Goal: Task Accomplishment & Management: Manage account settings

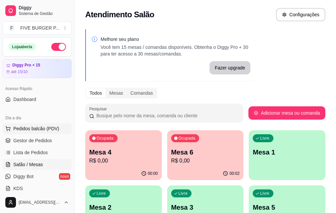
click at [33, 129] on span "Pedidos balcão (PDV)" at bounding box center [36, 129] width 46 height 7
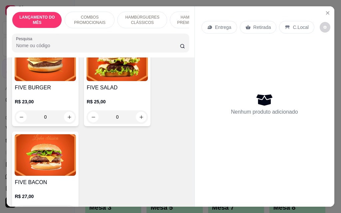
scroll to position [500, 0]
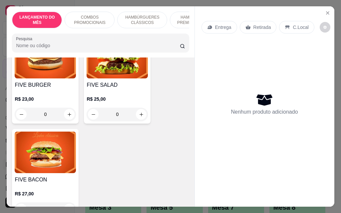
click at [65, 108] on div "0" at bounding box center [45, 114] width 61 height 13
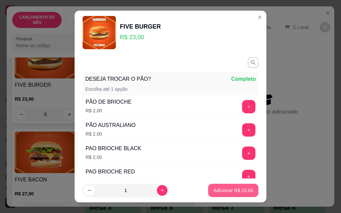
click at [218, 192] on p "Adicionar R$ 23,00" at bounding box center [233, 190] width 40 height 7
type input "1"
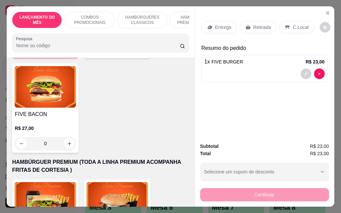
scroll to position [566, 0]
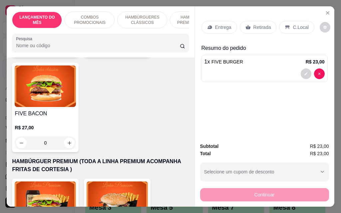
click at [65, 137] on div "0" at bounding box center [45, 143] width 61 height 13
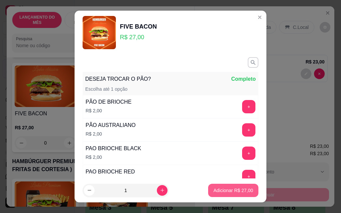
click at [233, 193] on p "Adicionar R$ 27,00" at bounding box center [233, 190] width 40 height 7
type input "1"
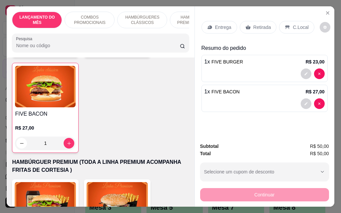
scroll to position [567, 0]
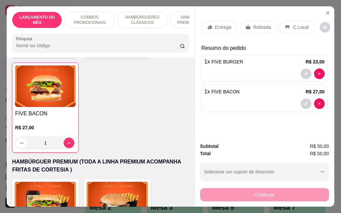
click at [222, 26] on p "Entrega" at bounding box center [223, 27] width 16 height 7
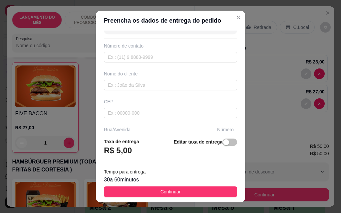
scroll to position [33, 0]
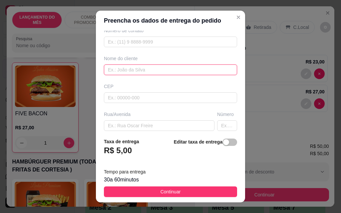
click at [136, 69] on input "text" at bounding box center [170, 70] width 133 height 11
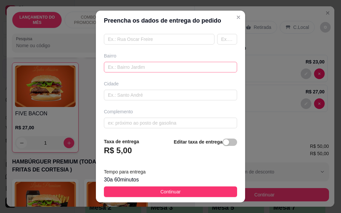
scroll to position [122, 0]
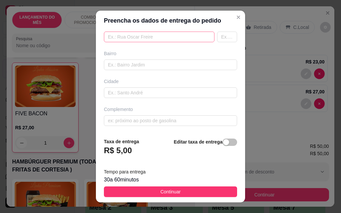
type input "[PERSON_NAME]"
click at [148, 37] on input "text" at bounding box center [159, 37] width 111 height 11
type input "[PERSON_NAME]"
click at [217, 34] on input "text" at bounding box center [227, 37] width 20 height 11
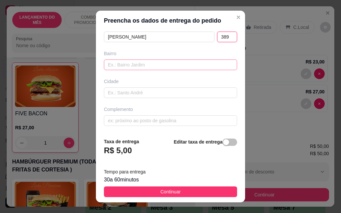
type input "389"
click at [170, 65] on input "text" at bounding box center [170, 65] width 133 height 11
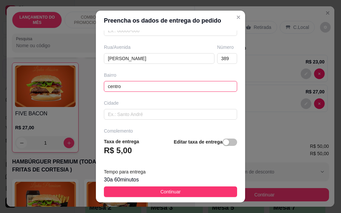
scroll to position [89, 0]
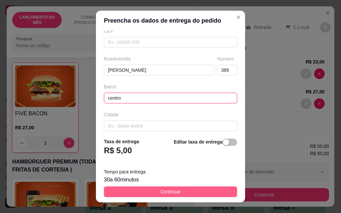
type input "centro"
click at [164, 192] on span "Continuar" at bounding box center [171, 191] width 20 height 7
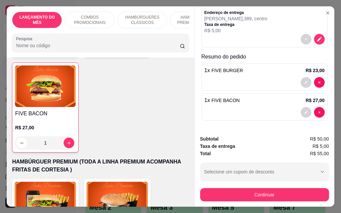
scroll to position [17, 0]
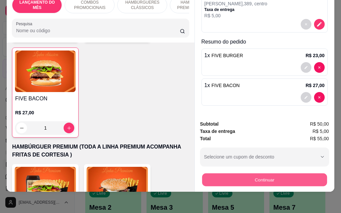
click at [266, 177] on button "Continuar" at bounding box center [264, 179] width 125 height 13
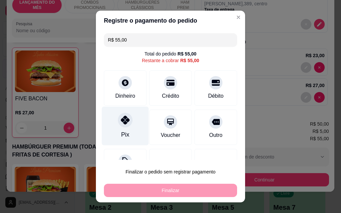
click at [125, 124] on icon at bounding box center [125, 120] width 9 height 9
type input "R$ 0,00"
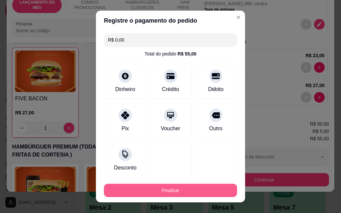
click at [172, 190] on button "Finalizar" at bounding box center [170, 190] width 133 height 13
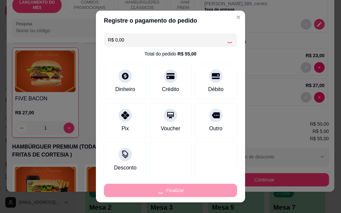
type input "0"
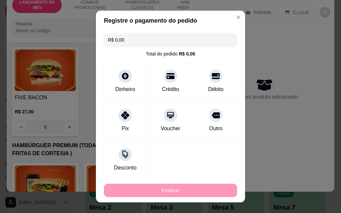
type input "-R$ 55,00"
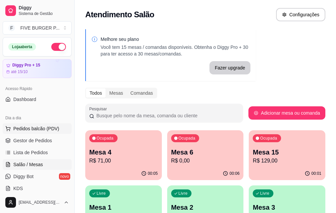
click at [38, 133] on button "Pedidos balcão (PDV)" at bounding box center [37, 129] width 69 height 11
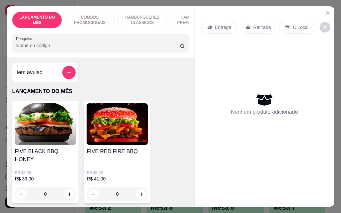
click at [216, 27] on p "Entrega" at bounding box center [223, 27] width 16 height 7
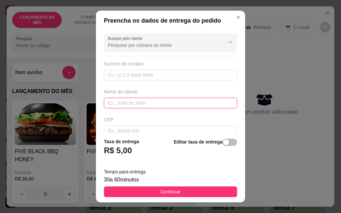
click at [161, 107] on input "text" at bounding box center [170, 103] width 133 height 11
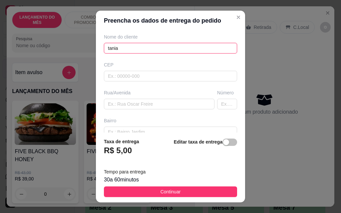
scroll to position [67, 0]
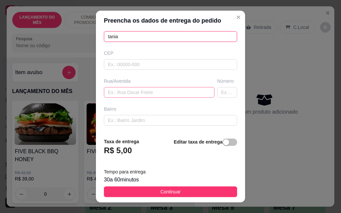
type input "tania"
click at [136, 95] on input "text" at bounding box center [159, 92] width 111 height 11
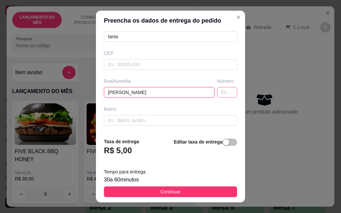
type input "[PERSON_NAME]"
click at [218, 92] on input "text" at bounding box center [227, 92] width 20 height 11
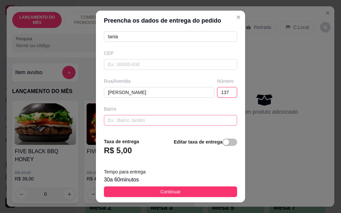
type input "137"
click at [158, 119] on input "text" at bounding box center [170, 120] width 133 height 11
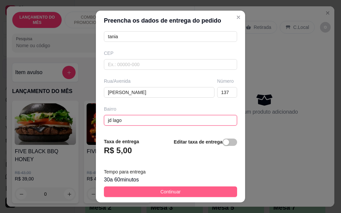
type input "jd lago"
click at [171, 194] on span "Continuar" at bounding box center [171, 191] width 20 height 7
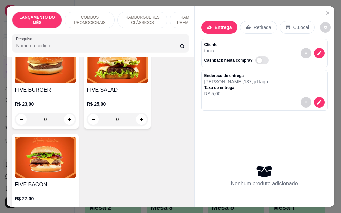
scroll to position [500, 0]
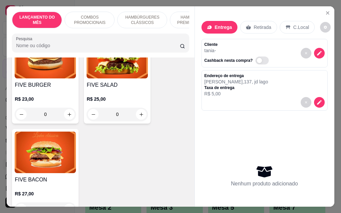
click at [116, 89] on div "R$ 25,00 0" at bounding box center [117, 105] width 61 height 32
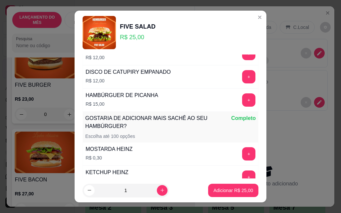
scroll to position [643, 0]
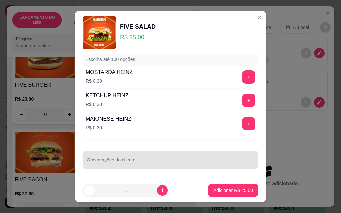
click at [149, 162] on input "Observações do cliente" at bounding box center [171, 163] width 168 height 7
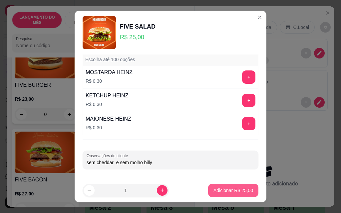
type input "sem cheddar e sem molho billy"
click at [218, 189] on p "Adicionar R$ 25,00" at bounding box center [233, 190] width 40 height 7
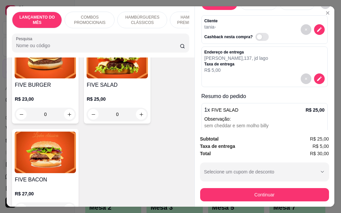
scroll to position [48, 0]
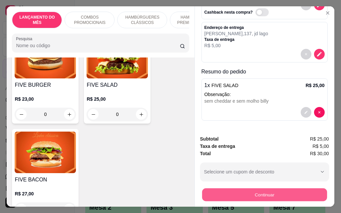
click at [271, 193] on button "Continuar" at bounding box center [264, 194] width 125 height 13
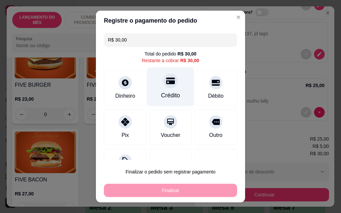
click at [164, 96] on div "Crédito" at bounding box center [170, 95] width 19 height 9
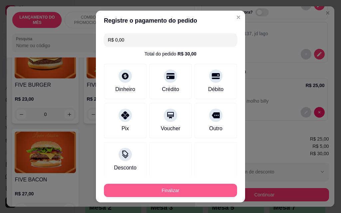
click at [180, 188] on button "Finalizar" at bounding box center [170, 190] width 133 height 13
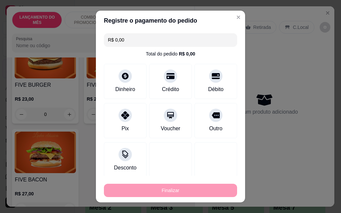
type input "-R$ 30,00"
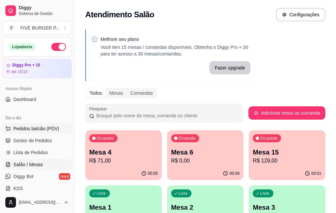
click at [34, 130] on span "Pedidos balcão (PDV)" at bounding box center [36, 129] width 46 height 7
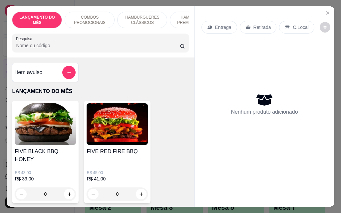
click at [214, 29] on div "Entrega" at bounding box center [219, 27] width 36 height 13
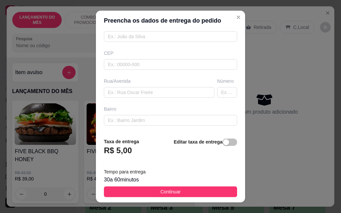
scroll to position [33, 0]
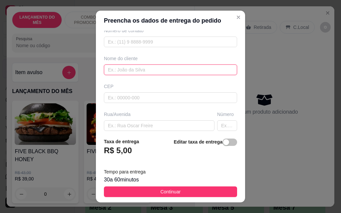
click at [148, 72] on input "text" at bounding box center [170, 70] width 133 height 11
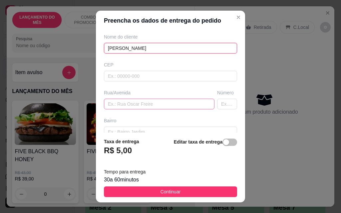
scroll to position [67, 0]
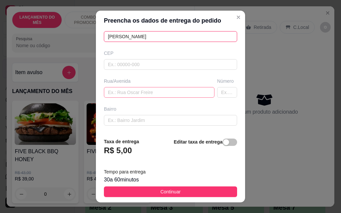
type input "[PERSON_NAME]"
click at [137, 94] on input "text" at bounding box center [159, 92] width 111 height 11
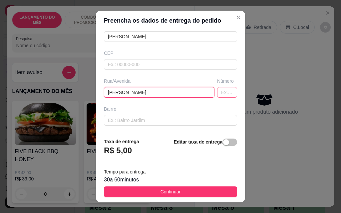
type input "[PERSON_NAME]"
click at [217, 94] on input "text" at bounding box center [227, 92] width 20 height 11
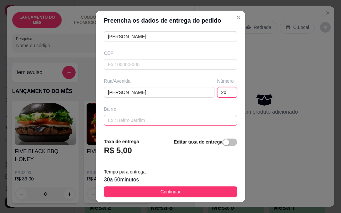
type input "20"
click at [162, 123] on input "text" at bounding box center [170, 120] width 133 height 11
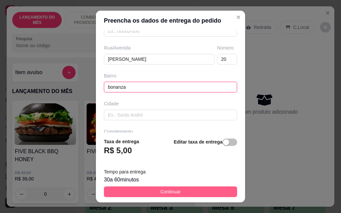
type input "bonanza"
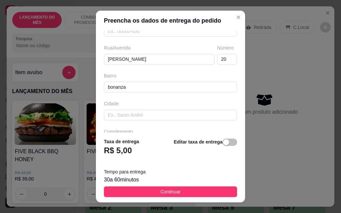
click at [167, 194] on span "Continuar" at bounding box center [171, 191] width 20 height 7
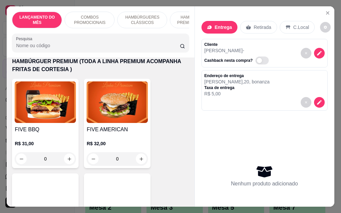
scroll to position [766, 0]
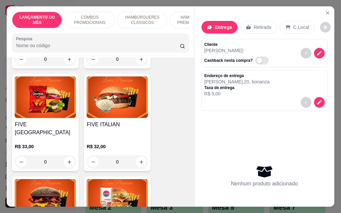
click at [130, 121] on h4 "FIVE ITALIAN" at bounding box center [117, 125] width 61 height 8
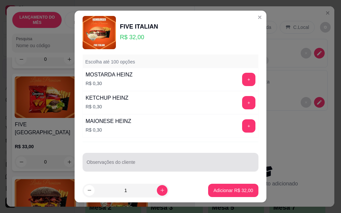
scroll to position [643, 0]
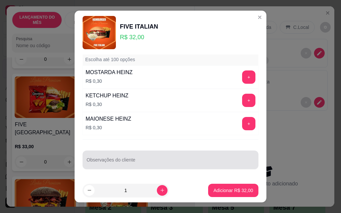
click at [162, 165] on input "Observações do cliente" at bounding box center [171, 163] width 168 height 7
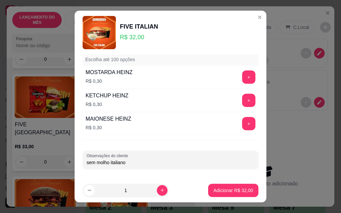
type input "sem molho italiano"
click at [224, 187] on p "Adicionar R$ 32,00" at bounding box center [233, 190] width 39 height 6
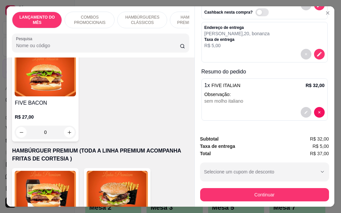
scroll to position [533, 0]
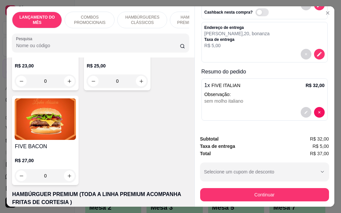
click at [53, 124] on img at bounding box center [45, 120] width 61 height 42
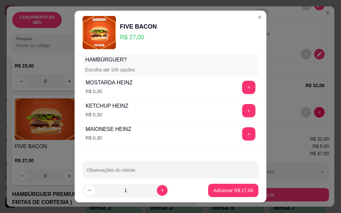
scroll to position [643, 0]
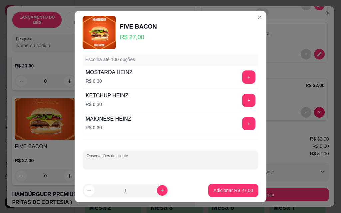
click at [190, 162] on input "Observações do cliente" at bounding box center [171, 163] width 168 height 7
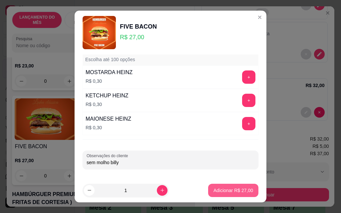
type input "sem molho billy"
click at [234, 190] on p "Adicionar R$ 27,00" at bounding box center [233, 190] width 40 height 7
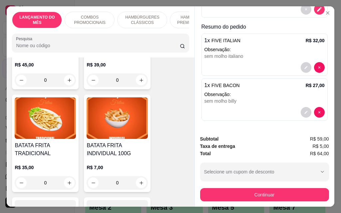
scroll to position [2298, 0]
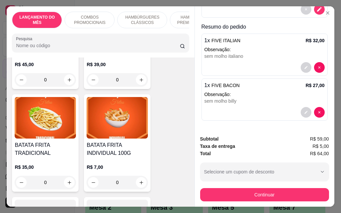
click at [51, 101] on img at bounding box center [45, 118] width 61 height 42
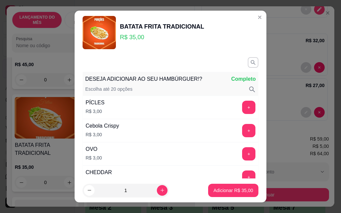
scroll to position [200, 0]
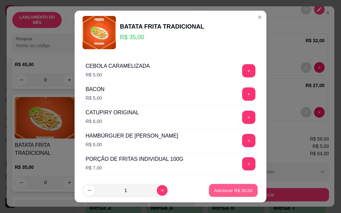
click at [224, 191] on p "Adicionar R$ 35,00" at bounding box center [233, 190] width 39 height 6
type input "1"
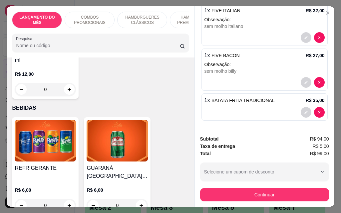
scroll to position [0, 0]
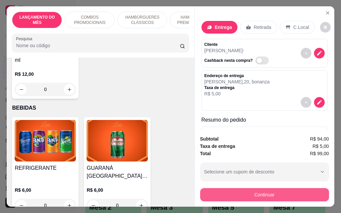
click at [256, 193] on button "Continuar" at bounding box center [264, 194] width 129 height 13
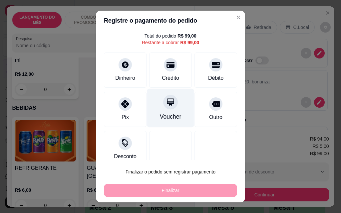
scroll to position [27, 0]
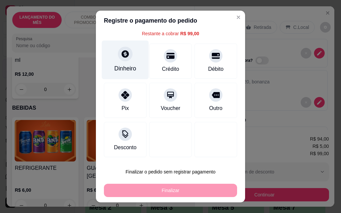
click at [126, 66] on div "Dinheiro" at bounding box center [125, 68] width 22 height 9
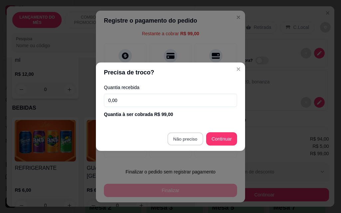
type input "R$ 0,00"
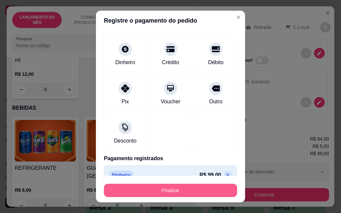
click at [185, 190] on button "Finalizar" at bounding box center [170, 190] width 133 height 13
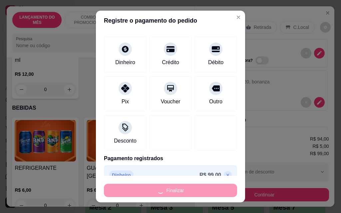
type input "0"
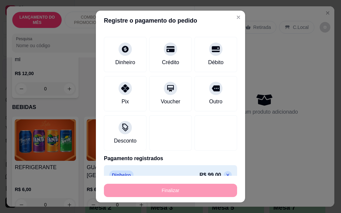
type input "-R$ 99,00"
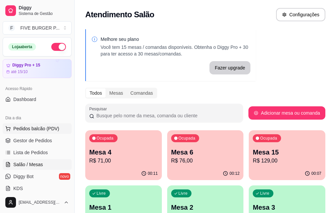
click at [48, 127] on span "Pedidos balcão (PDV)" at bounding box center [36, 129] width 46 height 7
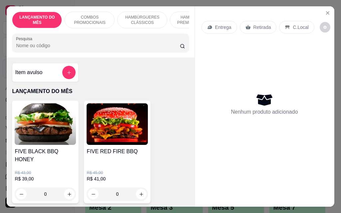
click at [217, 28] on p "Entrega" at bounding box center [223, 27] width 16 height 7
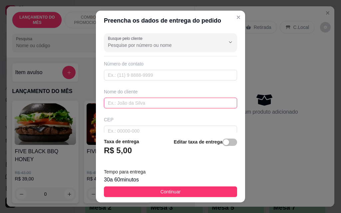
click at [164, 106] on input "text" at bounding box center [170, 103] width 133 height 11
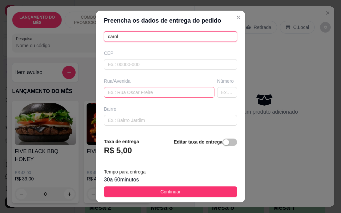
type input "carol"
click at [141, 95] on input "text" at bounding box center [159, 92] width 111 height 11
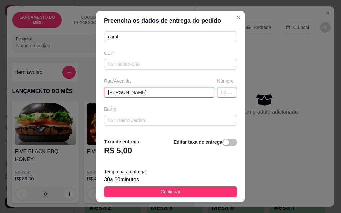
type input "[PERSON_NAME]"
click at [217, 94] on input "text" at bounding box center [227, 92] width 20 height 11
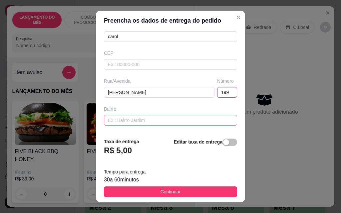
type input "199"
click at [194, 119] on input "text" at bounding box center [170, 120] width 133 height 11
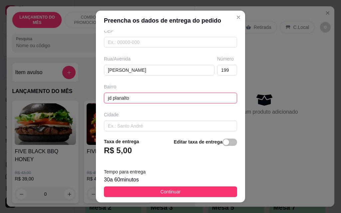
scroll to position [100, 0]
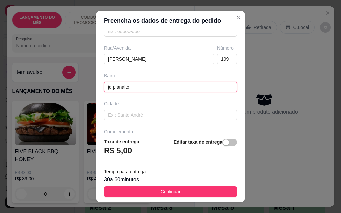
type input "jd planalto"
click at [162, 192] on span "Continuar" at bounding box center [171, 191] width 20 height 7
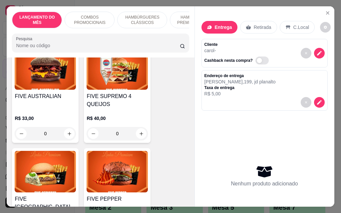
scroll to position [899, 0]
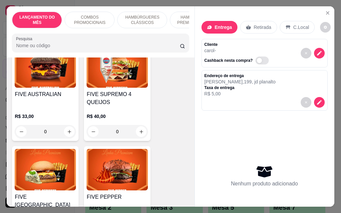
click at [130, 107] on div "R$ 40,00 0" at bounding box center [117, 123] width 61 height 32
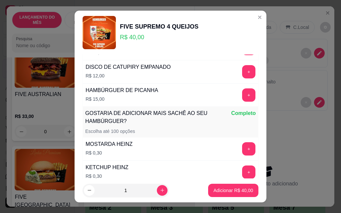
scroll to position [643, 0]
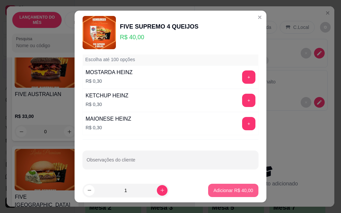
click at [214, 191] on p "Adicionar R$ 40,00" at bounding box center [233, 190] width 40 height 7
type input "1"
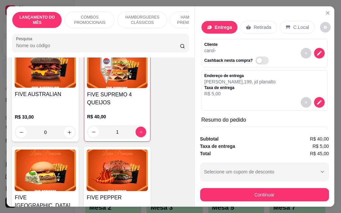
click at [120, 107] on div "R$ 40,00 1" at bounding box center [117, 123] width 61 height 32
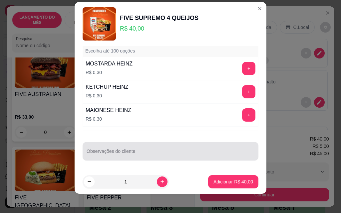
scroll to position [11, 0]
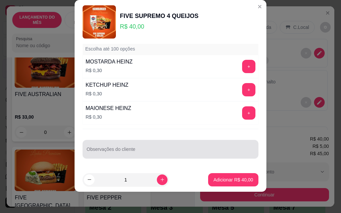
click at [162, 151] on input "Observações do cliente" at bounding box center [171, 152] width 168 height 7
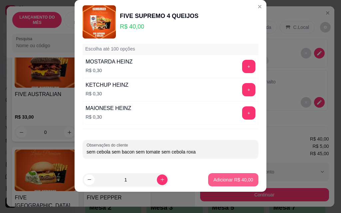
type input "sem cebola sem bacon sem tomate sem cebola roxa"
click at [227, 179] on p "Adicionar R$ 40,00" at bounding box center [233, 180] width 40 height 7
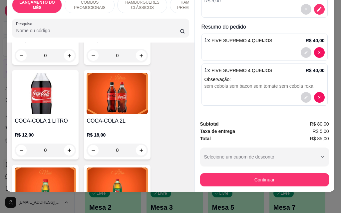
scroll to position [3030, 0]
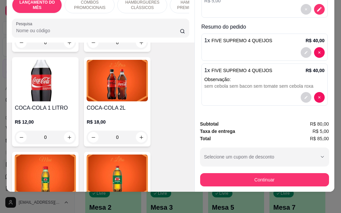
click at [54, 112] on div "R$ 12,00 0" at bounding box center [45, 128] width 61 height 32
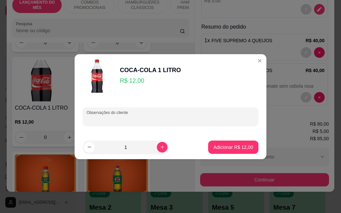
click at [146, 120] on input "Observações do cliente" at bounding box center [171, 119] width 168 height 7
type input "zero"
click at [225, 149] on p "Adicionar R$ 12,00" at bounding box center [233, 147] width 40 height 7
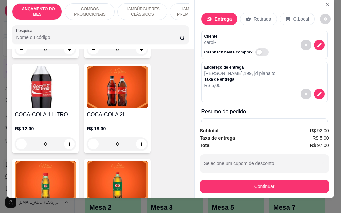
scroll to position [0, 0]
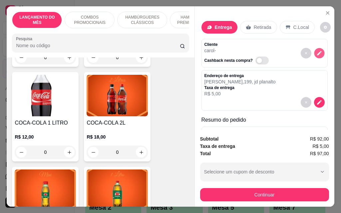
click at [315, 52] on button "decrease-product-quantity" at bounding box center [319, 53] width 10 height 10
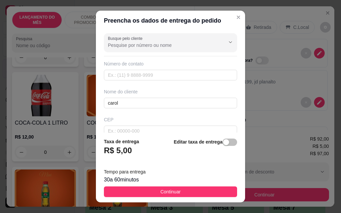
scroll to position [100, 0]
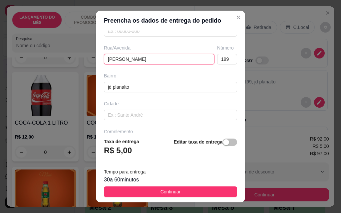
drag, startPoint x: 157, startPoint y: 61, endPoint x: 91, endPoint y: 64, distance: 65.4
click at [96, 65] on div "Busque pelo cliente Número de contato Nome do cliente carol CEP [STREET_ADDRESS…" at bounding box center [170, 82] width 149 height 102
type input "[PERSON_NAME]"
drag, startPoint x: 221, startPoint y: 58, endPoint x: 193, endPoint y: 55, distance: 27.8
click at [194, 56] on div "Rua/[STREET_ADDRESS][PERSON_NAME]" at bounding box center [171, 55] width 136 height 20
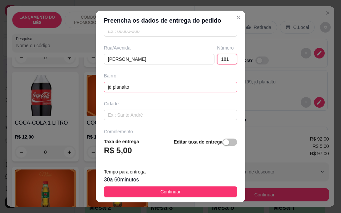
type input "181"
drag, startPoint x: 172, startPoint y: 89, endPoint x: 61, endPoint y: 103, distance: 111.4
click at [61, 103] on div "Preencha os dados de entrega do pedido Busque pelo cliente Número de contato No…" at bounding box center [170, 106] width 341 height 213
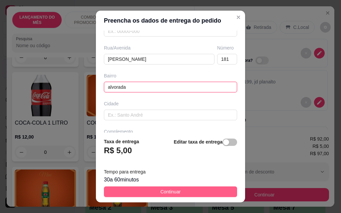
type input "alvorada"
click at [181, 194] on button "Continuar" at bounding box center [170, 192] width 133 height 11
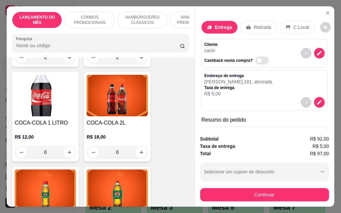
scroll to position [17, 0]
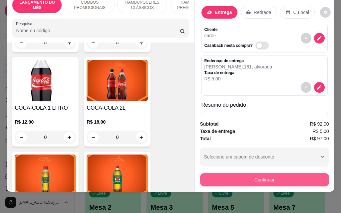
click at [242, 175] on button "Continuar" at bounding box center [264, 179] width 129 height 13
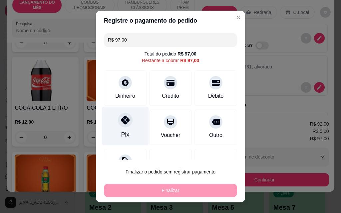
click at [130, 132] on div "Pix" at bounding box center [125, 126] width 47 height 39
type input "R$ 0,00"
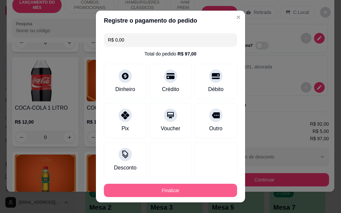
click at [170, 190] on button "Finalizar" at bounding box center [170, 190] width 133 height 13
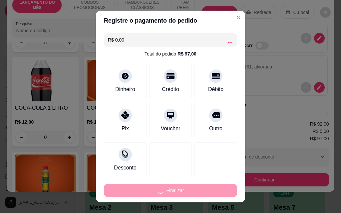
type input "0"
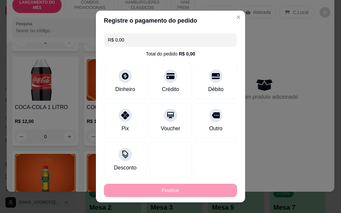
type input "-R$ 97,00"
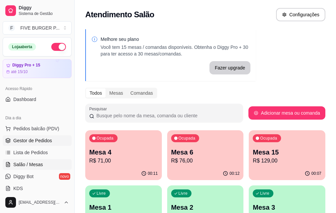
click at [27, 140] on span "Gestor de Pedidos" at bounding box center [32, 141] width 39 height 7
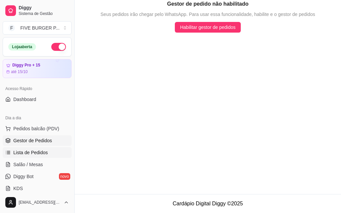
click at [36, 154] on span "Lista de Pedidos" at bounding box center [30, 153] width 35 height 7
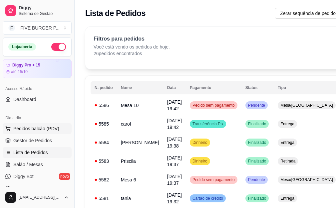
click at [34, 131] on span "Pedidos balcão (PDV)" at bounding box center [36, 129] width 46 height 7
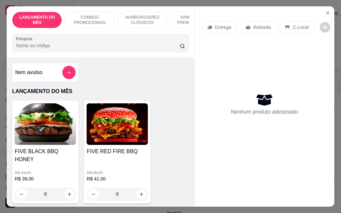
click at [220, 24] on p "Entrega" at bounding box center [223, 27] width 16 height 7
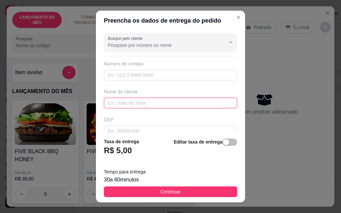
click at [183, 104] on input "text" at bounding box center [170, 103] width 133 height 11
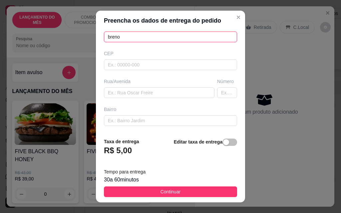
scroll to position [67, 0]
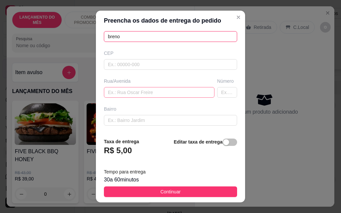
type input "breno"
click at [170, 95] on input "text" at bounding box center [159, 92] width 111 height 11
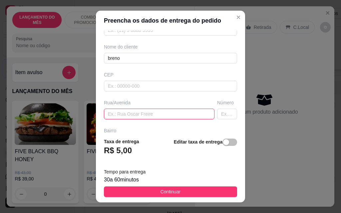
scroll to position [33, 0]
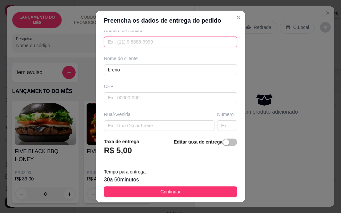
click at [137, 41] on input "text" at bounding box center [170, 42] width 133 height 11
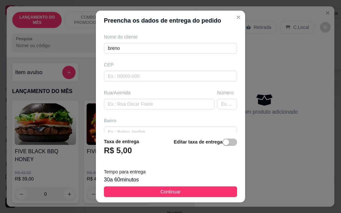
scroll to position [67, 0]
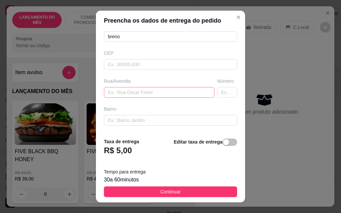
type input "[PHONE_NUMBER]"
click at [140, 94] on input "text" at bounding box center [159, 92] width 111 height 11
type input "[PERSON_NAME]"
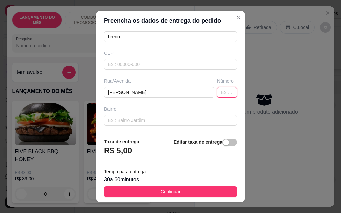
click at [217, 94] on input "text" at bounding box center [227, 92] width 20 height 11
type input "60"
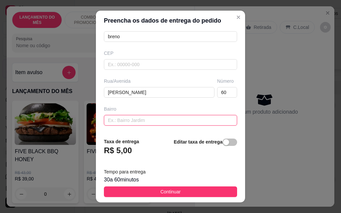
click at [163, 123] on input "text" at bounding box center [170, 120] width 133 height 11
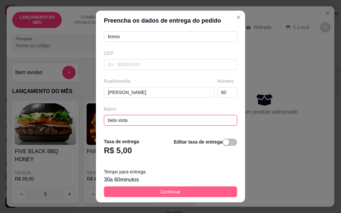
type input "bela vista"
click at [169, 193] on span "Continuar" at bounding box center [171, 191] width 20 height 7
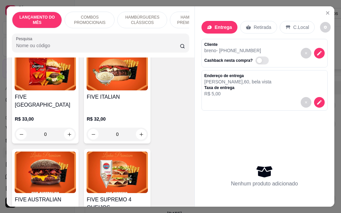
scroll to position [799, 0]
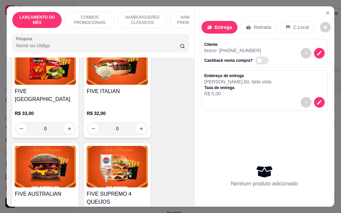
click at [63, 152] on img at bounding box center [45, 167] width 61 height 42
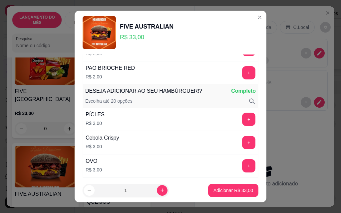
scroll to position [233, 0]
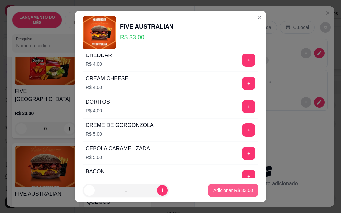
click at [214, 189] on p "Adicionar R$ 33,00" at bounding box center [233, 190] width 40 height 7
type input "1"
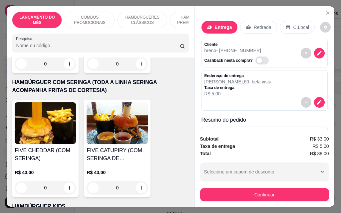
scroll to position [1665, 0]
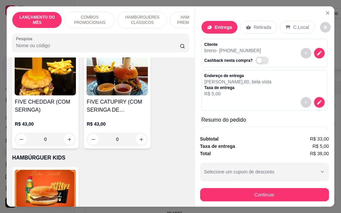
click at [52, 170] on img at bounding box center [45, 191] width 61 height 42
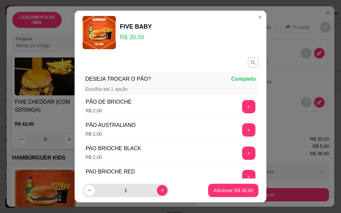
click at [157, 191] on button "increase-product-quantity" at bounding box center [162, 190] width 11 height 11
type input "2"
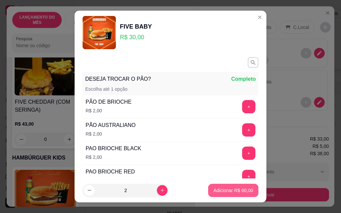
click at [217, 185] on button "Adicionar R$ 60,00" at bounding box center [233, 190] width 50 height 13
type input "2"
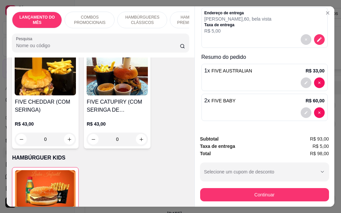
scroll to position [63, 0]
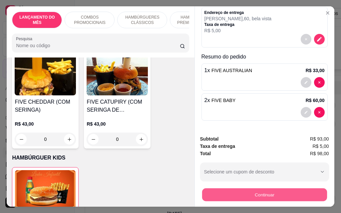
click at [259, 194] on button "Continuar" at bounding box center [264, 194] width 125 height 13
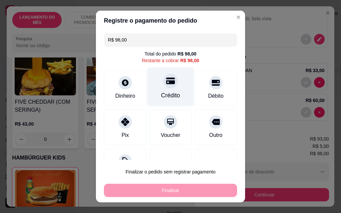
click at [162, 90] on div "Crédito" at bounding box center [170, 87] width 47 height 39
type input "R$ 0,00"
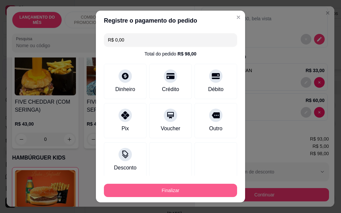
click at [181, 190] on button "Finalizar" at bounding box center [170, 190] width 133 height 13
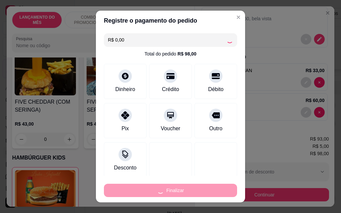
type input "0"
type input "-R$ 98,00"
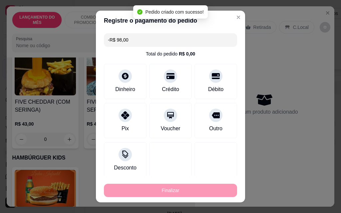
scroll to position [0, 0]
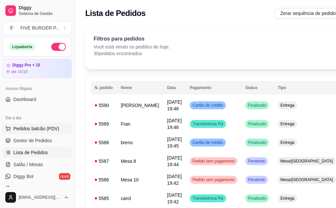
click at [28, 130] on span "Pedidos balcão (PDV)" at bounding box center [36, 129] width 46 height 7
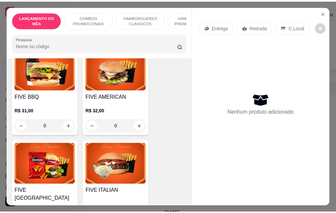
scroll to position [699, 0]
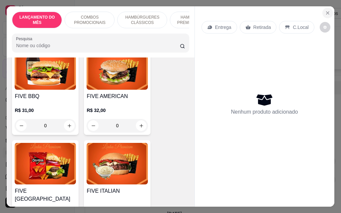
click at [325, 11] on icon "Close" at bounding box center [327, 12] width 5 height 5
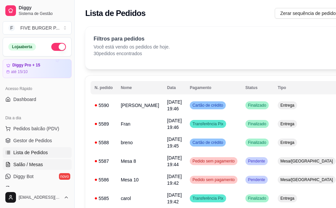
click at [39, 163] on span "Salão / Mesas" at bounding box center [28, 165] width 30 height 7
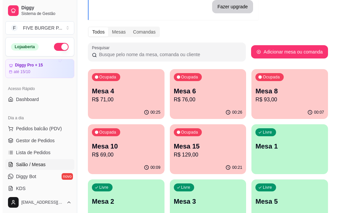
scroll to position [67, 0]
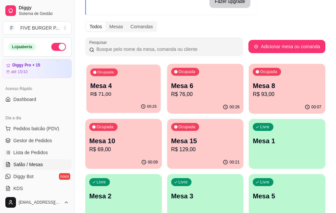
click at [112, 87] on p "Mesa 4" at bounding box center [123, 86] width 66 height 9
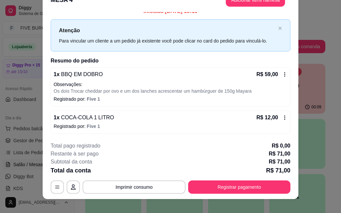
scroll to position [20, 0]
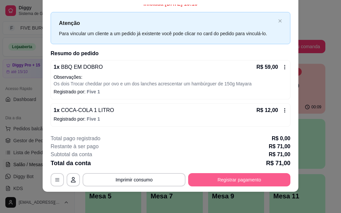
click at [252, 176] on button "Registrar pagamento" at bounding box center [239, 179] width 102 height 13
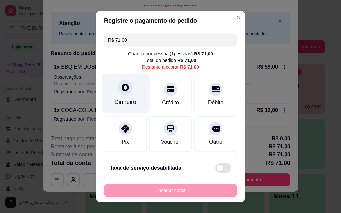
click at [129, 102] on div "Dinheiro" at bounding box center [125, 102] width 22 height 9
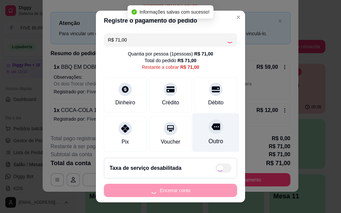
type input "R$ 0,00"
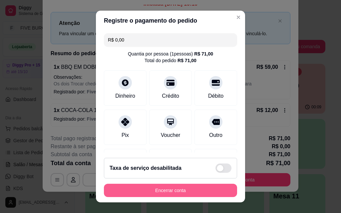
click at [198, 189] on button "Encerrar conta" at bounding box center [170, 190] width 133 height 13
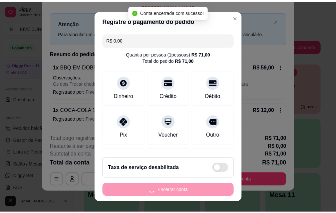
scroll to position [0, 0]
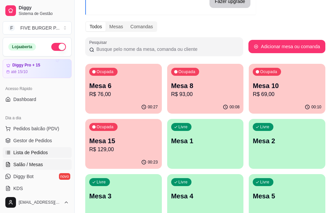
click at [37, 154] on span "Lista de Pedidos" at bounding box center [30, 153] width 35 height 7
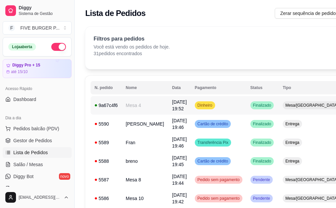
click at [231, 105] on td "Dinheiro" at bounding box center [219, 105] width 56 height 19
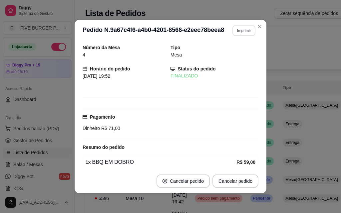
click at [245, 30] on button "Imprimir" at bounding box center [243, 30] width 23 height 10
click at [238, 53] on button "IMPRESSORA" at bounding box center [230, 54] width 48 height 11
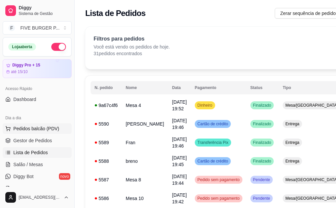
click at [45, 127] on span "Pedidos balcão (PDV)" at bounding box center [36, 129] width 46 height 7
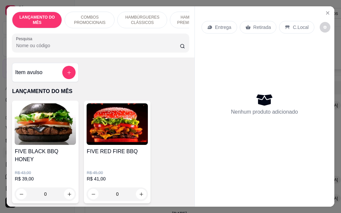
click at [253, 27] on p "Retirada" at bounding box center [262, 27] width 18 height 7
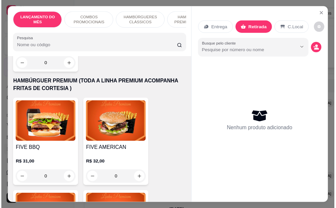
scroll to position [666, 0]
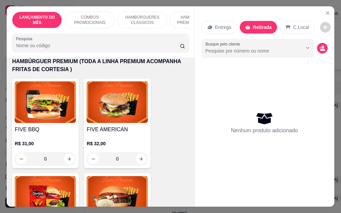
click at [120, 102] on img at bounding box center [117, 103] width 61 height 42
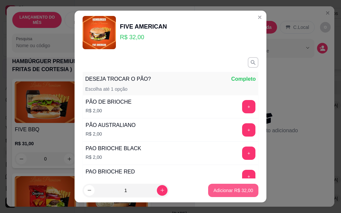
click at [237, 189] on p "Adicionar R$ 32,00" at bounding box center [233, 190] width 40 height 7
type input "1"
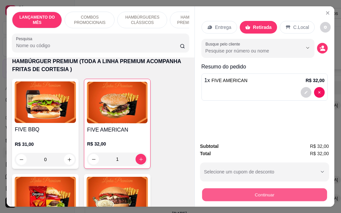
click at [255, 191] on button "Continuar" at bounding box center [264, 194] width 125 height 13
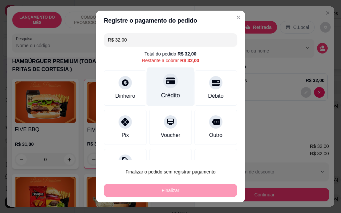
click at [161, 93] on div "Crédito" at bounding box center [170, 95] width 19 height 9
type input "R$ 0,00"
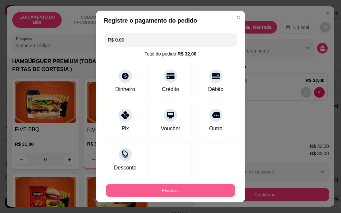
click at [166, 191] on button "Finalizar" at bounding box center [170, 190] width 129 height 13
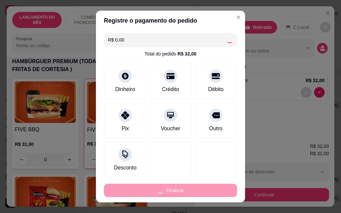
type input "0"
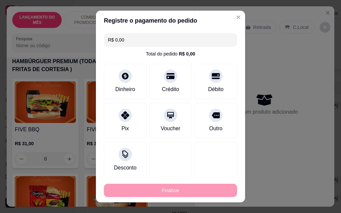
type input "-R$ 32,00"
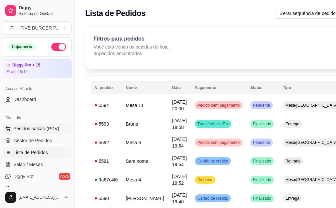
click at [41, 131] on span "Pedidos balcão (PDV)" at bounding box center [36, 129] width 46 height 7
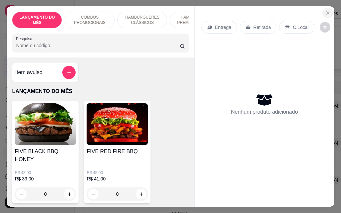
click at [326, 10] on icon "Close" at bounding box center [327, 12] width 5 height 5
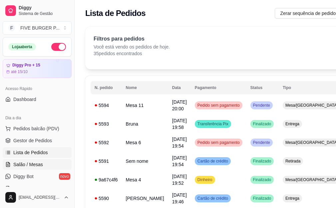
click at [36, 162] on span "Salão / Mesas" at bounding box center [28, 165] width 30 height 7
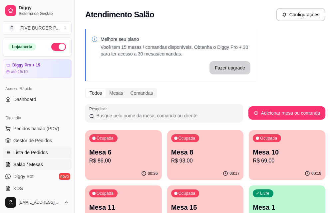
click at [36, 154] on span "Lista de Pedidos" at bounding box center [30, 153] width 35 height 7
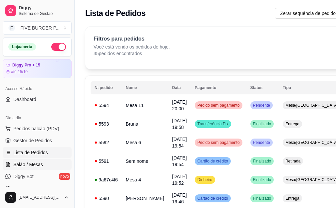
click at [40, 162] on span "Salão / Mesas" at bounding box center [28, 165] width 30 height 7
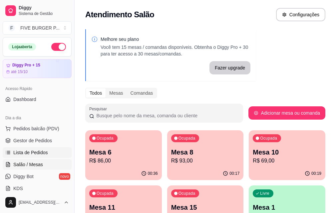
click at [36, 154] on span "Lista de Pedidos" at bounding box center [30, 153] width 35 height 7
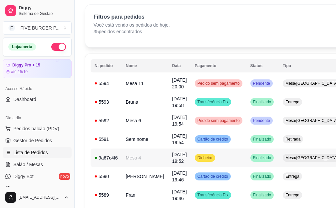
scroll to position [33, 0]
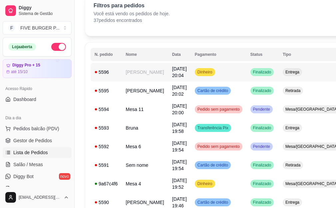
click at [216, 72] on td "Dinheiro" at bounding box center [219, 72] width 56 height 19
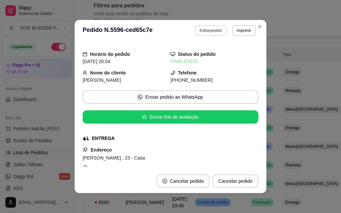
click at [206, 29] on button "Editar pedido" at bounding box center [211, 30] width 32 height 11
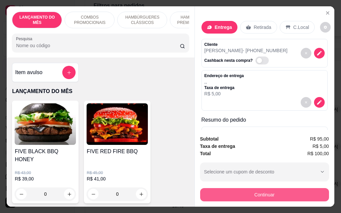
click at [262, 194] on button "Continuar" at bounding box center [264, 194] width 129 height 13
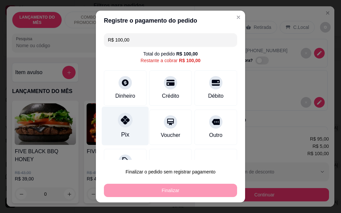
click at [130, 130] on div "Pix" at bounding box center [125, 126] width 47 height 39
type input "R$ 0,00"
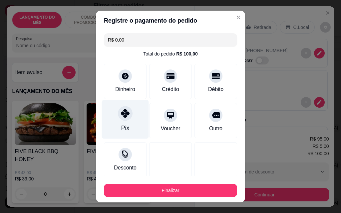
click at [124, 131] on div "Pix" at bounding box center [125, 128] width 8 height 9
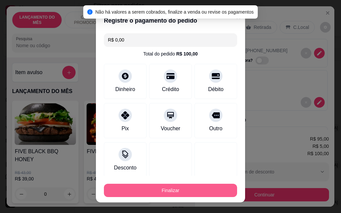
click at [151, 191] on button "Finalizar" at bounding box center [170, 190] width 133 height 13
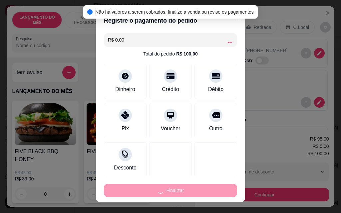
type input "0"
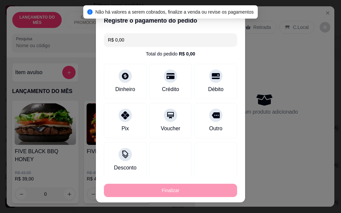
type input "-R$ 100,00"
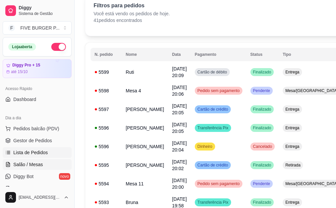
click at [50, 163] on link "Salão / Mesas" at bounding box center [37, 165] width 69 height 11
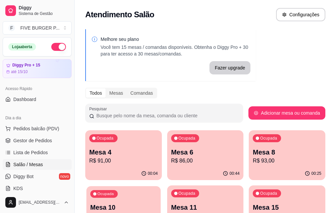
click at [157, 212] on p "R$ 69,00" at bounding box center [123, 216] width 66 height 8
click at [161, 186] on div "Ocupada Mesa 10 R$ 69,00" at bounding box center [123, 204] width 74 height 36
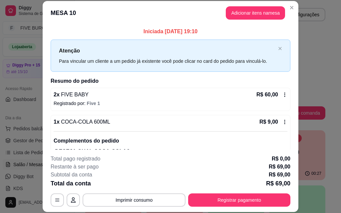
scroll to position [29, 0]
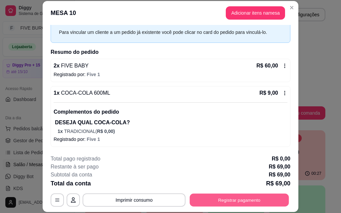
click at [243, 201] on button "Registrar pagamento" at bounding box center [239, 200] width 99 height 13
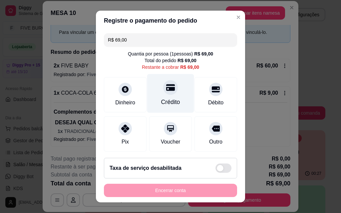
click at [158, 96] on div "Crédito" at bounding box center [170, 93] width 47 height 39
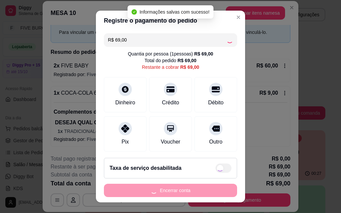
type input "R$ 0,00"
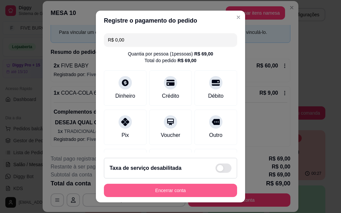
click at [167, 193] on button "Encerrar conta" at bounding box center [170, 190] width 133 height 13
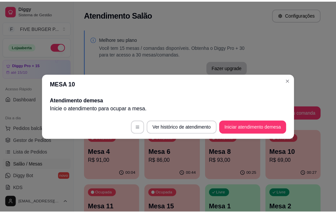
scroll to position [0, 0]
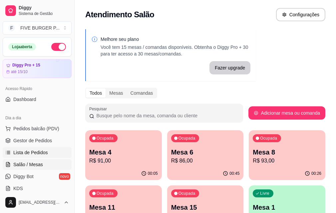
click at [29, 153] on span "Lista de Pedidos" at bounding box center [30, 153] width 35 height 7
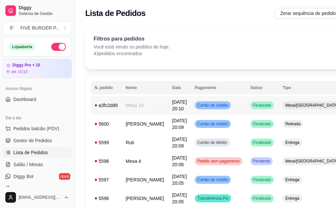
click at [140, 107] on td "Mesa 10" at bounding box center [145, 105] width 46 height 19
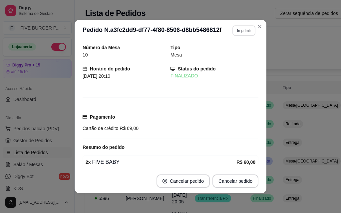
click at [243, 30] on button "Imprimir" at bounding box center [243, 30] width 23 height 10
click at [223, 57] on button "IMPRESSORA" at bounding box center [230, 54] width 48 height 11
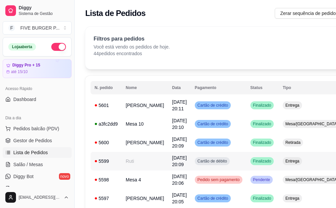
click at [147, 162] on td "Ruti" at bounding box center [145, 161] width 46 height 19
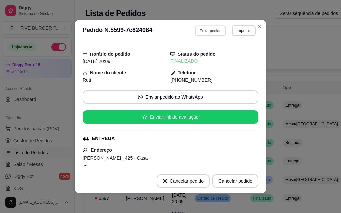
click at [202, 33] on button "Editar pedido" at bounding box center [210, 30] width 31 height 10
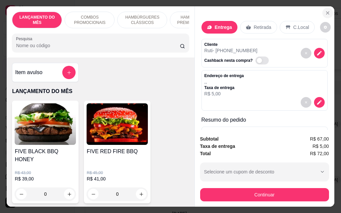
click at [326, 10] on icon "Close" at bounding box center [327, 12] width 5 height 5
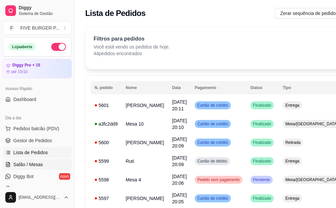
click at [37, 164] on span "Salão / Mesas" at bounding box center [28, 165] width 30 height 7
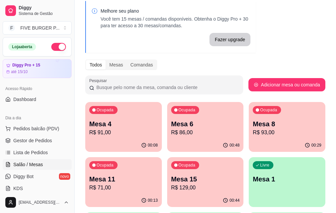
scroll to position [67, 0]
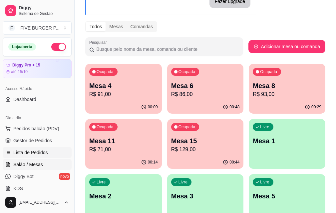
click at [28, 155] on span "Lista de Pedidos" at bounding box center [30, 153] width 35 height 7
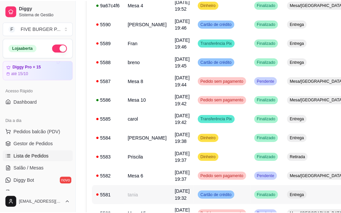
scroll to position [366, 0]
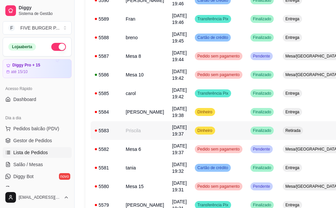
click at [217, 130] on td "Dinheiro" at bounding box center [219, 131] width 56 height 19
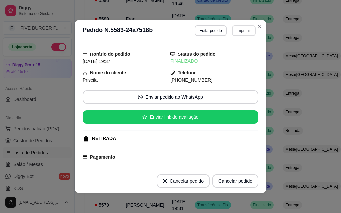
click at [244, 32] on button "Imprimir" at bounding box center [244, 30] width 24 height 11
click at [236, 57] on button "IMPRESSORA" at bounding box center [229, 54] width 48 height 11
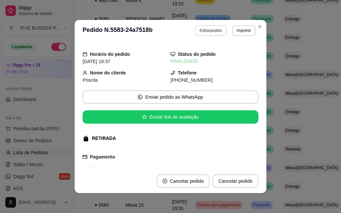
click at [212, 29] on button "Editar pedido" at bounding box center [211, 30] width 32 height 11
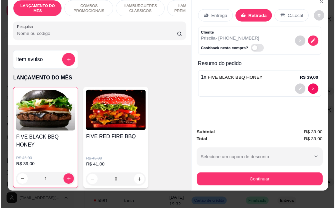
scroll to position [17, 0]
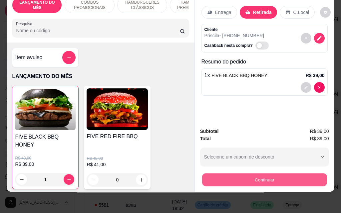
click at [264, 176] on button "Continuar" at bounding box center [264, 179] width 125 height 13
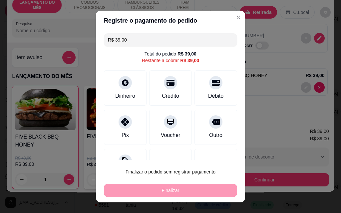
drag, startPoint x: 138, startPoint y: 49, endPoint x: 136, endPoint y: 45, distance: 4.9
click at [138, 48] on div "R$ 39,00 Total do pedido R$ 39,00 Restante a cobrar R$ 39,00 Dinheiro Crédito D…" at bounding box center [170, 96] width 149 height 130
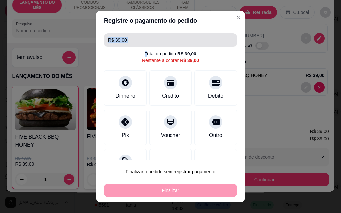
click at [138, 39] on input "R$ 39,00" at bounding box center [170, 39] width 125 height 13
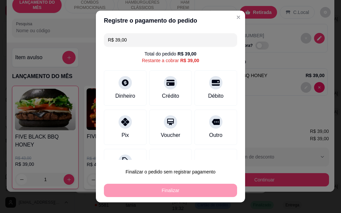
drag, startPoint x: 137, startPoint y: 41, endPoint x: 107, endPoint y: 42, distance: 30.0
click at [108, 42] on input "R$ 39,00" at bounding box center [170, 39] width 125 height 13
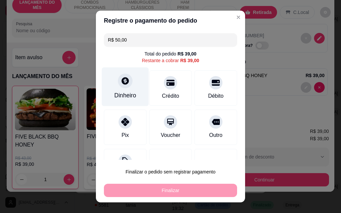
type input "R$ 50,00"
click at [128, 85] on div "Dinheiro" at bounding box center [125, 87] width 47 height 39
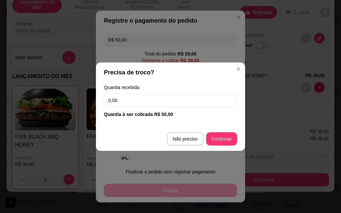
click at [137, 102] on input "0,00" at bounding box center [170, 100] width 133 height 13
type input "50,00"
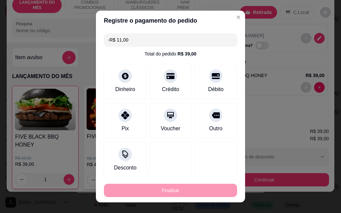
drag, startPoint x: 136, startPoint y: 40, endPoint x: 97, endPoint y: 43, distance: 39.7
click at [97, 43] on div "-R$ 11,00 Total do pedido R$ 39,00 Dinheiro Crédito Débito Pix Voucher Outro De…" at bounding box center [170, 104] width 149 height 146
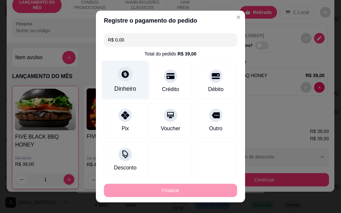
type input "R$ 0,00"
click at [127, 86] on div "Dinheiro" at bounding box center [125, 89] width 22 height 9
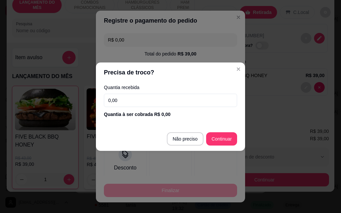
click at [135, 98] on input "0,00" at bounding box center [170, 100] width 133 height 13
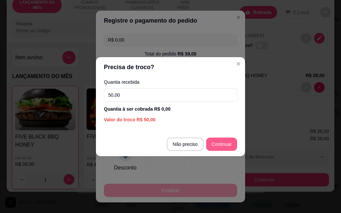
type input "50,00"
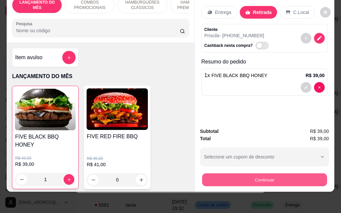
click at [266, 174] on button "Continuar" at bounding box center [264, 179] width 125 height 13
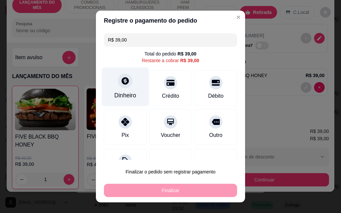
click at [120, 87] on div at bounding box center [125, 81] width 15 height 15
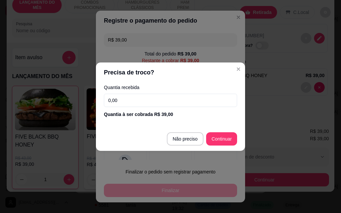
click at [142, 104] on input "0,00" at bounding box center [170, 100] width 133 height 13
drag, startPoint x: 142, startPoint y: 104, endPoint x: 65, endPoint y: 100, distance: 77.7
click at [72, 106] on div "Precisa de troco? Quantia recebida 0,00 Quantia à ser cobrada R$ 39,00 Não prec…" at bounding box center [170, 106] width 341 height 213
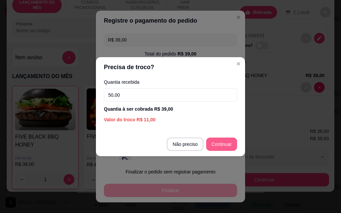
type input "50,00"
type input "R$ 0,00"
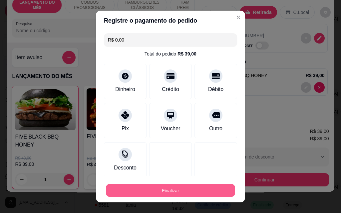
click at [176, 189] on button "Finalizar" at bounding box center [170, 190] width 129 height 13
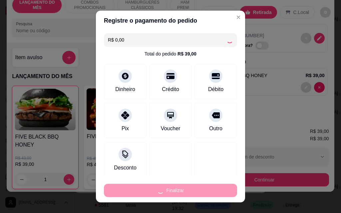
type input "0"
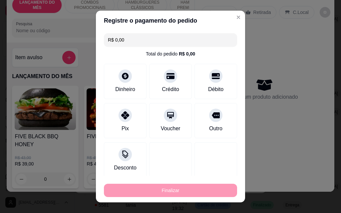
type input "-R$ 39,00"
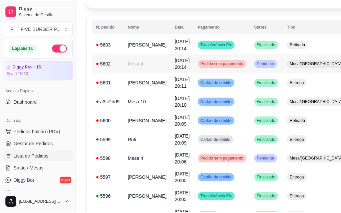
scroll to position [67, 0]
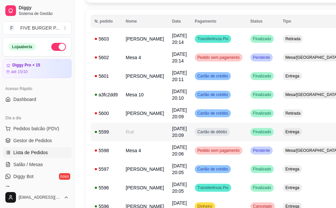
click at [115, 133] on div "5599" at bounding box center [106, 132] width 23 height 7
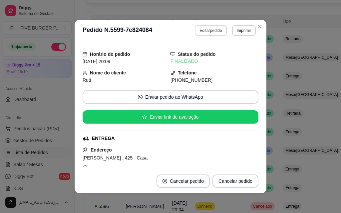
click at [214, 34] on button "Editar pedido" at bounding box center [211, 30] width 32 height 11
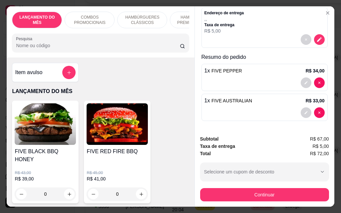
scroll to position [63, 0]
click at [304, 81] on icon "decrease-product-quantity" at bounding box center [306, 83] width 4 height 4
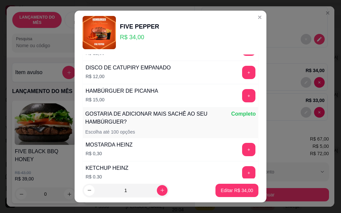
scroll to position [643, 0]
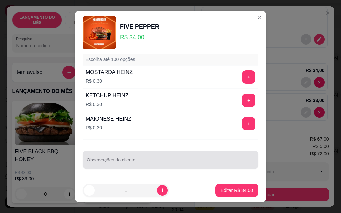
click at [125, 160] on input "Observações do cliente" at bounding box center [171, 163] width 168 height 7
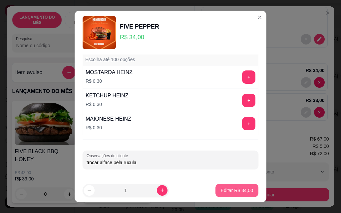
type input "trocar alface pela rucula"
click at [221, 189] on p "Editar R$ 34,00" at bounding box center [237, 190] width 32 height 7
type input "0"
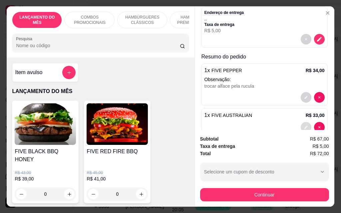
click at [301, 122] on div at bounding box center [313, 127] width 24 height 11
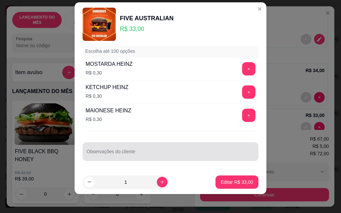
scroll to position [11, 0]
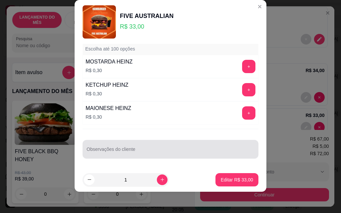
click at [121, 155] on input "Observações do cliente" at bounding box center [171, 152] width 168 height 7
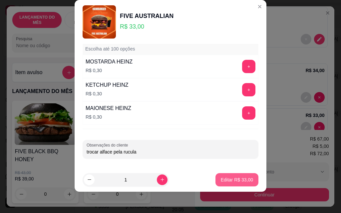
type input "trocar alface pela rucula"
click at [234, 180] on p "Editar R$ 33,00" at bounding box center [237, 180] width 32 height 7
type input "0"
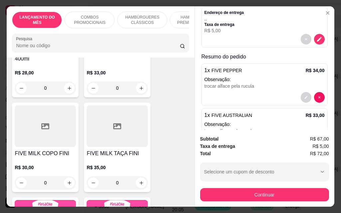
scroll to position [4300, 0]
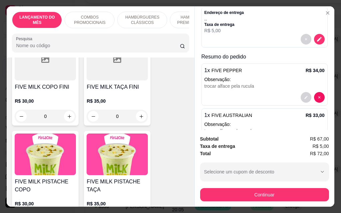
click at [49, 194] on div "R$ 30,00 0" at bounding box center [45, 210] width 61 height 32
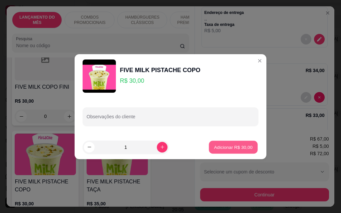
click at [230, 149] on p "Adicionar R$ 30,00" at bounding box center [233, 147] width 39 height 6
type input "1"
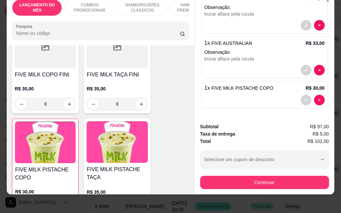
scroll to position [17, 0]
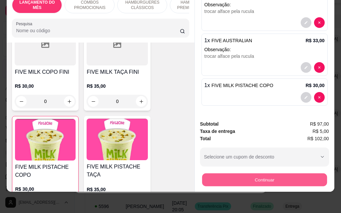
click at [262, 175] on button "Continuar" at bounding box center [264, 179] width 125 height 13
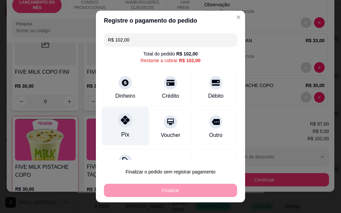
click at [126, 129] on div "Pix" at bounding box center [125, 126] width 47 height 39
type input "R$ 0,00"
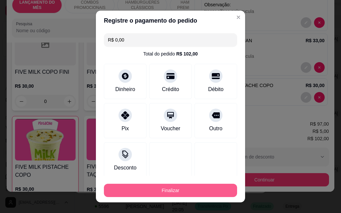
click at [172, 190] on button "Finalizar" at bounding box center [170, 190] width 133 height 13
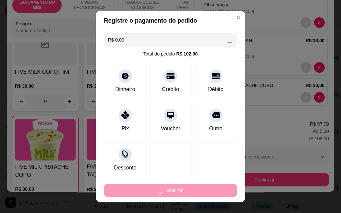
type input "0"
type input "-R$ 102,00"
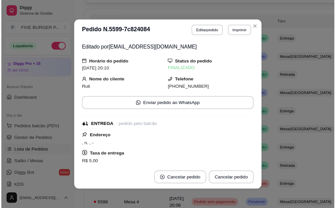
scroll to position [1, 0]
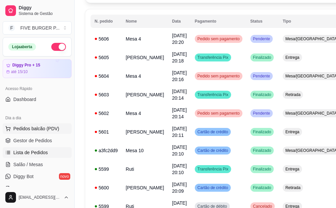
click at [40, 130] on span "Pedidos balcão (PDV)" at bounding box center [36, 129] width 46 height 7
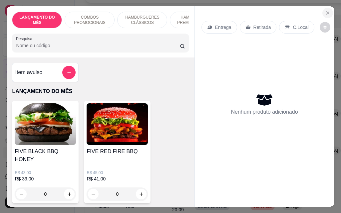
click at [325, 12] on icon "Close" at bounding box center [327, 12] width 5 height 5
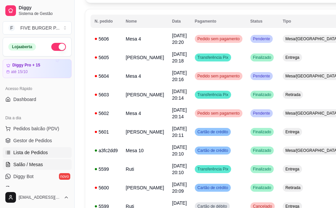
click at [43, 162] on link "Salão / Mesas" at bounding box center [37, 165] width 69 height 11
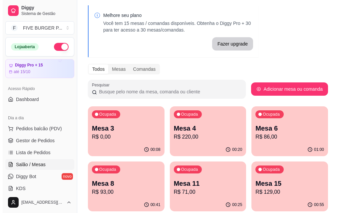
scroll to position [67, 0]
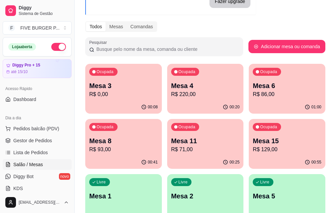
click at [253, 150] on p "R$ 129,00" at bounding box center [287, 150] width 69 height 8
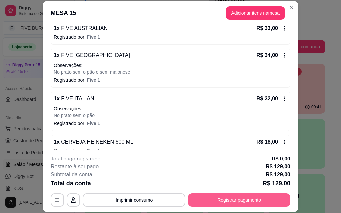
click at [226, 202] on button "Registrar pagamento" at bounding box center [239, 200] width 102 height 13
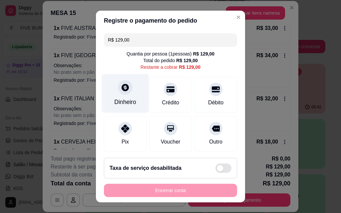
click at [123, 101] on div "Dinheiro" at bounding box center [125, 102] width 22 height 9
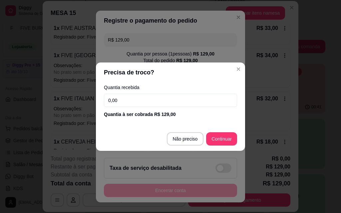
click at [141, 101] on input "0,00" at bounding box center [170, 100] width 133 height 13
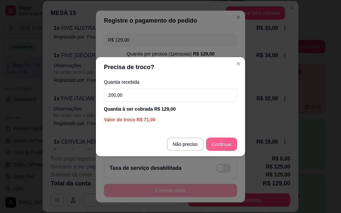
type input "200,00"
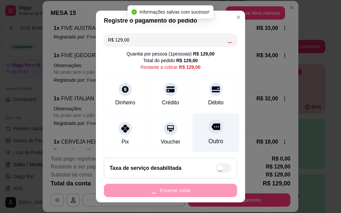
type input "R$ 0,00"
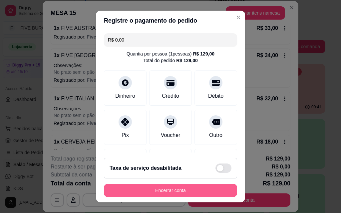
click at [167, 194] on button "Encerrar conta" at bounding box center [170, 190] width 133 height 13
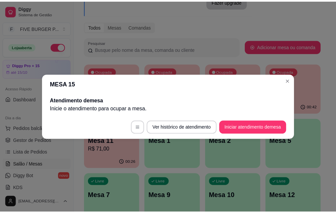
scroll to position [0, 0]
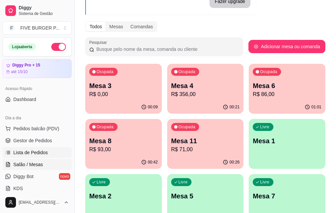
click at [44, 153] on span "Lista de Pedidos" at bounding box center [30, 153] width 35 height 7
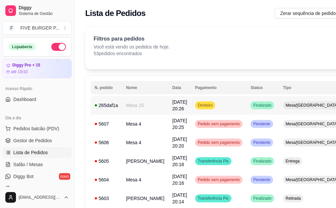
click at [168, 106] on td "[DATE] 20:26" at bounding box center [179, 105] width 23 height 19
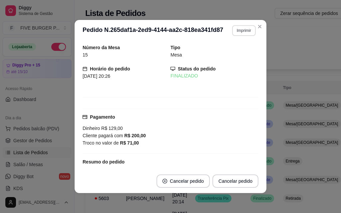
click at [243, 31] on button "Imprimir" at bounding box center [244, 30] width 24 height 11
click at [229, 51] on button "IMPRESSORA" at bounding box center [229, 54] width 47 height 10
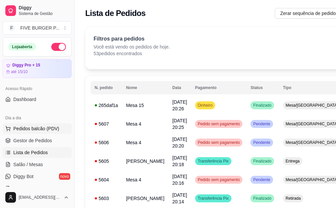
click at [42, 131] on span "Pedidos balcão (PDV)" at bounding box center [36, 129] width 46 height 7
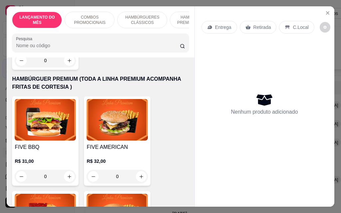
scroll to position [666, 0]
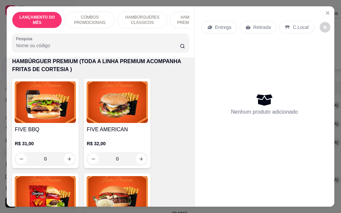
click at [48, 126] on h4 "FIVE BBQ" at bounding box center [45, 130] width 61 height 8
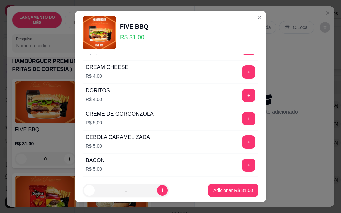
scroll to position [333, 0]
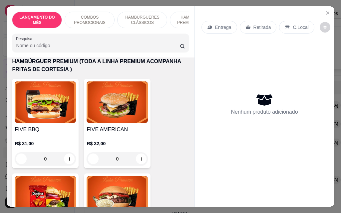
click at [257, 26] on p "Retirada" at bounding box center [262, 27] width 18 height 7
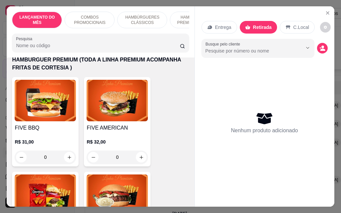
scroll to position [666, 0]
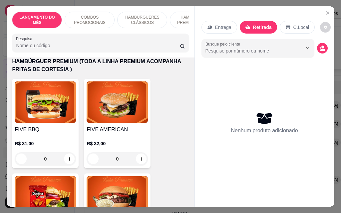
click at [58, 98] on img at bounding box center [45, 103] width 61 height 42
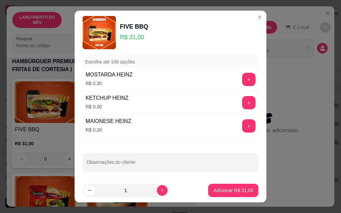
scroll to position [643, 0]
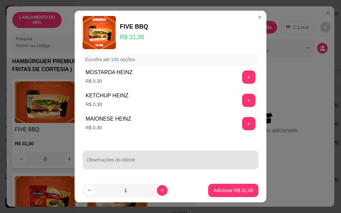
click at [127, 162] on input "Observações do cliente" at bounding box center [171, 163] width 168 height 7
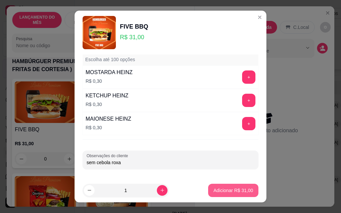
type input "sem cebola roxa"
click at [219, 187] on p "Adicionar R$ 31,00" at bounding box center [233, 190] width 39 height 6
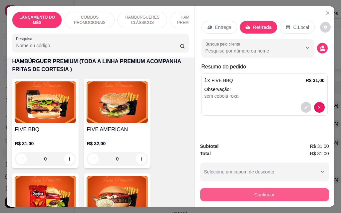
click at [263, 195] on button "Continuar" at bounding box center [264, 194] width 129 height 13
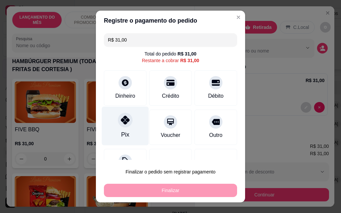
click at [123, 128] on div "Pix" at bounding box center [125, 126] width 47 height 39
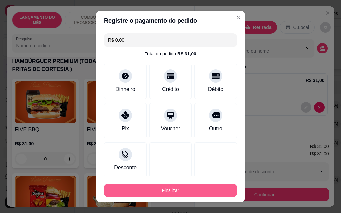
click at [164, 191] on button "Finalizar" at bounding box center [170, 190] width 133 height 13
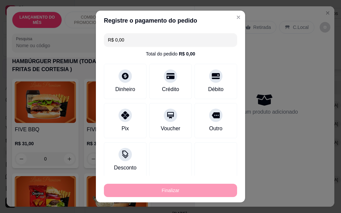
type input "-R$ 31,00"
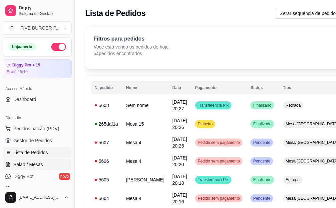
click at [43, 165] on link "Salão / Mesas" at bounding box center [37, 165] width 69 height 11
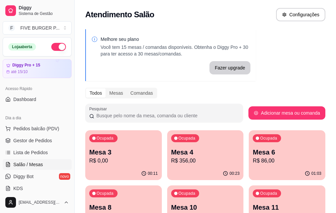
click at [253, 161] on p "R$ 86,00" at bounding box center [287, 161] width 69 height 8
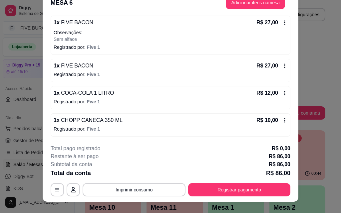
scroll to position [20, 0]
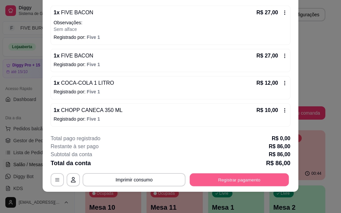
click at [230, 182] on button "Registrar pagamento" at bounding box center [239, 179] width 99 height 13
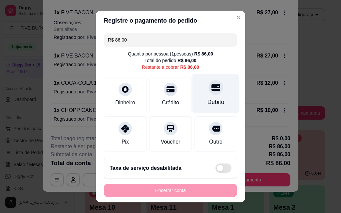
click at [207, 99] on div "Débito" at bounding box center [215, 102] width 17 height 9
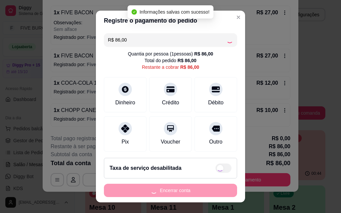
type input "R$ 0,00"
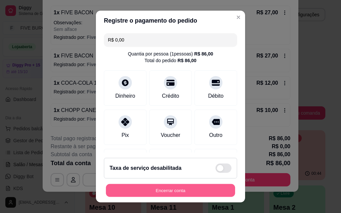
click at [173, 192] on button "Encerrar conta" at bounding box center [170, 190] width 129 height 13
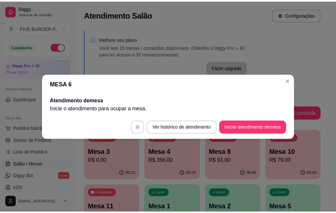
scroll to position [0, 0]
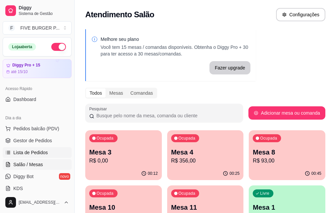
click at [41, 152] on span "Lista de Pedidos" at bounding box center [30, 153] width 35 height 7
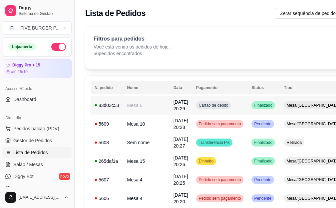
click at [148, 107] on td "Mesa 6" at bounding box center [146, 105] width 46 height 19
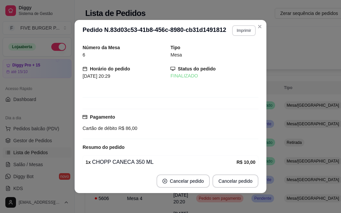
click at [239, 33] on button "Imprimir" at bounding box center [244, 30] width 24 height 11
click at [234, 51] on button "IMPRESSORA" at bounding box center [229, 54] width 48 height 11
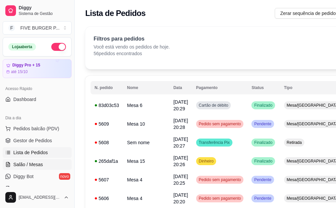
click at [36, 164] on span "Salão / Mesas" at bounding box center [28, 165] width 30 height 7
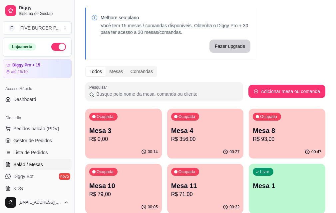
scroll to position [33, 0]
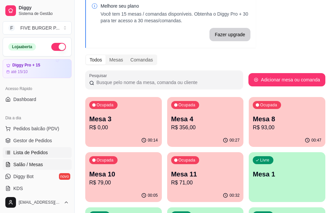
click at [36, 155] on span "Lista de Pedidos" at bounding box center [30, 153] width 35 height 7
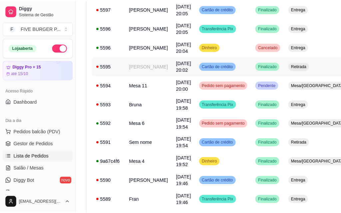
scroll to position [433, 0]
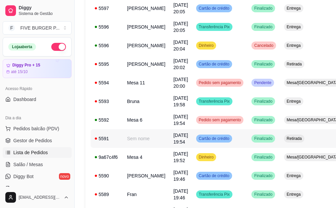
click at [280, 137] on td "Retirada" at bounding box center [313, 139] width 66 height 19
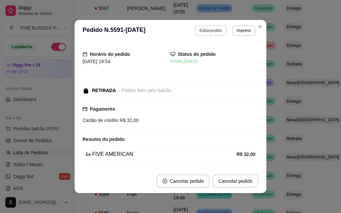
click at [201, 31] on button "Editar pedido" at bounding box center [211, 30] width 32 height 11
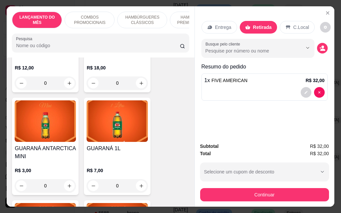
scroll to position [3097, 0]
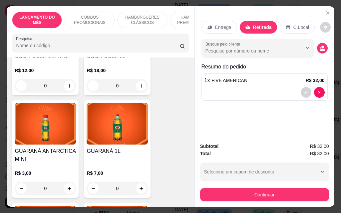
click at [120, 103] on img at bounding box center [117, 124] width 61 height 42
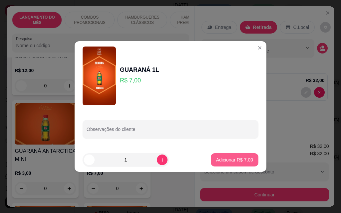
click at [239, 158] on p "Adicionar R$ 7,00" at bounding box center [234, 160] width 37 height 7
type input "1"
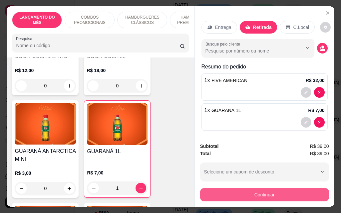
click at [279, 194] on button "Continuar" at bounding box center [264, 194] width 129 height 13
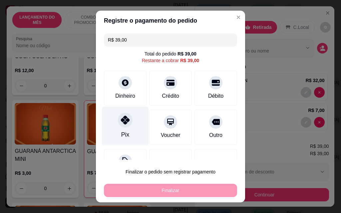
click at [121, 123] on icon at bounding box center [125, 120] width 9 height 9
type input "R$ 0,00"
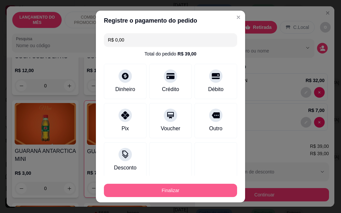
click at [179, 188] on button "Finalizar" at bounding box center [170, 190] width 133 height 13
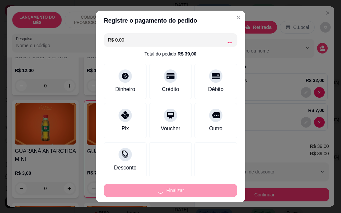
type input "0"
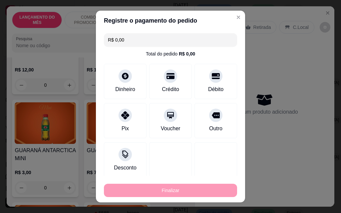
type input "-R$ 39,00"
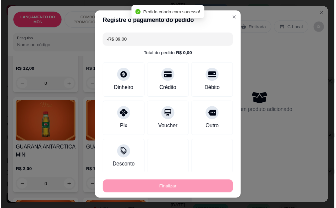
scroll to position [3096, 0]
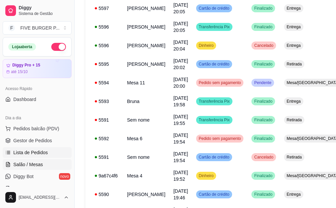
click at [33, 164] on span "Salão / Mesas" at bounding box center [28, 165] width 30 height 7
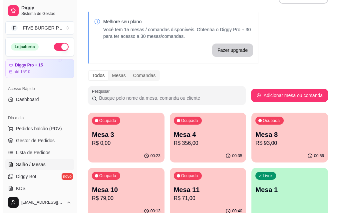
scroll to position [33, 0]
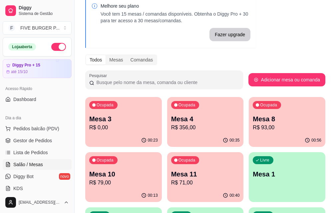
click at [171, 173] on p "Mesa 11" at bounding box center [205, 174] width 69 height 9
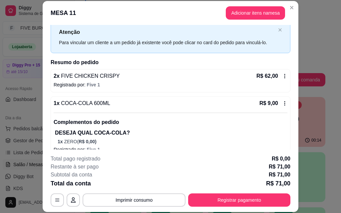
scroll to position [29, 0]
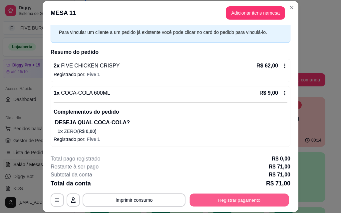
click at [245, 201] on button "Registrar pagamento" at bounding box center [239, 200] width 99 height 13
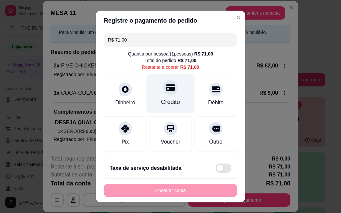
click at [163, 96] on div "Crédito" at bounding box center [170, 93] width 47 height 39
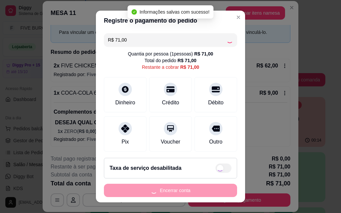
type input "R$ 0,00"
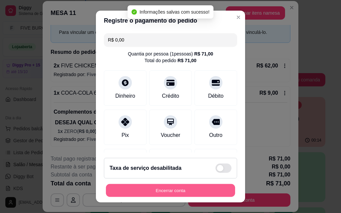
click at [180, 189] on button "Encerrar conta" at bounding box center [170, 190] width 129 height 13
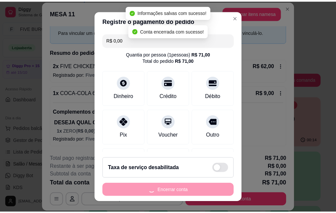
scroll to position [0, 0]
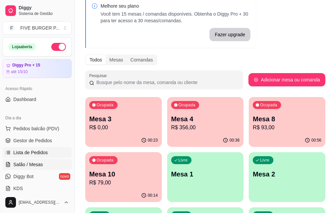
click at [42, 151] on span "Lista de Pedidos" at bounding box center [30, 153] width 35 height 7
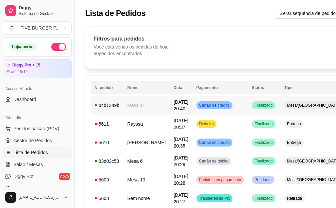
click at [208, 107] on span "Cartão de crédito" at bounding box center [214, 105] width 33 height 5
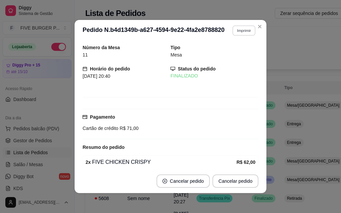
click at [241, 31] on button "Imprimir" at bounding box center [243, 30] width 23 height 10
click at [229, 51] on button "IMPRESSORA" at bounding box center [229, 54] width 47 height 10
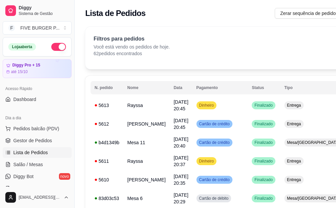
click at [36, 153] on span "Lista de Pedidos" at bounding box center [30, 153] width 35 height 7
click at [139, 107] on td "Rayssa" at bounding box center [146, 105] width 46 height 19
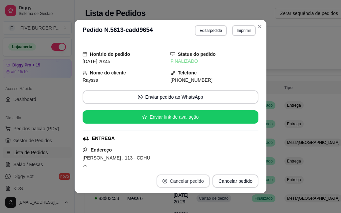
click at [189, 182] on button "Cancelar pedido" at bounding box center [183, 181] width 53 height 13
click at [182, 182] on button "Cancelar pedido" at bounding box center [183, 181] width 53 height 13
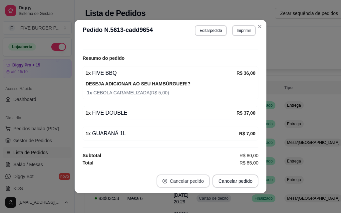
click at [186, 181] on button "Cancelar pedido" at bounding box center [183, 181] width 53 height 13
click at [225, 183] on button "Cancelar pedido" at bounding box center [235, 181] width 46 height 13
click at [237, 182] on button "Cancelar pedido" at bounding box center [235, 181] width 46 height 13
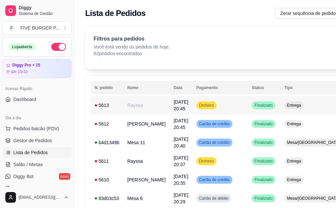
click at [224, 104] on td "Dinheiro" at bounding box center [220, 105] width 56 height 19
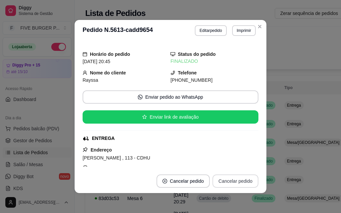
click at [223, 182] on button "Cancelar pedido" at bounding box center [235, 181] width 46 height 13
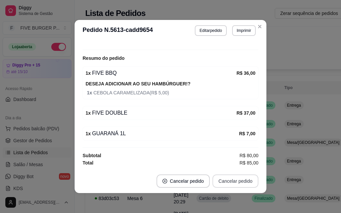
click at [233, 179] on button "Cancelar pedido" at bounding box center [235, 181] width 46 height 13
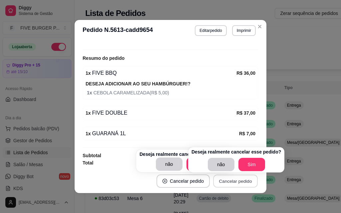
click at [233, 179] on button "Cancelar pedido" at bounding box center [235, 181] width 45 height 13
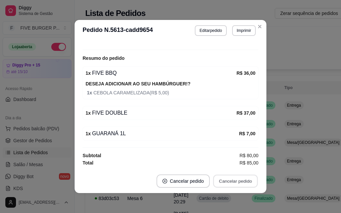
click at [233, 179] on button "Cancelar pedido" at bounding box center [235, 181] width 45 height 13
click at [233, 179] on button "Cancelar pedido" at bounding box center [235, 181] width 46 height 13
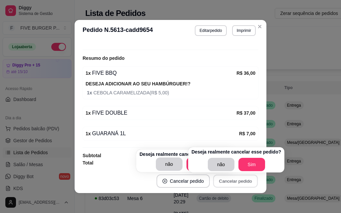
click at [233, 179] on button "Cancelar pedido" at bounding box center [235, 181] width 45 height 13
click at [249, 163] on button "Sim" at bounding box center [251, 164] width 27 height 13
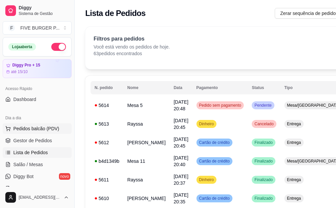
click at [31, 128] on span "Pedidos balcão (PDV)" at bounding box center [36, 129] width 46 height 7
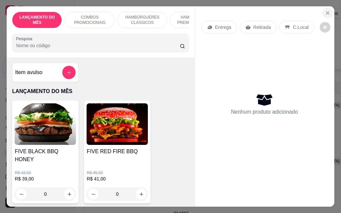
click at [325, 10] on icon "Close" at bounding box center [327, 12] width 5 height 5
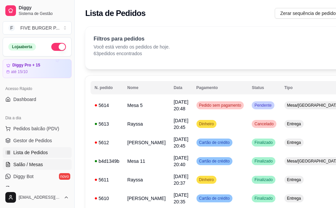
click at [17, 166] on span "Salão / Mesas" at bounding box center [28, 165] width 30 height 7
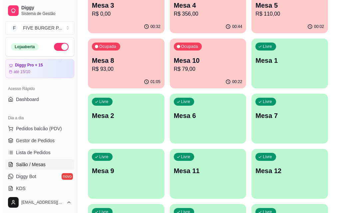
scroll to position [160, 0]
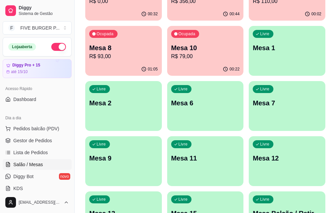
click at [179, 192] on div "Livre Mesa 15" at bounding box center [205, 213] width 77 height 42
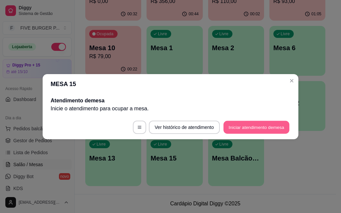
click at [246, 130] on button "Iniciar atendimento de mesa" at bounding box center [256, 127] width 66 height 13
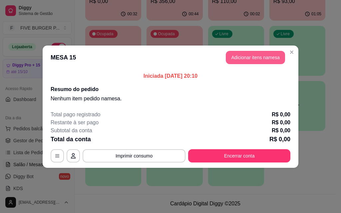
click at [251, 61] on button "Adicionar itens na mesa" at bounding box center [255, 57] width 59 height 13
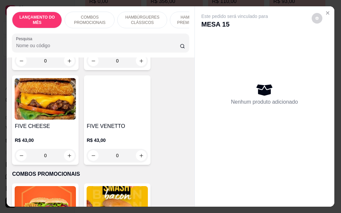
scroll to position [133, 0]
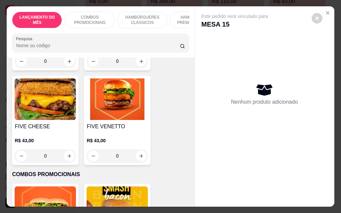
click at [115, 96] on img at bounding box center [117, 100] width 61 height 42
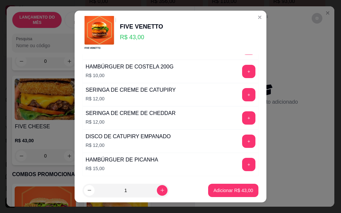
scroll to position [542, 0]
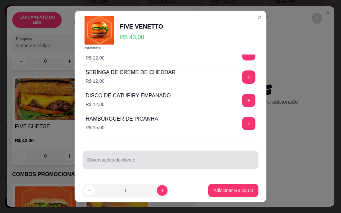
click at [127, 159] on div at bounding box center [171, 160] width 168 height 13
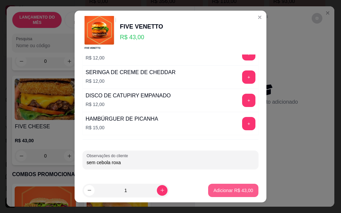
type input "sem cebola roxa"
click at [227, 189] on p "Adicionar R$ 43,00" at bounding box center [233, 190] width 40 height 7
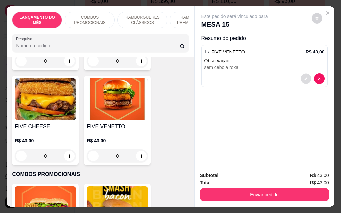
click at [303, 74] on button "decrease-product-quantity" at bounding box center [306, 79] width 10 height 10
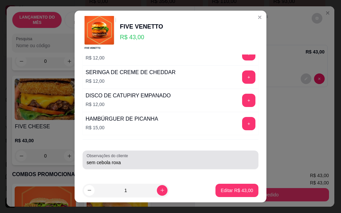
click at [158, 165] on input "sem cebola roxa" at bounding box center [171, 163] width 168 height 7
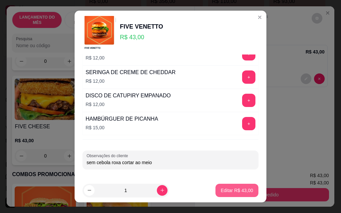
type input "sem cebola roxa cortar ao meio"
click at [233, 189] on p "Editar R$ 43,00" at bounding box center [237, 190] width 32 height 7
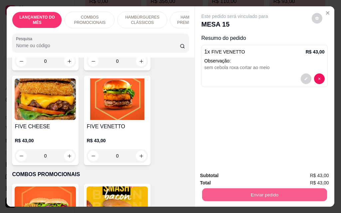
click at [273, 191] on button "Enviar pedido" at bounding box center [264, 194] width 125 height 13
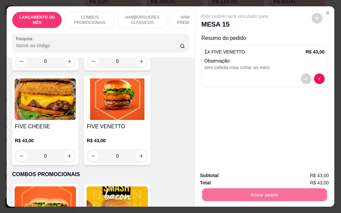
click at [311, 174] on button "Enviar pedido" at bounding box center [312, 176] width 38 height 13
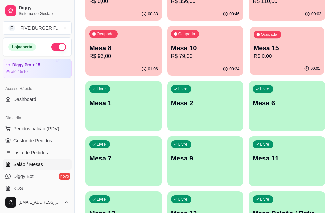
click at [254, 51] on p "Mesa 15" at bounding box center [287, 48] width 67 height 9
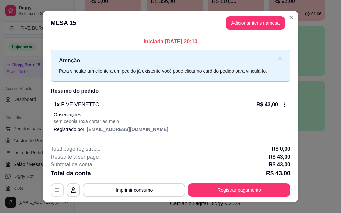
click at [57, 189] on icon "button" at bounding box center [57, 190] width 5 height 5
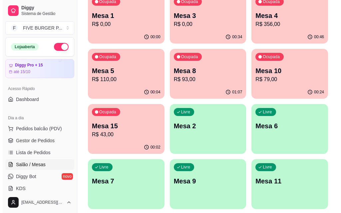
scroll to position [127, 0]
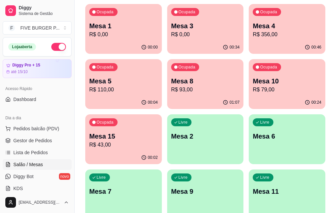
click at [119, 25] on p "Mesa 1" at bounding box center [123, 25] width 69 height 9
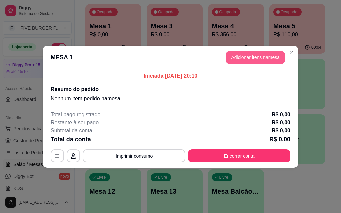
click at [239, 57] on button "Adicionar itens na mesa" at bounding box center [255, 57] width 59 height 13
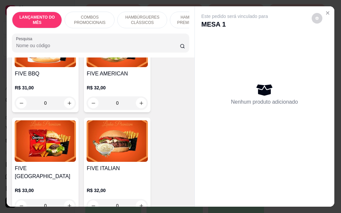
scroll to position [733, 0]
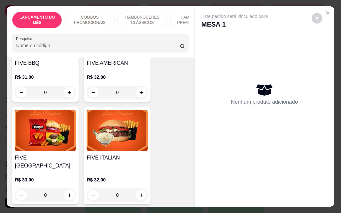
click at [121, 134] on img at bounding box center [117, 131] width 61 height 42
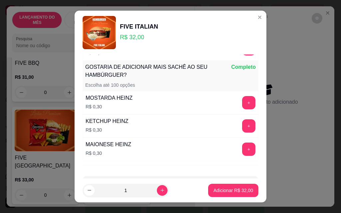
scroll to position [643, 0]
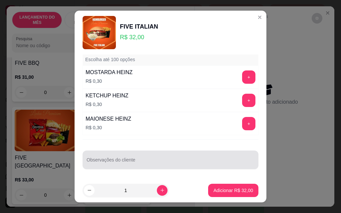
click at [161, 160] on input "Observações do cliente" at bounding box center [171, 163] width 168 height 7
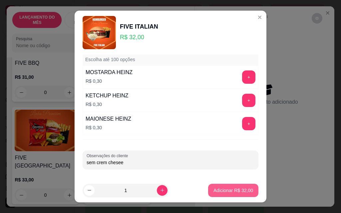
type input "sem crem chesee"
click at [214, 192] on p "Adicionar R$ 32,00" at bounding box center [233, 190] width 39 height 6
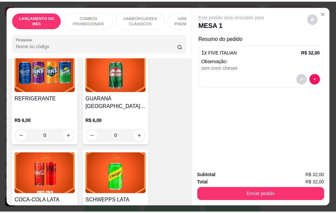
scroll to position [2731, 0]
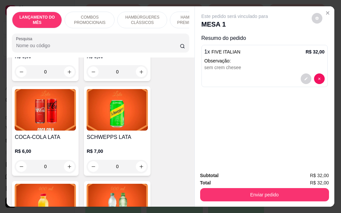
click at [116, 92] on img at bounding box center [117, 110] width 61 height 42
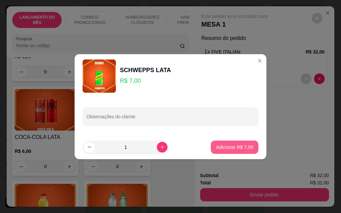
click at [225, 141] on div "Adicionar R$ 7,00" at bounding box center [235, 147] width 48 height 13
click at [226, 147] on p "Adicionar R$ 7,00" at bounding box center [234, 147] width 37 height 7
type input "1"
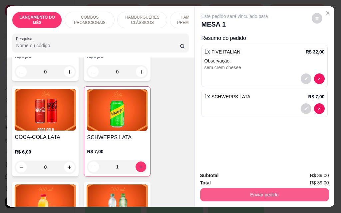
click at [263, 191] on button "Enviar pedido" at bounding box center [264, 194] width 129 height 13
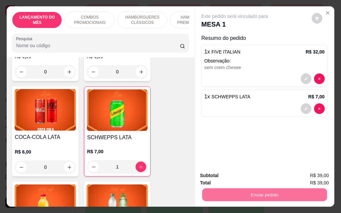
click at [310, 177] on button "Enviar pedido" at bounding box center [311, 176] width 37 height 12
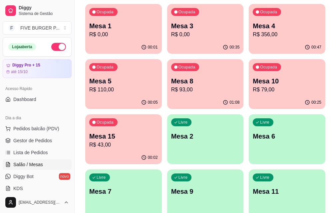
click at [158, 141] on p "R$ 43,00" at bounding box center [123, 145] width 69 height 8
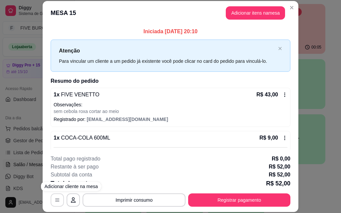
click at [55, 200] on icon "button" at bounding box center [57, 200] width 5 height 5
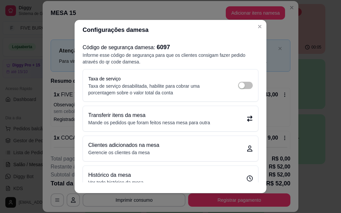
click at [126, 119] on p "Transferir itens da mesa" at bounding box center [149, 116] width 122 height 8
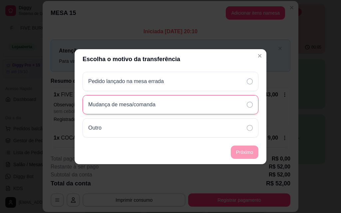
click at [202, 106] on div "Mudança de mesa/comanda" at bounding box center [171, 104] width 176 height 19
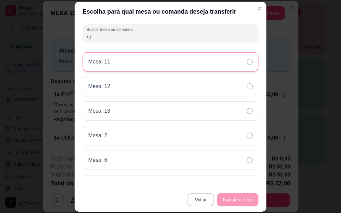
click at [135, 62] on div "Mesa: 11" at bounding box center [171, 61] width 176 height 19
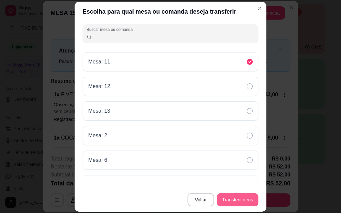
click at [240, 196] on button "Transferir itens" at bounding box center [238, 199] width 42 height 13
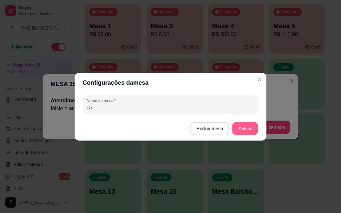
click at [250, 131] on button "Salvar" at bounding box center [245, 128] width 26 height 13
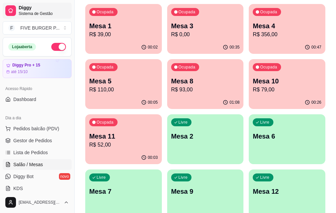
scroll to position [60, 0]
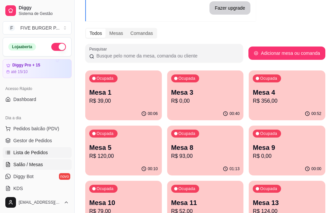
click at [36, 152] on span "Lista de Pedidos" at bounding box center [30, 153] width 35 height 7
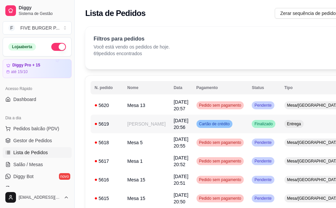
click at [169, 131] on td "[DATE] 20:56" at bounding box center [180, 124] width 23 height 19
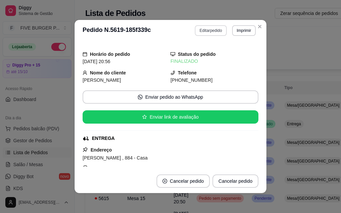
click at [208, 31] on button "Editar pedido" at bounding box center [211, 30] width 32 height 11
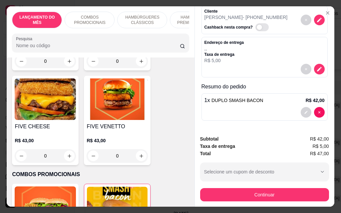
scroll to position [17, 0]
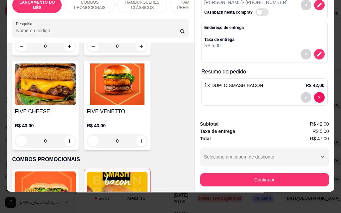
click at [241, 92] on div at bounding box center [264, 97] width 120 height 11
click at [304, 96] on icon "decrease-product-quantity" at bounding box center [305, 97] width 3 height 3
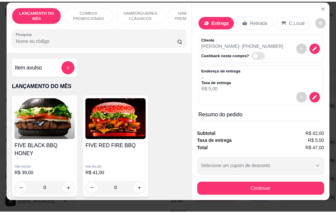
scroll to position [0, 0]
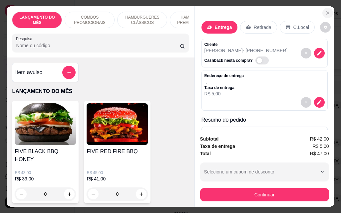
click at [326, 12] on icon "Close" at bounding box center [327, 12] width 5 height 5
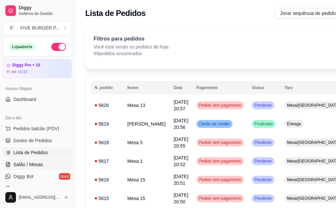
click at [38, 164] on span "Salão / Mesas" at bounding box center [28, 165] width 30 height 7
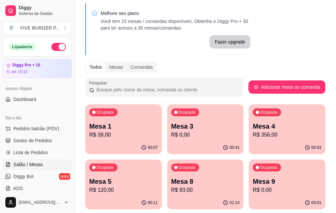
scroll to position [67, 0]
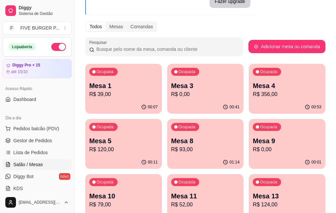
click at [171, 143] on p "Mesa 8" at bounding box center [205, 141] width 69 height 9
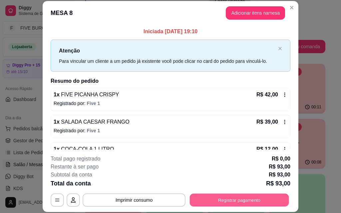
click at [231, 203] on button "Registrar pagamento" at bounding box center [239, 200] width 99 height 13
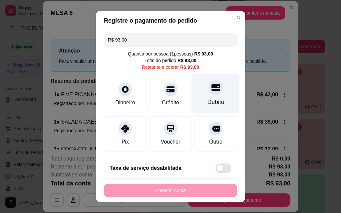
drag, startPoint x: 199, startPoint y: 93, endPoint x: 199, endPoint y: 100, distance: 7.0
click at [199, 93] on div "Débito" at bounding box center [215, 93] width 47 height 39
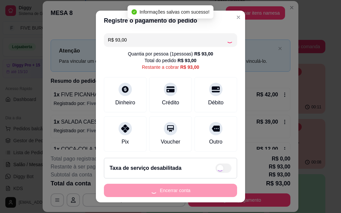
type input "R$ 0,00"
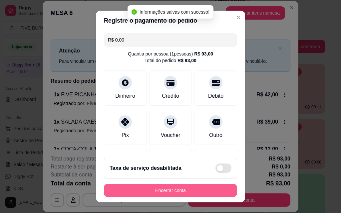
click at [169, 191] on button "Encerrar conta" at bounding box center [170, 190] width 133 height 13
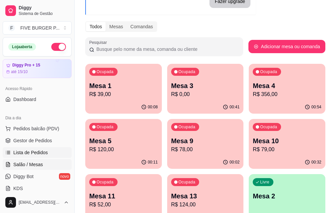
click at [33, 151] on span "Lista de Pedidos" at bounding box center [30, 153] width 35 height 7
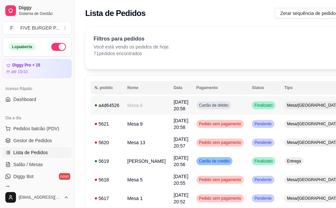
click at [175, 108] on span "[DATE] 20:58" at bounding box center [180, 106] width 15 height 12
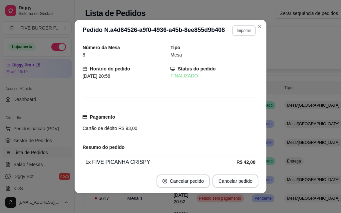
click at [241, 25] on button "Imprimir" at bounding box center [244, 30] width 24 height 11
click at [236, 53] on button "IMPRESSORA" at bounding box center [229, 54] width 47 height 10
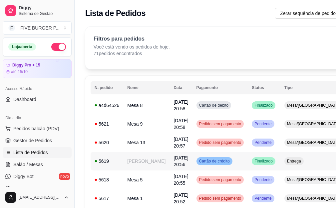
click at [122, 167] on td "5619" at bounding box center [107, 161] width 33 height 19
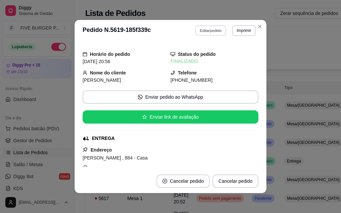
click at [209, 30] on button "Editar pedido" at bounding box center [210, 30] width 31 height 10
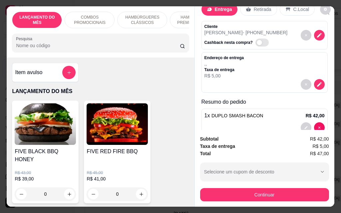
scroll to position [33, 0]
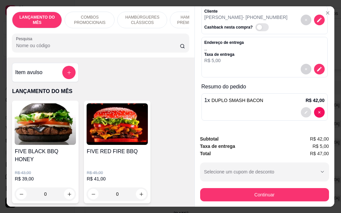
click at [304, 111] on icon "decrease-product-quantity" at bounding box center [306, 113] width 4 height 4
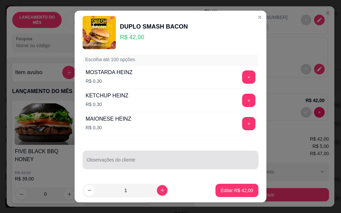
scroll to position [11, 0]
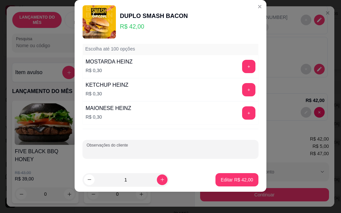
click at [140, 153] on input "Observações do cliente" at bounding box center [171, 152] width 168 height 7
type input "c"
type input "s"
type input "1 sem chedar e acrescentar queijo"
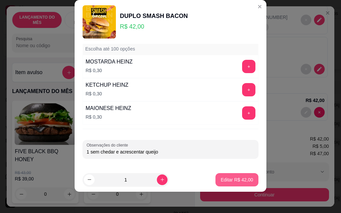
click at [230, 182] on p "Editar R$ 42,00" at bounding box center [237, 180] width 32 height 7
type input "0"
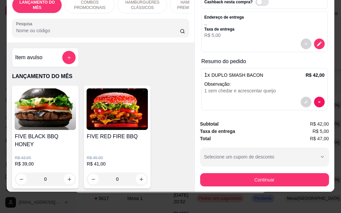
scroll to position [48, 0]
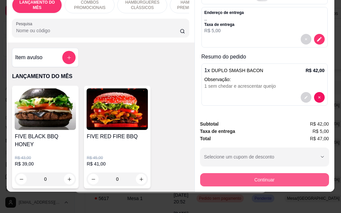
click at [257, 178] on button "Continuar" at bounding box center [264, 179] width 129 height 13
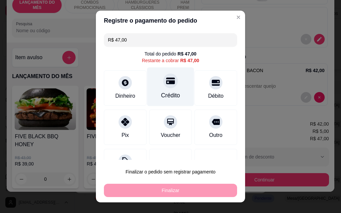
click at [164, 88] on div at bounding box center [170, 81] width 15 height 15
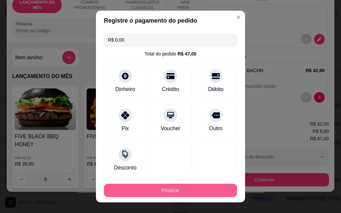
click at [176, 189] on button "Finalizar" at bounding box center [170, 190] width 133 height 13
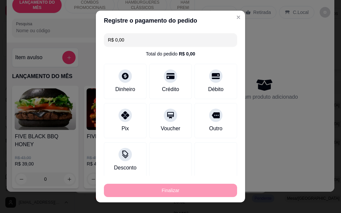
type input "-R$ 47,00"
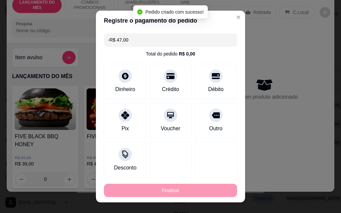
scroll to position [0, 0]
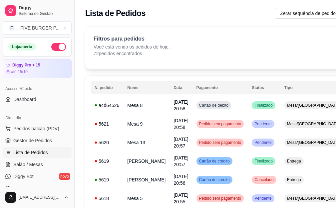
click at [40, 153] on span "Lista de Pedidos" at bounding box center [30, 153] width 35 height 7
click at [38, 166] on span "Salão / Mesas" at bounding box center [28, 165] width 30 height 7
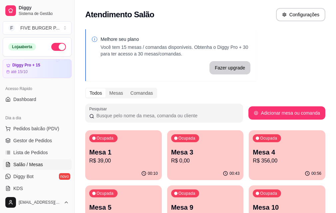
click at [124, 166] on div "Ocupada Mesa 1 R$ 39,00" at bounding box center [123, 149] width 77 height 37
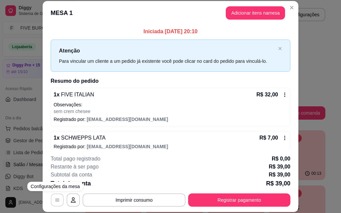
click at [59, 199] on button "button" at bounding box center [57, 200] width 13 height 13
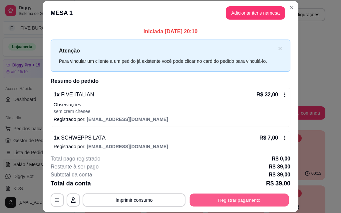
click at [236, 201] on button "Registrar pagamento" at bounding box center [239, 200] width 99 height 13
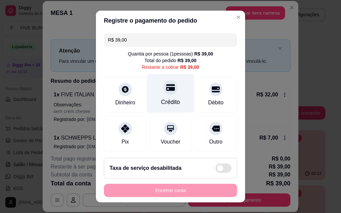
click at [165, 98] on div "Crédito" at bounding box center [170, 102] width 19 height 9
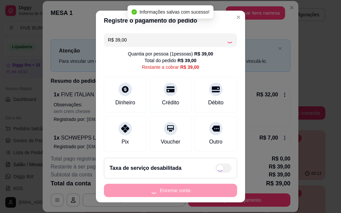
type input "R$ 0,00"
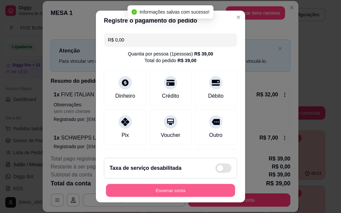
click at [173, 192] on button "Encerrar conta" at bounding box center [170, 190] width 129 height 13
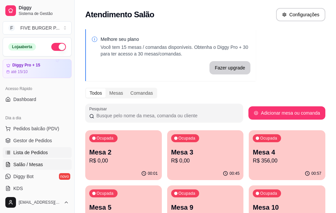
click at [34, 151] on span "Lista de Pedidos" at bounding box center [30, 153] width 35 height 7
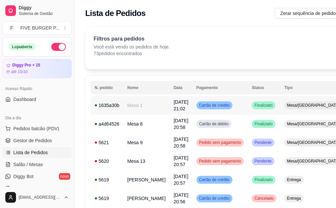
click at [149, 107] on td "Mesa 1" at bounding box center [146, 105] width 46 height 19
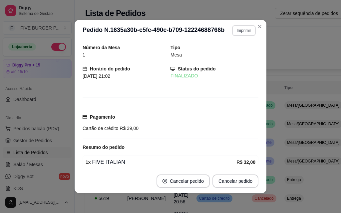
click at [235, 31] on button "Imprimir" at bounding box center [244, 30] width 24 height 11
click at [223, 52] on button "IMPRESSORA" at bounding box center [229, 54] width 47 height 10
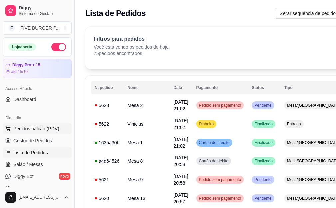
click at [41, 130] on span "Pedidos balcão (PDV)" at bounding box center [36, 129] width 46 height 7
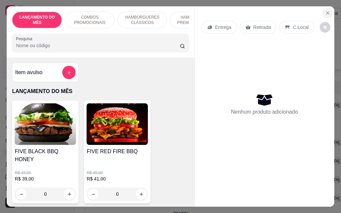
click at [325, 12] on icon "Close" at bounding box center [327, 12] width 5 height 5
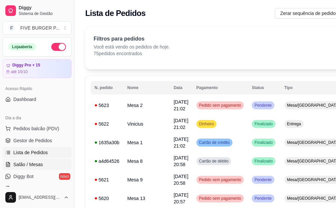
drag, startPoint x: 35, startPoint y: 170, endPoint x: 34, endPoint y: 166, distance: 3.9
click at [35, 170] on link "Salão / Mesas" at bounding box center [37, 165] width 69 height 11
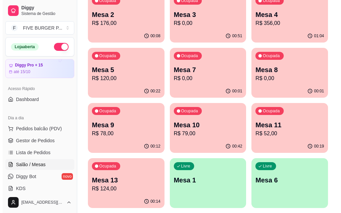
scroll to position [127, 0]
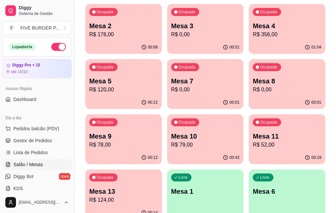
click at [253, 88] on p "R$ 0,00" at bounding box center [287, 90] width 69 height 8
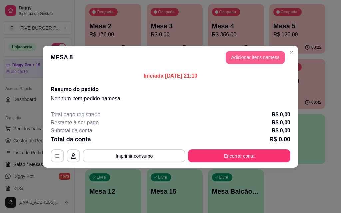
click at [251, 61] on button "Adicionar itens na mesa" at bounding box center [255, 57] width 59 height 13
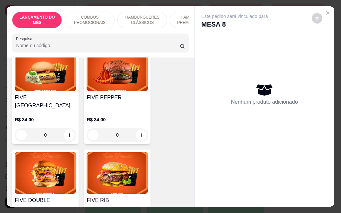
scroll to position [999, 0]
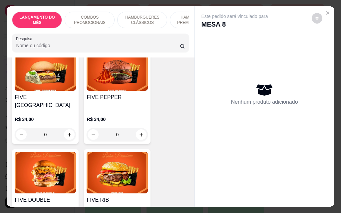
click at [128, 94] on h4 "FIVE PEPPER" at bounding box center [117, 98] width 61 height 8
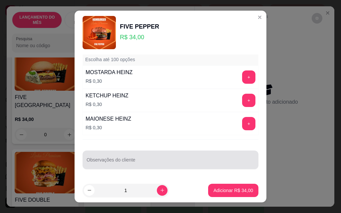
scroll to position [11, 0]
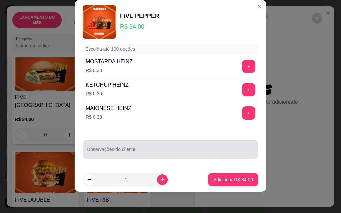
click at [166, 148] on div at bounding box center [171, 149] width 168 height 13
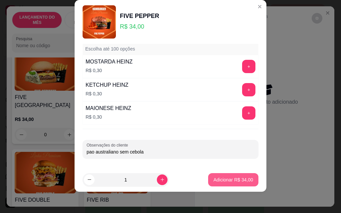
type input "pao australiano sem cebola"
click at [231, 177] on p "Adicionar R$ 34,00" at bounding box center [233, 180] width 40 height 7
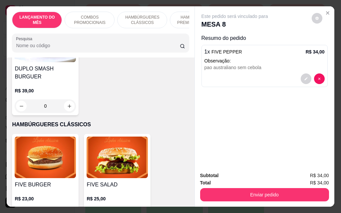
scroll to position [466, 0]
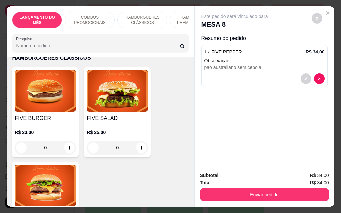
click at [105, 90] on img at bounding box center [117, 91] width 61 height 42
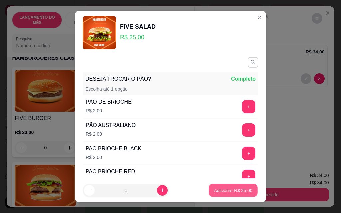
click at [218, 187] on button "Adicionar R$ 25,00" at bounding box center [233, 190] width 49 height 13
type input "1"
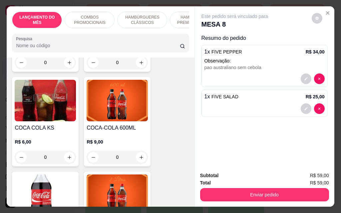
scroll to position [2964, 0]
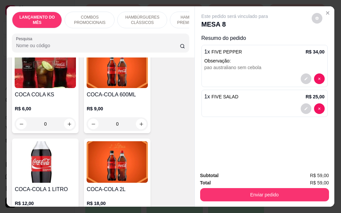
click at [55, 142] on img at bounding box center [45, 163] width 61 height 42
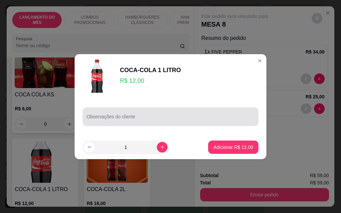
click at [138, 115] on div at bounding box center [171, 116] width 168 height 13
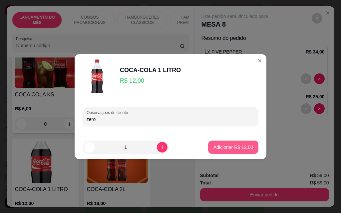
type input "zero"
click at [226, 145] on p "Adicionar R$ 12,00" at bounding box center [233, 147] width 40 height 7
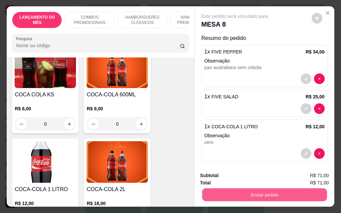
click at [267, 192] on button "Enviar pedido" at bounding box center [264, 194] width 125 height 13
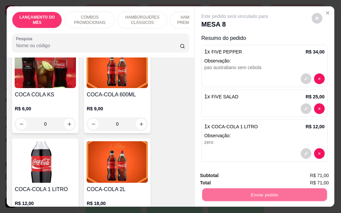
click at [304, 177] on button "Enviar pedido" at bounding box center [311, 176] width 37 height 12
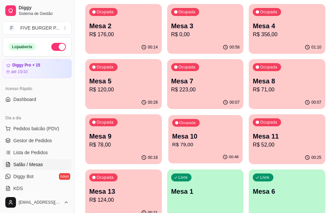
click at [239, 141] on p "R$ 79,00" at bounding box center [205, 145] width 67 height 8
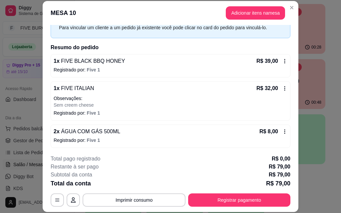
scroll to position [35, 0]
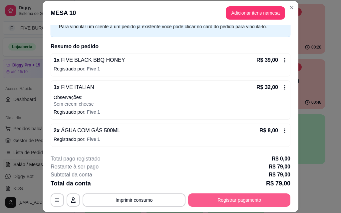
click at [227, 201] on button "Registrar pagamento" at bounding box center [239, 200] width 102 height 13
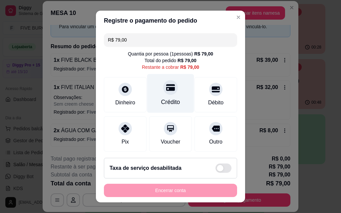
click at [168, 89] on div at bounding box center [170, 87] width 15 height 15
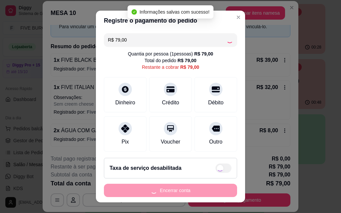
type input "R$ 0,00"
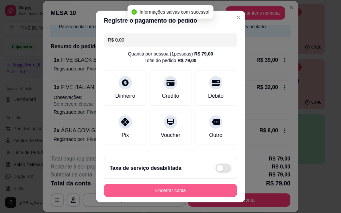
click at [171, 191] on button "Encerrar conta" at bounding box center [170, 190] width 133 height 13
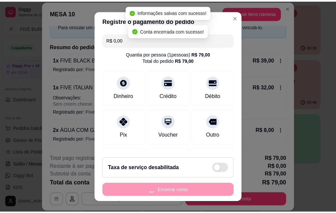
scroll to position [0, 0]
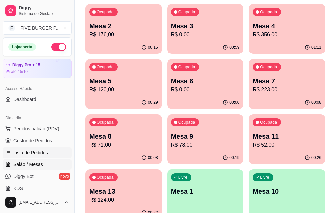
click at [41, 154] on span "Lista de Pedidos" at bounding box center [30, 153] width 35 height 7
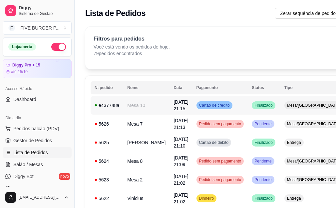
click at [172, 108] on td "[DATE] 21:15" at bounding box center [180, 105] width 23 height 19
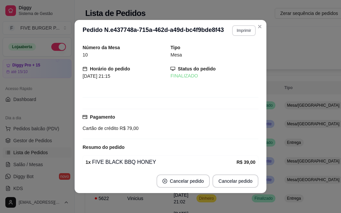
click at [240, 32] on button "Imprimir" at bounding box center [244, 30] width 24 height 11
click at [233, 51] on button "IMPRESSORA" at bounding box center [229, 54] width 47 height 10
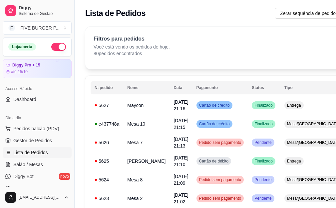
click at [42, 151] on span "Lista de Pedidos" at bounding box center [30, 153] width 35 height 7
click at [43, 162] on link "Salão / Mesas" at bounding box center [37, 165] width 69 height 11
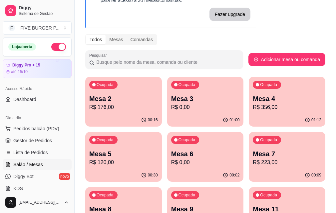
scroll to position [67, 0]
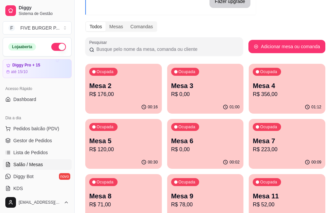
click at [253, 90] on p "Mesa 4" at bounding box center [287, 85] width 69 height 9
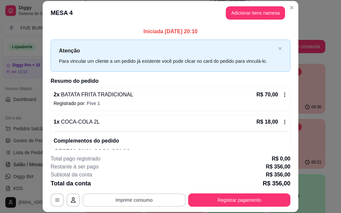
click at [167, 204] on button "Imprimir consumo" at bounding box center [134, 200] width 103 height 13
click at [140, 185] on button "IMPRESSORA" at bounding box center [134, 185] width 48 height 11
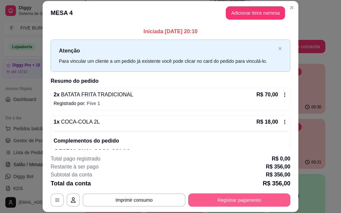
click at [207, 198] on button "Registrar pagamento" at bounding box center [239, 200] width 102 height 13
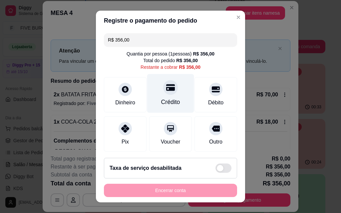
click at [168, 91] on div at bounding box center [170, 87] width 15 height 15
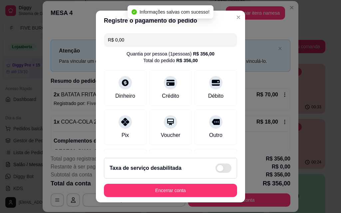
drag, startPoint x: 142, startPoint y: 41, endPoint x: 102, endPoint y: 42, distance: 39.6
click at [104, 42] on div "R$ 0,00" at bounding box center [170, 39] width 133 height 13
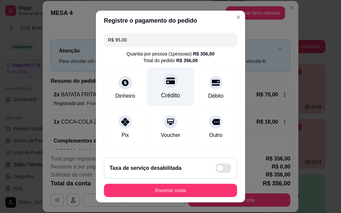
type input "R$ 95,00"
click at [170, 83] on div at bounding box center [170, 81] width 15 height 15
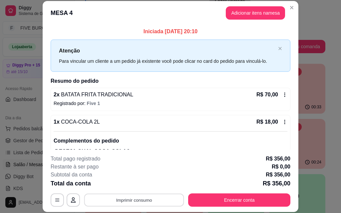
click at [124, 201] on button "Imprimir consumo" at bounding box center [134, 200] width 100 height 13
click at [143, 184] on button "IMPRESSORA" at bounding box center [134, 185] width 48 height 11
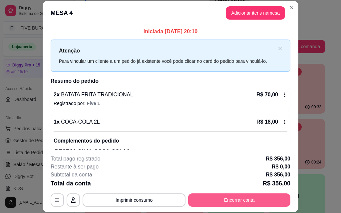
click at [247, 203] on button "Encerrar conta" at bounding box center [239, 200] width 102 height 13
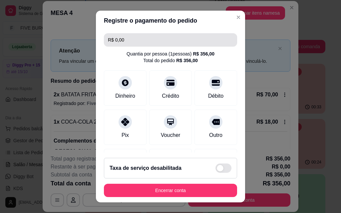
click at [158, 41] on input "R$ 0,00" at bounding box center [170, 39] width 125 height 13
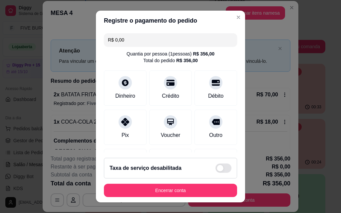
drag, startPoint x: 158, startPoint y: 41, endPoint x: 76, endPoint y: 41, distance: 81.9
click at [76, 41] on div "Registre o pagamento do pedido R$ 0,00 Quantia por pessoa ( 1 pessoas) R$ 356,0…" at bounding box center [170, 106] width 341 height 213
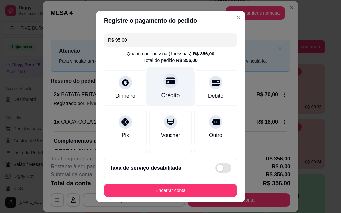
type input "R$ 95,00"
click at [163, 96] on div "Crédito" at bounding box center [170, 95] width 19 height 9
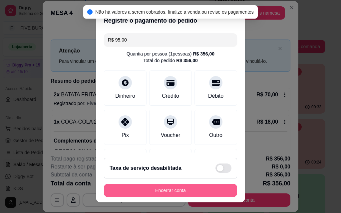
click at [181, 190] on button "Encerrar conta" at bounding box center [170, 190] width 133 height 13
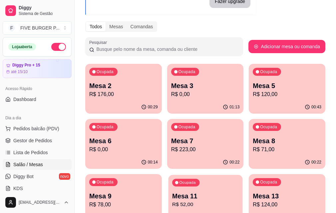
click at [239, 201] on p "R$ 52,00" at bounding box center [205, 205] width 67 height 8
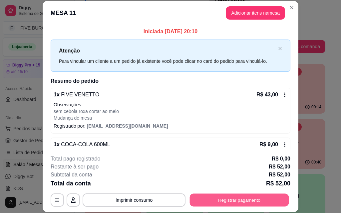
click at [248, 199] on button "Registrar pagamento" at bounding box center [239, 200] width 99 height 13
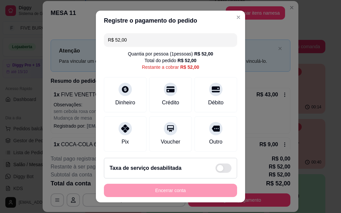
drag, startPoint x: 146, startPoint y: 43, endPoint x: 97, endPoint y: 43, distance: 49.0
click at [97, 43] on div "R$ 52,00 Quantia por pessoa ( 1 pessoas) R$ 52,00 Total do pedido R$ 52,00 Rest…" at bounding box center [170, 92] width 149 height 122
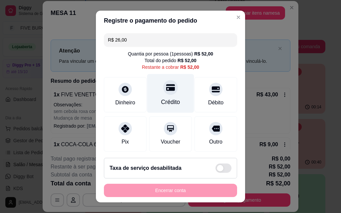
click at [164, 96] on div "Crédito" at bounding box center [170, 93] width 47 height 39
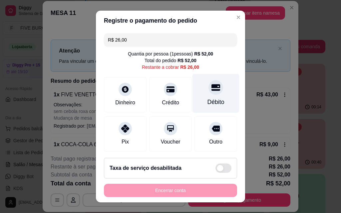
click at [214, 99] on div "Débito" at bounding box center [215, 93] width 47 height 39
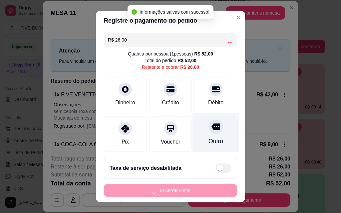
type input "R$ 0,00"
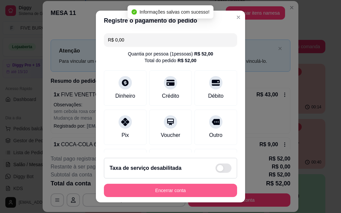
click at [177, 190] on button "Encerrar conta" at bounding box center [170, 190] width 133 height 13
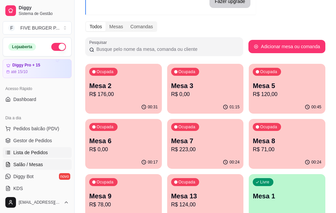
click at [39, 155] on span "Lista de Pedidos" at bounding box center [30, 153] width 35 height 7
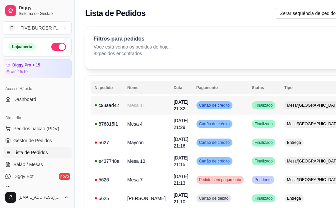
click at [173, 106] on span "[DATE] 21:32" at bounding box center [180, 106] width 15 height 12
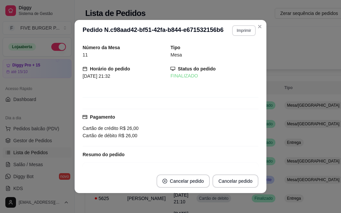
click at [241, 33] on button "Imprimir" at bounding box center [244, 30] width 24 height 11
click at [230, 54] on button "IMPRESSORA" at bounding box center [229, 54] width 47 height 10
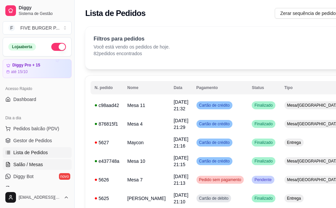
click at [36, 164] on span "Salão / Mesas" at bounding box center [28, 165] width 30 height 7
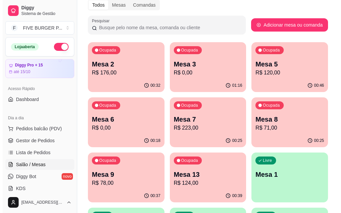
scroll to position [100, 0]
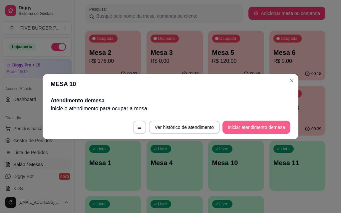
click at [233, 128] on button "Iniciar atendimento de mesa" at bounding box center [256, 127] width 68 height 13
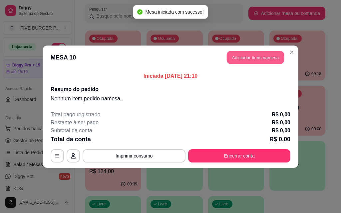
click at [254, 57] on button "Adicionar itens na mesa" at bounding box center [255, 57] width 57 height 13
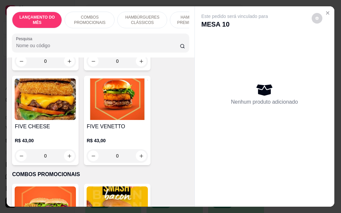
scroll to position [0, 0]
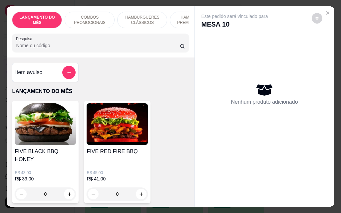
click at [54, 133] on img at bounding box center [45, 125] width 61 height 42
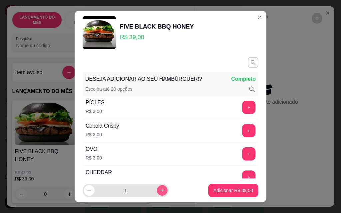
click at [160, 189] on icon "increase-product-quantity" at bounding box center [162, 190] width 5 height 5
type input "2"
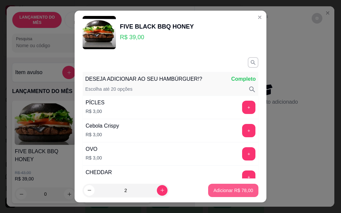
click at [222, 192] on p "Adicionar R$ 78,00" at bounding box center [233, 190] width 40 height 7
type input "2"
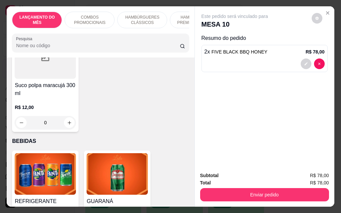
scroll to position [2531, 0]
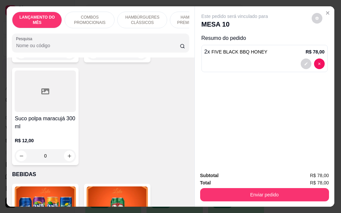
click at [59, 187] on img at bounding box center [45, 208] width 61 height 42
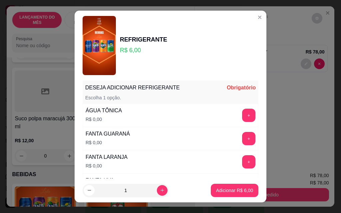
scroll to position [33, 0]
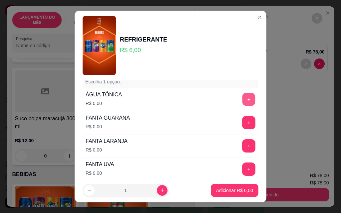
click at [242, 99] on button "+" at bounding box center [248, 99] width 13 height 13
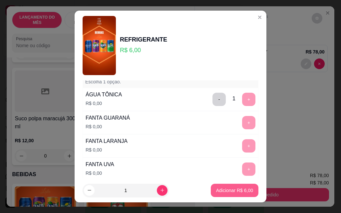
click at [222, 190] on p "Adicionar R$ 6,00" at bounding box center [234, 190] width 37 height 7
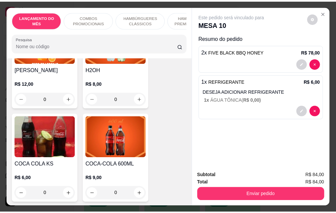
scroll to position [2897, 0]
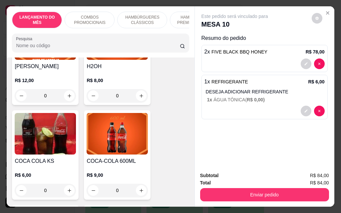
click at [122, 118] on img at bounding box center [117, 134] width 61 height 42
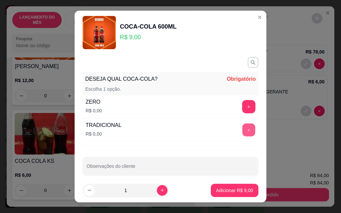
click at [242, 129] on button "+" at bounding box center [248, 130] width 13 height 13
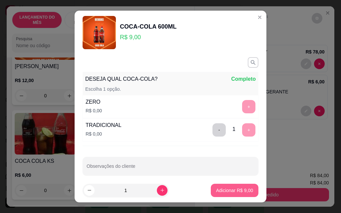
click at [228, 193] on p "Adicionar R$ 9,00" at bounding box center [234, 190] width 37 height 7
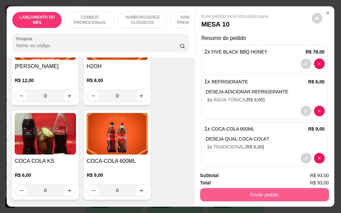
click at [237, 195] on button "Enviar pedido" at bounding box center [264, 194] width 129 height 13
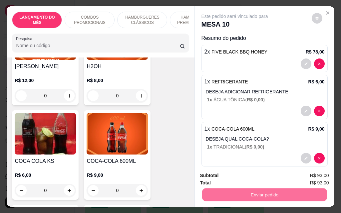
click at [300, 173] on button "Enviar pedido" at bounding box center [311, 176] width 37 height 12
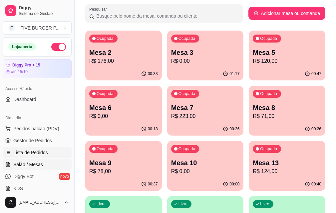
click at [35, 151] on span "Lista de Pedidos" at bounding box center [30, 153] width 35 height 7
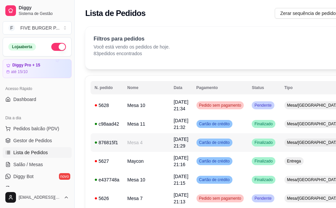
click at [169, 144] on td "[DATE] 21:29" at bounding box center [180, 143] width 23 height 19
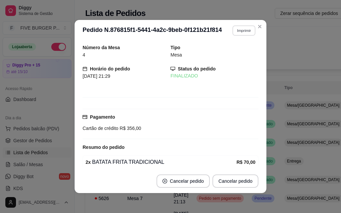
click at [245, 30] on button "Imprimir" at bounding box center [243, 30] width 23 height 10
click at [235, 54] on button "IMPRESSORA" at bounding box center [229, 54] width 47 height 10
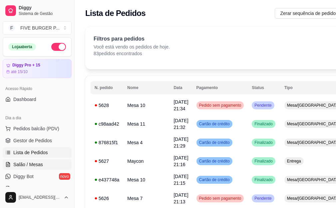
click at [39, 165] on span "Salão / Mesas" at bounding box center [28, 165] width 30 height 7
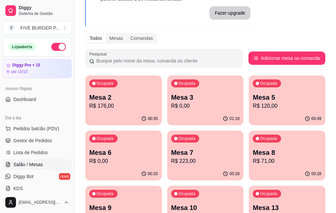
scroll to position [67, 0]
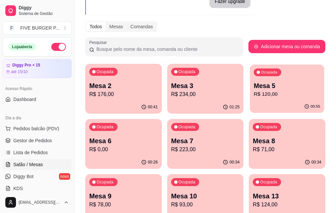
click at [254, 96] on p "R$ 120,00" at bounding box center [287, 95] width 67 height 8
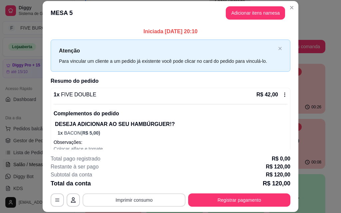
click at [151, 202] on button "Imprimir consumo" at bounding box center [134, 200] width 103 height 13
click at [143, 185] on button "IMPRESSORA" at bounding box center [133, 185] width 47 height 10
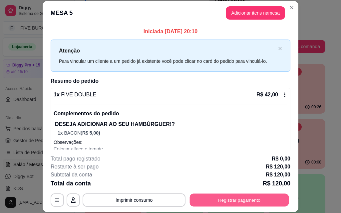
click at [238, 204] on button "Registrar pagamento" at bounding box center [239, 200] width 99 height 13
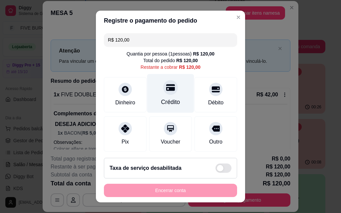
click at [161, 100] on div "Crédito" at bounding box center [170, 102] width 19 height 9
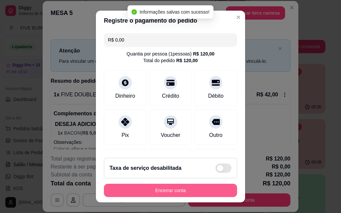
type input "R$ 0,00"
click at [184, 188] on button "Encerrar conta" at bounding box center [170, 190] width 129 height 13
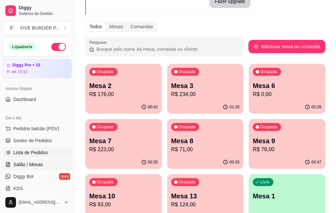
click at [34, 155] on span "Lista de Pedidos" at bounding box center [30, 153] width 35 height 7
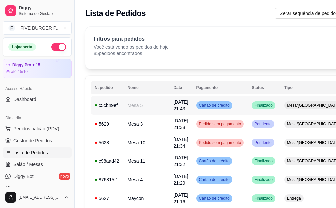
click at [173, 107] on span "[DATE] 21:43" at bounding box center [180, 106] width 15 height 12
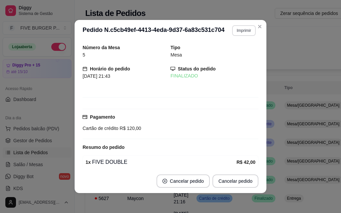
click at [239, 26] on button "Imprimir" at bounding box center [244, 30] width 24 height 11
click at [241, 54] on button "IMPRESSORA" at bounding box center [229, 54] width 48 height 11
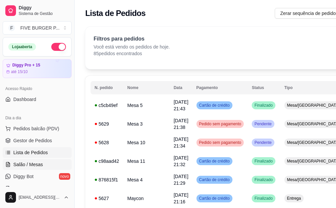
click at [30, 165] on span "Salão / Mesas" at bounding box center [28, 165] width 30 height 7
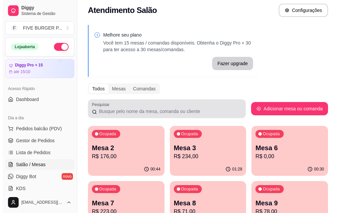
scroll to position [100, 0]
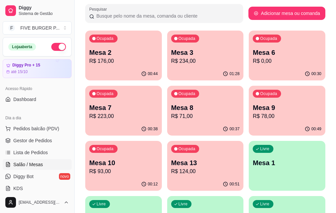
click at [240, 159] on p "Mesa 13" at bounding box center [205, 163] width 69 height 9
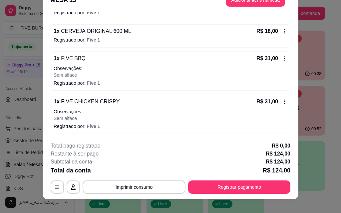
scroll to position [20, 0]
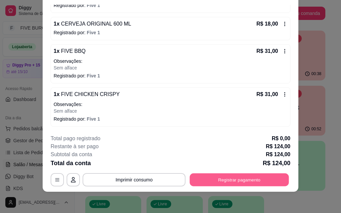
click at [219, 179] on button "Registrar pagamento" at bounding box center [239, 179] width 99 height 13
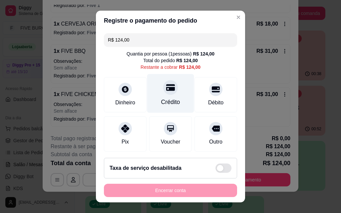
click at [171, 94] on div "Crédito" at bounding box center [170, 93] width 47 height 39
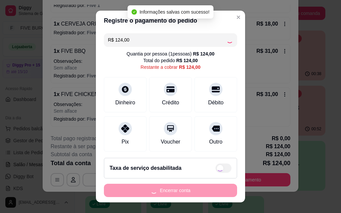
type input "R$ 0,00"
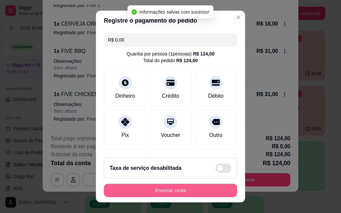
click at [181, 191] on button "Encerrar conta" at bounding box center [170, 190] width 133 height 13
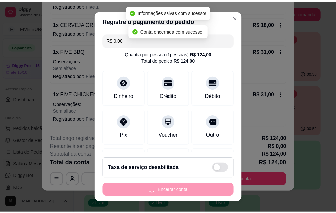
scroll to position [0, 0]
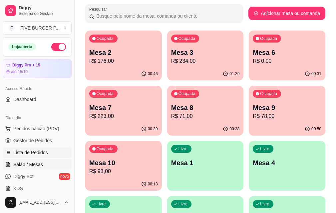
click at [41, 152] on span "Lista de Pedidos" at bounding box center [30, 153] width 35 height 7
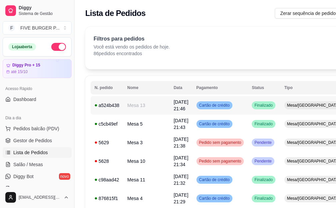
click at [147, 105] on td "Mesa 13" at bounding box center [146, 105] width 46 height 19
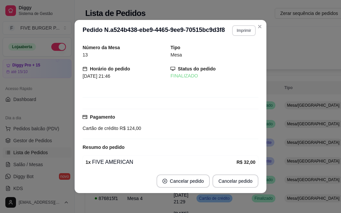
click at [242, 35] on button "Imprimir" at bounding box center [244, 30] width 24 height 11
click at [237, 53] on button "IMPRESSORA" at bounding box center [229, 54] width 47 height 10
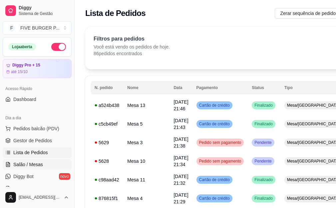
click at [27, 162] on span "Salão / Mesas" at bounding box center [28, 165] width 30 height 7
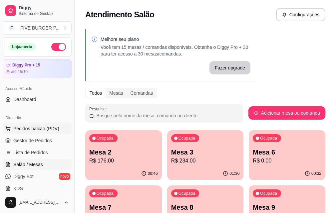
click at [36, 129] on span "Pedidos balcão (PDV)" at bounding box center [36, 129] width 46 height 7
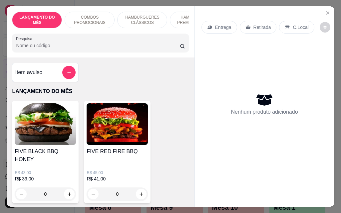
click at [58, 74] on div "Item avulso" at bounding box center [45, 72] width 61 height 13
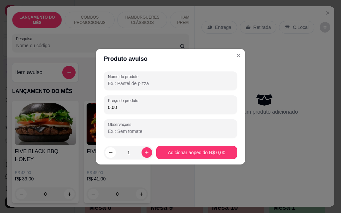
click at [134, 85] on input "Nome do produto" at bounding box center [170, 83] width 125 height 7
type input "gelo"
click at [166, 108] on input "0,00" at bounding box center [170, 107] width 125 height 7
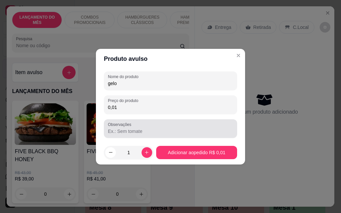
type input "0,01"
click at [146, 130] on input "Observações" at bounding box center [170, 131] width 125 height 7
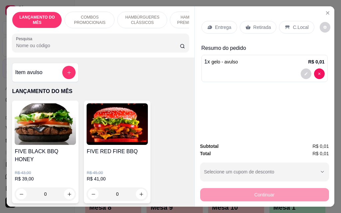
click at [219, 24] on p "Entrega" at bounding box center [223, 27] width 16 height 7
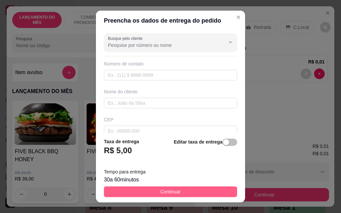
click at [171, 193] on span "Continuar" at bounding box center [171, 191] width 20 height 7
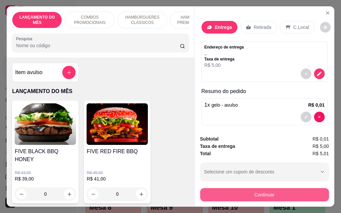
click at [248, 194] on button "Continuar" at bounding box center [264, 194] width 129 height 13
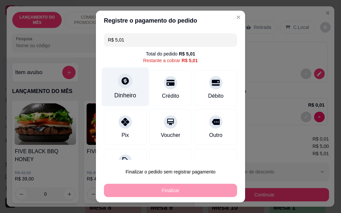
click at [117, 91] on div "Dinheiro" at bounding box center [125, 87] width 47 height 39
click at [125, 91] on div "Dinheiro" at bounding box center [125, 87] width 47 height 39
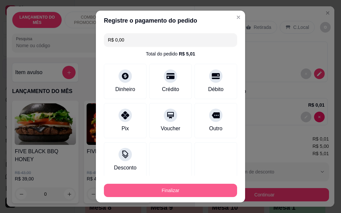
click at [179, 191] on button "Finalizar" at bounding box center [170, 190] width 133 height 13
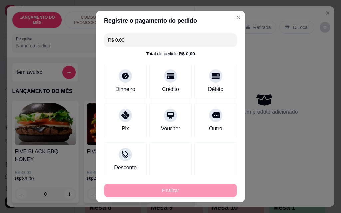
type input "-R$ 5,01"
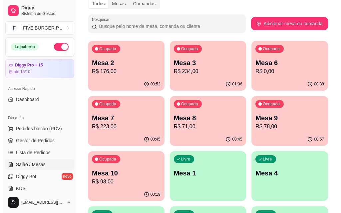
scroll to position [100, 0]
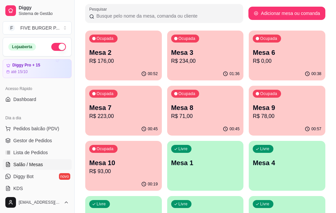
click at [125, 62] on p "R$ 176,00" at bounding box center [123, 61] width 69 height 8
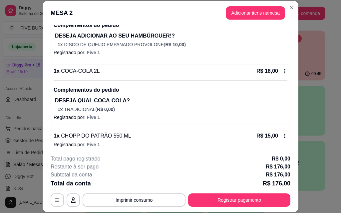
scroll to position [149, 0]
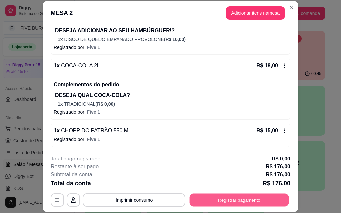
click at [222, 202] on button "Registrar pagamento" at bounding box center [239, 200] width 99 height 13
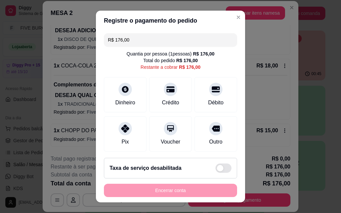
drag, startPoint x: 135, startPoint y: 43, endPoint x: 67, endPoint y: 45, distance: 67.6
click at [84, 42] on div "Registre o pagamento do pedido R$ 176,00 Quantia por pessoa ( 1 pessoas) R$ 176…" at bounding box center [170, 106] width 341 height 213
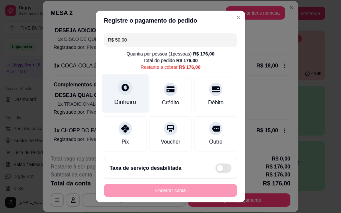
click at [122, 91] on icon at bounding box center [125, 87] width 7 height 7
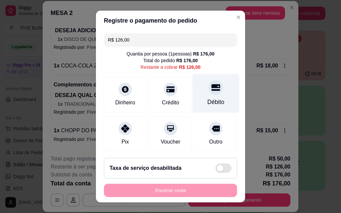
click at [205, 96] on div "Débito" at bounding box center [215, 93] width 47 height 39
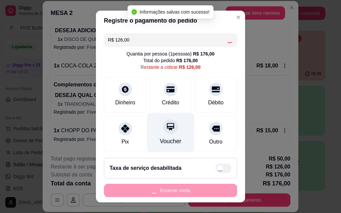
type input "R$ 0,00"
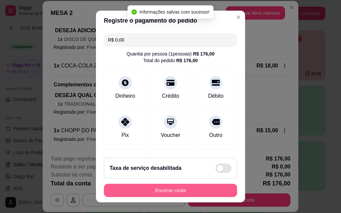
click at [166, 187] on button "Encerrar conta" at bounding box center [170, 190] width 133 height 13
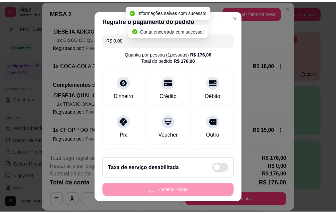
scroll to position [0, 0]
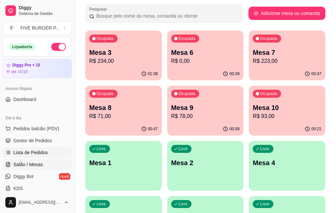
click at [40, 154] on span "Lista de Pedidos" at bounding box center [30, 153] width 35 height 7
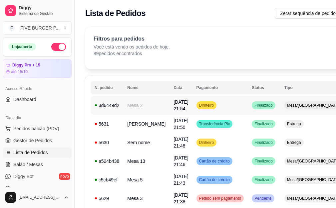
click at [169, 105] on td "04/10/25 às 21:54" at bounding box center [180, 105] width 23 height 19
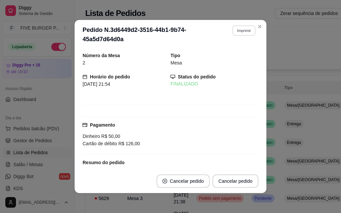
click at [246, 31] on button "Imprimir" at bounding box center [243, 30] width 23 height 10
click at [236, 56] on button "IMPRESSORA" at bounding box center [229, 54] width 48 height 11
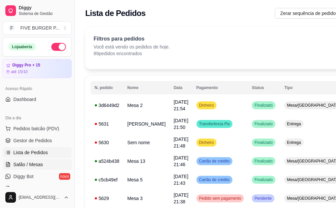
click at [37, 163] on span "Salão / Mesas" at bounding box center [28, 165] width 30 height 7
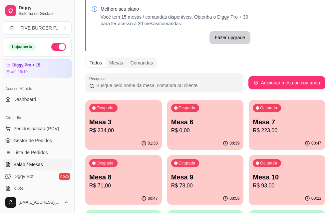
scroll to position [67, 0]
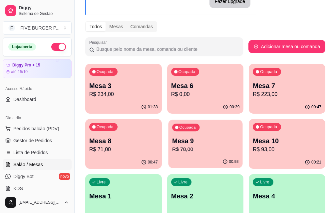
click at [172, 146] on p "R$ 78,00" at bounding box center [205, 150] width 67 height 8
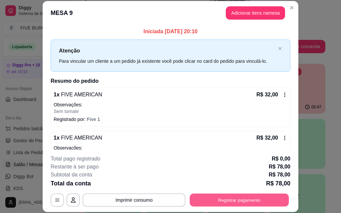
click at [246, 199] on button "Registrar pagamento" at bounding box center [239, 200] width 99 height 13
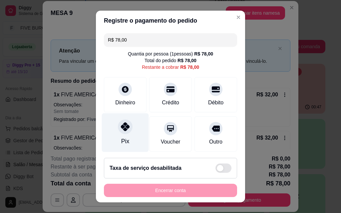
click at [121, 138] on div "Pix" at bounding box center [125, 141] width 8 height 9
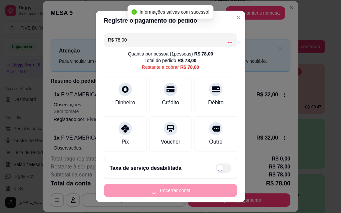
type input "R$ 0,00"
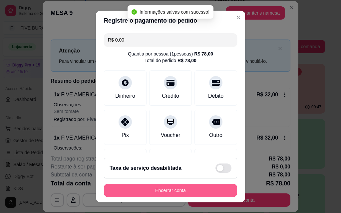
click at [166, 192] on button "Encerrar conta" at bounding box center [170, 190] width 133 height 13
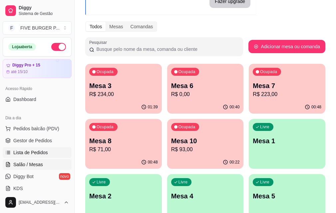
drag, startPoint x: 28, startPoint y: 141, endPoint x: 36, endPoint y: 150, distance: 12.3
click at [29, 142] on span "Gestor de Pedidos" at bounding box center [32, 141] width 39 height 7
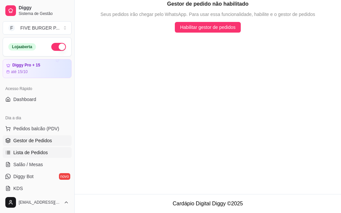
click at [36, 151] on span "Lista de Pedidos" at bounding box center [30, 153] width 35 height 7
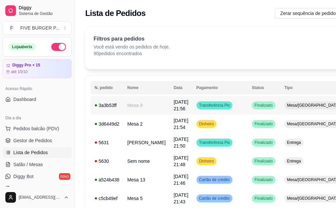
click at [173, 106] on span "04/10/25 às 21:56" at bounding box center [180, 106] width 15 height 12
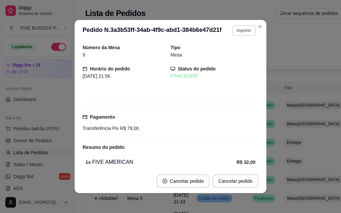
click at [245, 31] on button "Imprimir" at bounding box center [244, 30] width 24 height 11
click at [235, 53] on button "IMPRESSORA" at bounding box center [229, 54] width 48 height 11
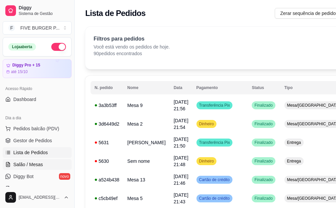
click at [32, 166] on span "Salão / Mesas" at bounding box center [28, 165] width 30 height 7
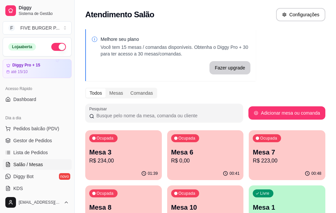
click at [171, 157] on p "R$ 0,00" at bounding box center [205, 161] width 69 height 8
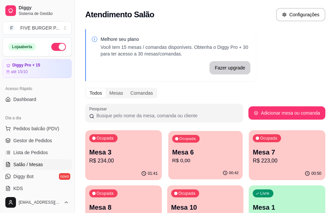
click at [176, 164] on p "R$ 0,00" at bounding box center [205, 161] width 67 height 8
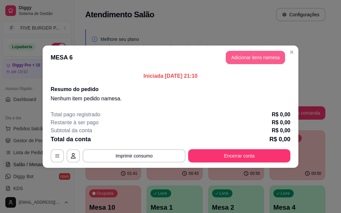
click at [249, 57] on button "Adicionar itens na mesa" at bounding box center [255, 57] width 59 height 13
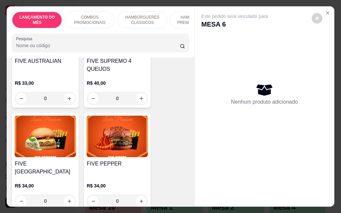
scroll to position [999, 0]
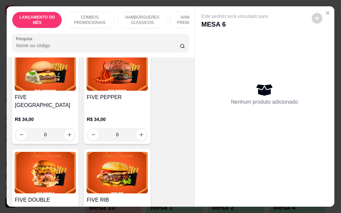
click at [40, 110] on div "R$ 34,00 0" at bounding box center [45, 126] width 61 height 32
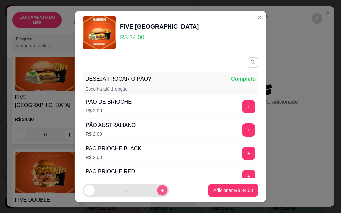
click at [157, 192] on button "increase-product-quantity" at bounding box center [162, 190] width 10 height 10
type input "2"
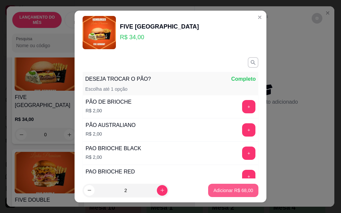
click at [224, 193] on p "Adicionar R$ 68,00" at bounding box center [233, 190] width 40 height 7
type input "2"
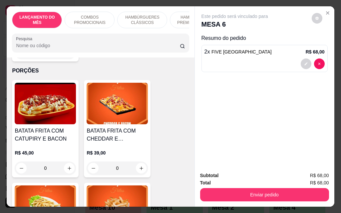
scroll to position [2198, 0]
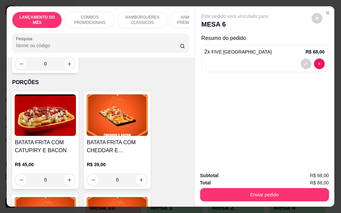
click at [102, 95] on img at bounding box center [117, 116] width 61 height 42
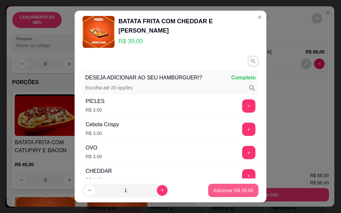
click at [215, 191] on p "Adicionar R$ 39,00" at bounding box center [233, 190] width 40 height 7
type input "1"
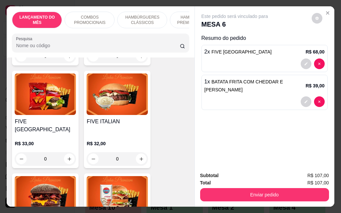
scroll to position [766, 0]
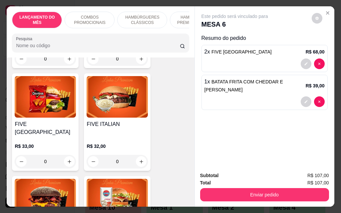
click at [112, 179] on img at bounding box center [117, 200] width 61 height 42
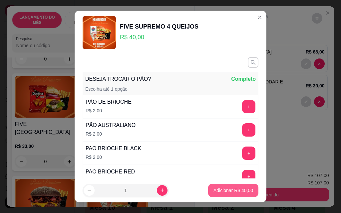
click at [218, 193] on p "Adicionar R$ 40,00" at bounding box center [233, 190] width 40 height 7
type input "1"
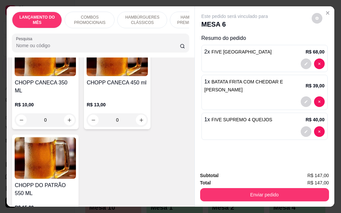
scroll to position [3896, 0]
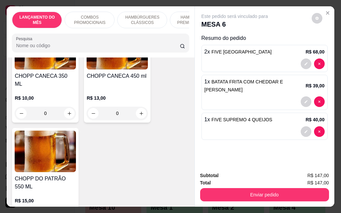
click at [52, 141] on img at bounding box center [45, 152] width 61 height 42
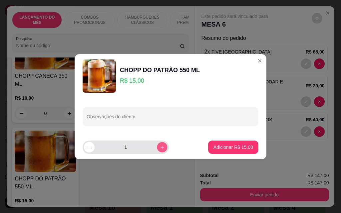
click at [157, 151] on button "increase-product-quantity" at bounding box center [162, 147] width 10 height 10
click at [157, 151] on button "increase-product-quantity" at bounding box center [162, 147] width 11 height 11
click at [90, 151] on button "decrease-product-quantity" at bounding box center [89, 147] width 10 height 10
type input "3"
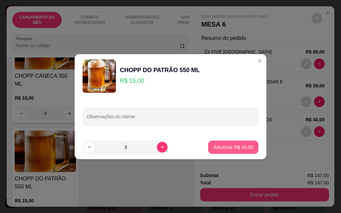
click at [234, 151] on p "Adicionar R$ 45,00" at bounding box center [233, 147] width 40 height 7
type input "3"
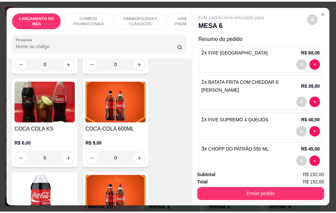
scroll to position [2931, 0]
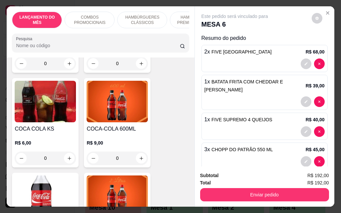
click at [112, 125] on h4 "COCA-COLA 600ML" at bounding box center [117, 129] width 61 height 8
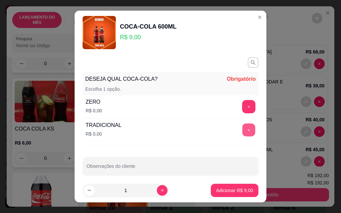
click at [242, 131] on button "+" at bounding box center [248, 130] width 13 height 13
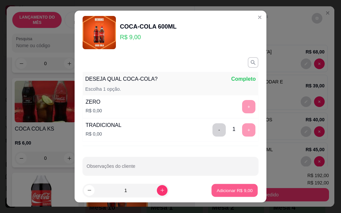
click at [224, 190] on p "Adicionar R$ 9,00" at bounding box center [234, 190] width 36 height 6
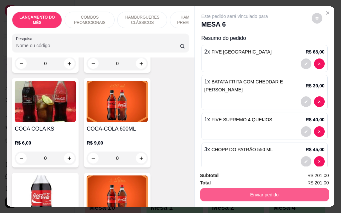
click at [233, 194] on button "Enviar pedido" at bounding box center [264, 194] width 129 height 13
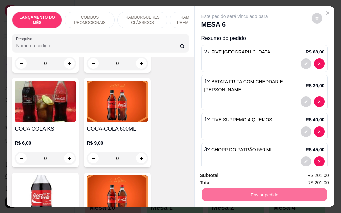
click at [310, 175] on button "Enviar pedido" at bounding box center [311, 176] width 37 height 12
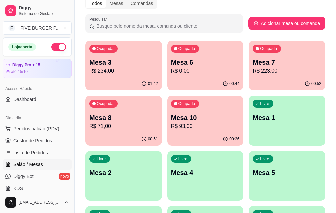
scroll to position [100, 0]
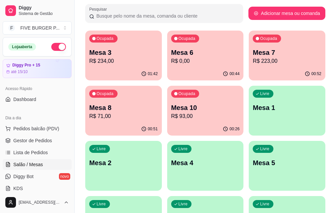
click at [189, 56] on p "Mesa 6" at bounding box center [205, 52] width 69 height 9
click at [180, 56] on p "Mesa 6" at bounding box center [205, 52] width 69 height 9
click at [158, 103] on p "Mesa 8" at bounding box center [123, 107] width 69 height 9
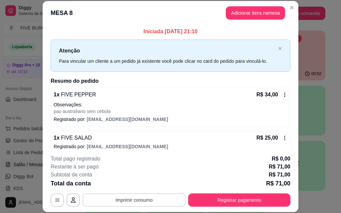
click at [163, 200] on button "Imprimir consumo" at bounding box center [134, 200] width 103 height 13
click at [138, 187] on button "IMPRESSORA" at bounding box center [134, 185] width 48 height 11
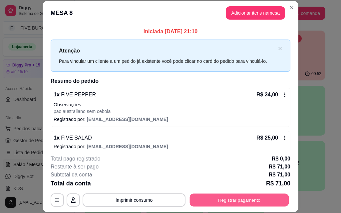
click at [228, 199] on button "Registrar pagamento" at bounding box center [239, 200] width 99 height 13
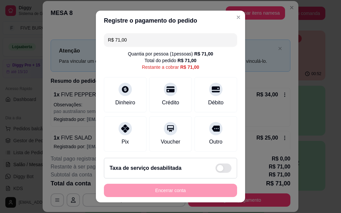
drag, startPoint x: 135, startPoint y: 40, endPoint x: 83, endPoint y: 41, distance: 51.6
click at [83, 41] on div "Registre o pagamento do pedido R$ 71,00 Quantia por pessoa ( 1 pessoas) R$ 71,0…" at bounding box center [170, 106] width 341 height 213
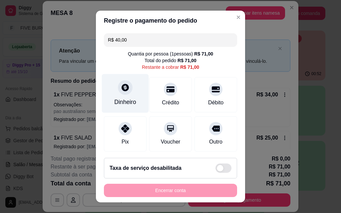
click at [123, 99] on div "Dinheiro" at bounding box center [125, 102] width 22 height 9
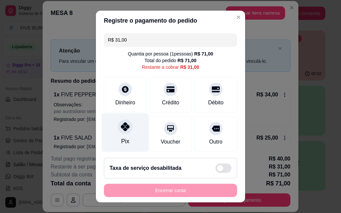
click at [114, 136] on div "Pix" at bounding box center [125, 133] width 47 height 39
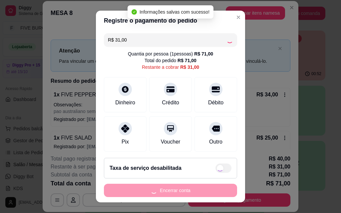
type input "R$ 0,00"
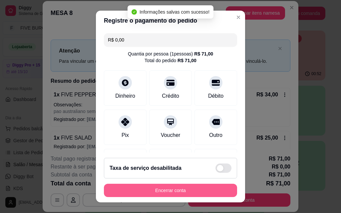
click at [174, 192] on button "Encerrar conta" at bounding box center [170, 190] width 133 height 13
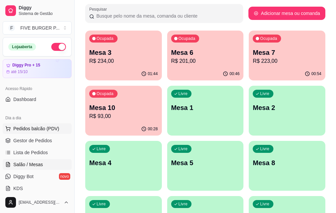
click at [37, 130] on span "Pedidos balcão (PDV)" at bounding box center [36, 129] width 46 height 7
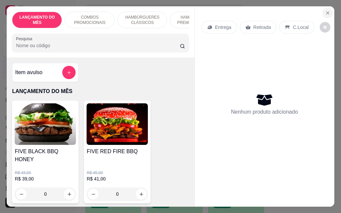
click at [328, 9] on button "Close" at bounding box center [327, 13] width 11 height 11
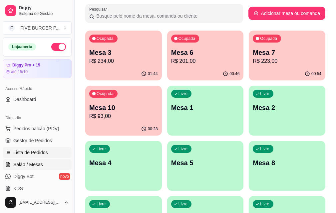
click at [42, 153] on span "Lista de Pedidos" at bounding box center [30, 153] width 35 height 7
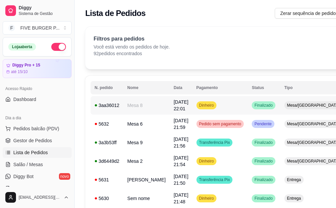
click at [173, 107] on span "04/10/25 às 22:01" at bounding box center [180, 106] width 15 height 12
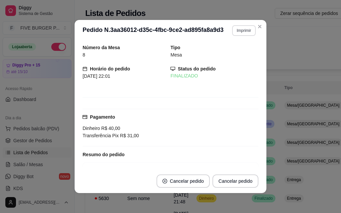
click at [237, 31] on button "Imprimir" at bounding box center [244, 30] width 24 height 11
click at [225, 52] on button "IMPRESSORA" at bounding box center [230, 54] width 48 height 11
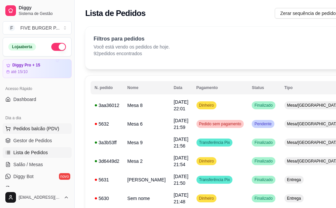
click at [33, 130] on span "Pedidos balcão (PDV)" at bounding box center [36, 129] width 46 height 7
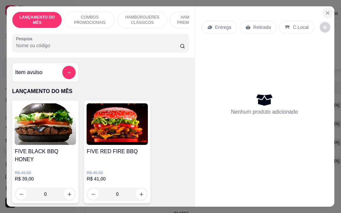
click at [326, 12] on icon "Close" at bounding box center [327, 13] width 3 height 3
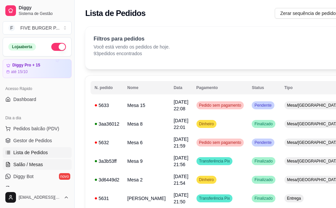
click at [30, 163] on span "Salão / Mesas" at bounding box center [28, 165] width 30 height 7
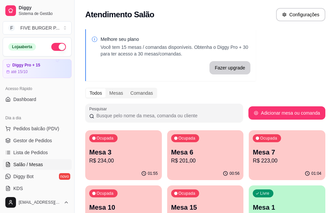
click at [124, 163] on p "R$ 234,00" at bounding box center [123, 161] width 69 height 8
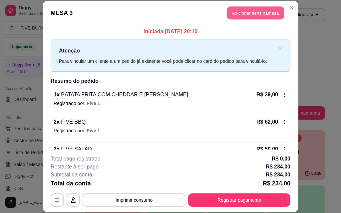
click at [258, 14] on button "Adicionar itens na mesa" at bounding box center [255, 13] width 57 height 13
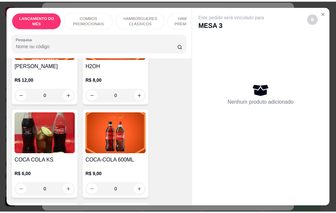
scroll to position [2964, 0]
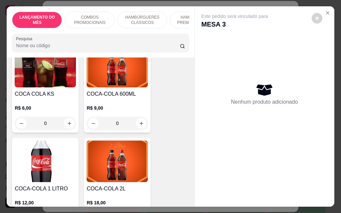
click at [119, 144] on img at bounding box center [117, 162] width 61 height 42
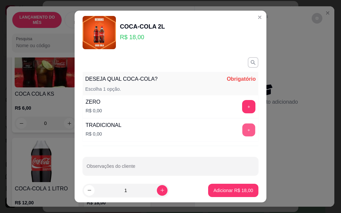
click at [242, 132] on button "+" at bounding box center [248, 130] width 13 height 13
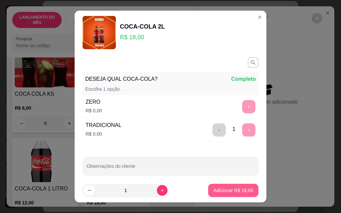
click at [226, 191] on p "Adicionar R$ 18,00" at bounding box center [233, 190] width 40 height 7
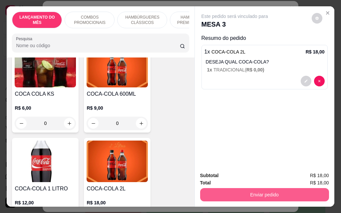
click at [242, 195] on button "Enviar pedido" at bounding box center [264, 194] width 129 height 13
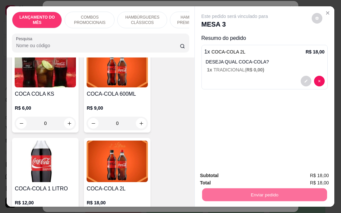
click at [306, 180] on button "Enviar pedido" at bounding box center [311, 176] width 37 height 12
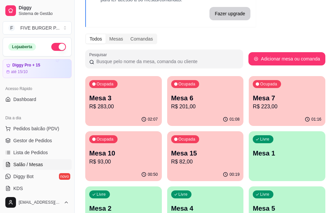
scroll to position [67, 0]
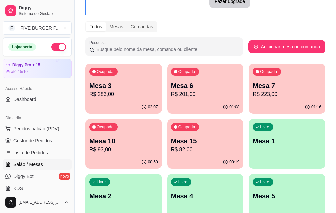
click at [158, 146] on p "R$ 93,00" at bounding box center [123, 150] width 69 height 8
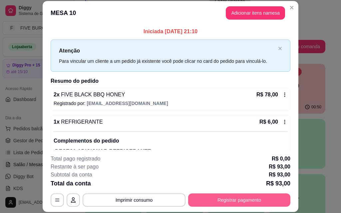
click at [215, 199] on button "Registrar pagamento" at bounding box center [239, 200] width 102 height 13
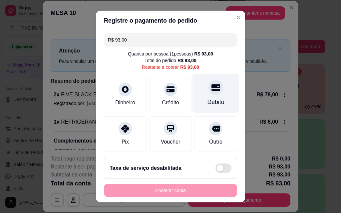
click at [201, 98] on div "Débito" at bounding box center [215, 93] width 47 height 39
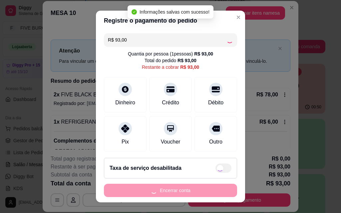
type input "R$ 0,00"
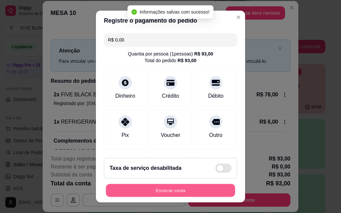
click at [171, 193] on button "Encerrar conta" at bounding box center [170, 190] width 129 height 13
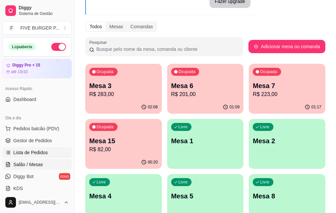
click at [37, 154] on span "Lista de Pedidos" at bounding box center [30, 153] width 35 height 7
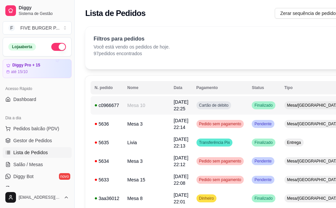
click at [169, 108] on td "04/10/25 às 22:25" at bounding box center [180, 105] width 23 height 19
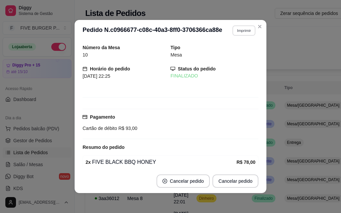
click at [239, 33] on button "Imprimir" at bounding box center [243, 30] width 23 height 10
click at [233, 58] on button "IMPRESSORA" at bounding box center [229, 54] width 48 height 11
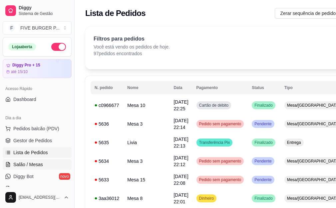
click at [19, 163] on span "Salão / Mesas" at bounding box center [28, 165] width 30 height 7
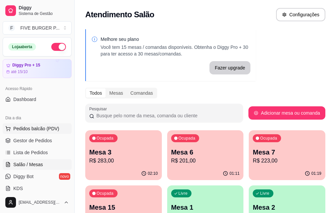
click at [42, 125] on button "Pedidos balcão (PDV)" at bounding box center [37, 129] width 69 height 11
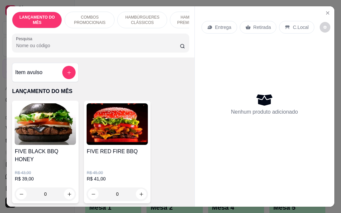
click at [246, 25] on icon at bounding box center [247, 27] width 5 height 4
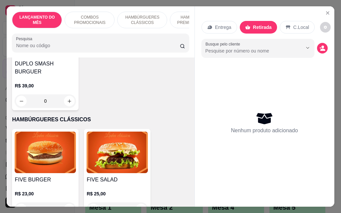
scroll to position [466, 0]
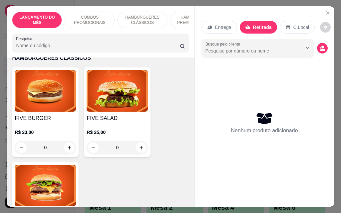
click at [58, 115] on h4 "FIVE BURGER" at bounding box center [45, 119] width 61 height 8
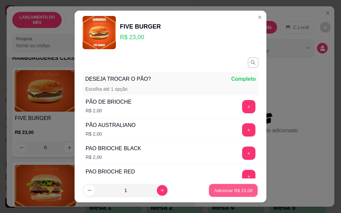
click at [223, 193] on p "Adicionar R$ 23,00" at bounding box center [233, 190] width 39 height 6
type input "1"
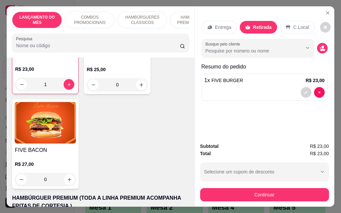
scroll to position [533, 0]
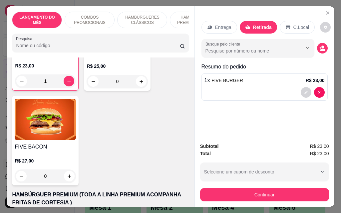
click at [45, 124] on img at bounding box center [45, 120] width 61 height 42
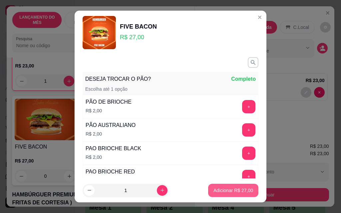
click at [230, 191] on p "Adicionar R$ 27,00" at bounding box center [233, 190] width 40 height 7
type input "1"
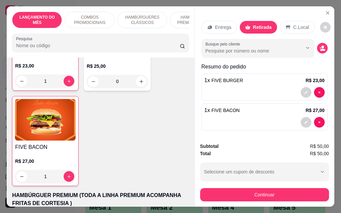
scroll to position [17, 0]
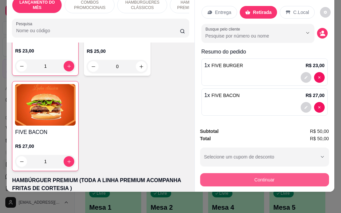
click at [250, 177] on button "Continuar" at bounding box center [264, 179] width 129 height 13
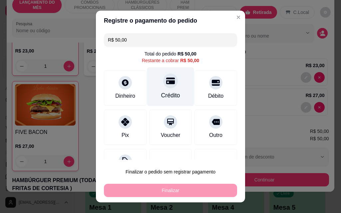
click at [161, 91] on div "Crédito" at bounding box center [170, 87] width 47 height 39
type input "R$ 0,00"
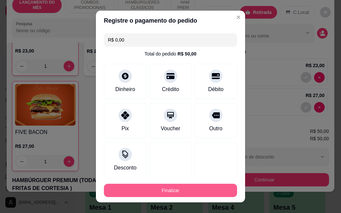
click at [191, 189] on button "Finalizar" at bounding box center [170, 190] width 133 height 13
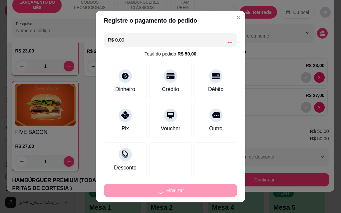
type input "0"
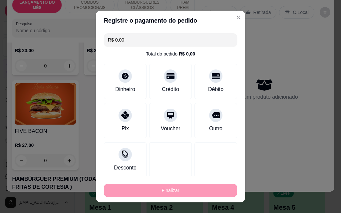
type input "-R$ 50,00"
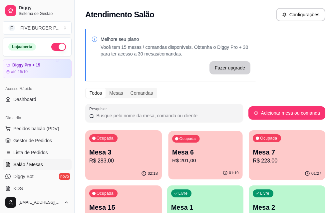
click at [180, 158] on p "R$ 201,00" at bounding box center [205, 161] width 67 height 8
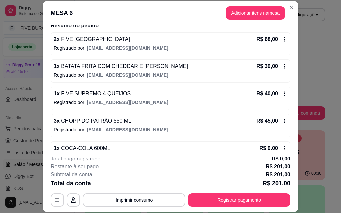
scroll to position [67, 0]
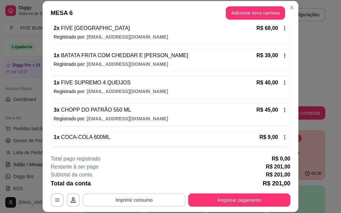
click at [164, 204] on button "Imprimir consumo" at bounding box center [134, 200] width 103 height 13
click at [138, 186] on button "IMPRESSORA" at bounding box center [133, 185] width 47 height 10
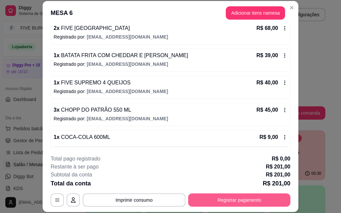
click at [252, 198] on button "Registrar pagamento" at bounding box center [239, 200] width 102 height 13
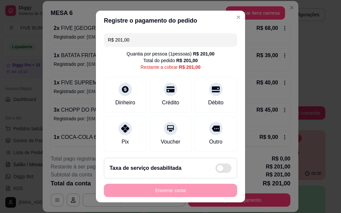
drag, startPoint x: 150, startPoint y: 45, endPoint x: 84, endPoint y: 46, distance: 65.9
click at [84, 46] on div "Registre o pagamento do pedido R$ 201,00 Quantia por pessoa ( 1 pessoas) R$ 201…" at bounding box center [170, 106] width 341 height 213
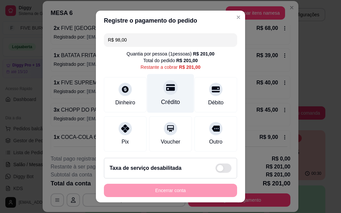
click at [165, 98] on div "Crédito" at bounding box center [170, 93] width 47 height 39
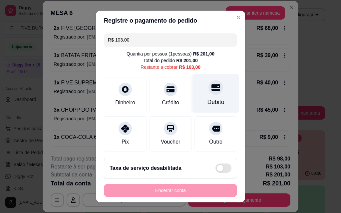
click at [212, 91] on div "Débito" at bounding box center [215, 93] width 47 height 39
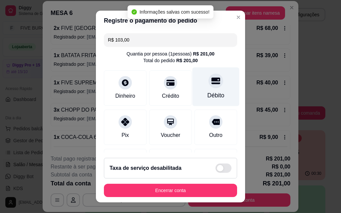
type input "R$ 0,00"
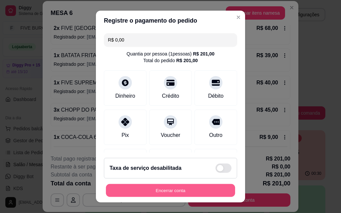
click at [174, 192] on button "Encerrar conta" at bounding box center [170, 190] width 129 height 13
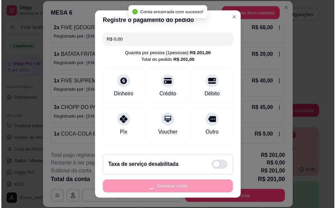
scroll to position [0, 0]
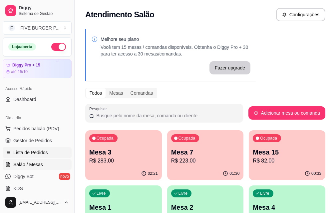
click at [43, 154] on span "Lista de Pedidos" at bounding box center [30, 153] width 35 height 7
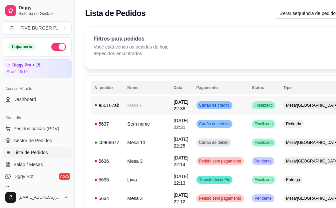
click at [173, 109] on span "04/10/25 às 22:38" at bounding box center [180, 106] width 15 height 12
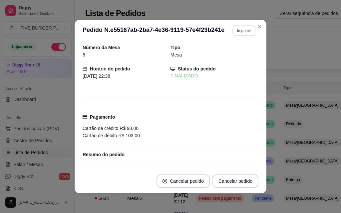
click at [246, 26] on button "Imprimir" at bounding box center [243, 30] width 23 height 10
click at [237, 52] on button "IMPRESSORA" at bounding box center [229, 54] width 48 height 11
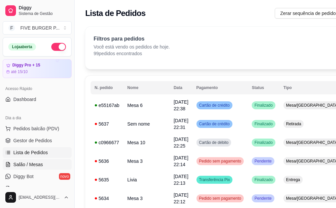
click at [35, 161] on link "Salão / Mesas" at bounding box center [37, 165] width 69 height 11
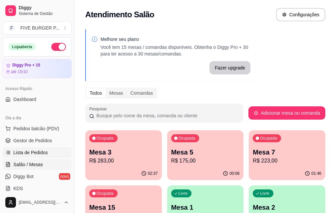
click at [47, 149] on link "Lista de Pedidos" at bounding box center [37, 153] width 69 height 11
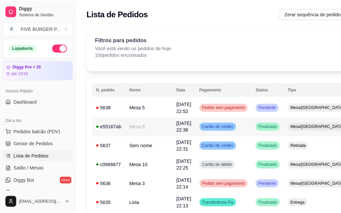
scroll to position [67, 0]
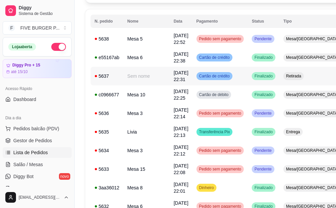
click at [129, 78] on td "Sem nome" at bounding box center [146, 76] width 46 height 19
click at [121, 114] on td "5636" at bounding box center [107, 113] width 33 height 19
click at [128, 80] on td "Sem nome" at bounding box center [146, 76] width 46 height 19
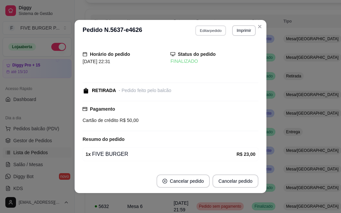
click at [204, 32] on button "Editar pedido" at bounding box center [210, 30] width 31 height 10
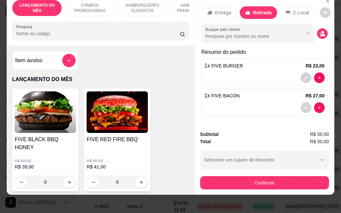
scroll to position [17, 0]
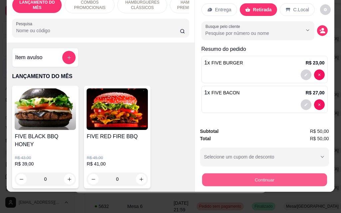
click at [252, 175] on button "Continuar" at bounding box center [264, 179] width 125 height 13
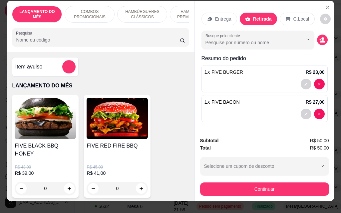
scroll to position [0, 0]
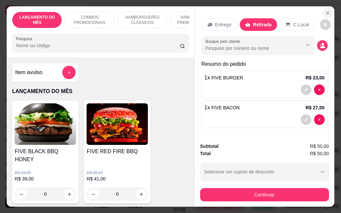
click at [326, 12] on icon "Close" at bounding box center [327, 13] width 3 height 3
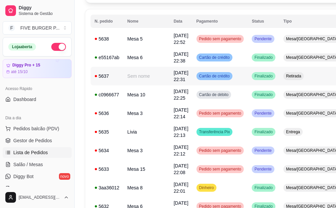
click at [111, 77] on div "5637" at bounding box center [107, 76] width 25 height 7
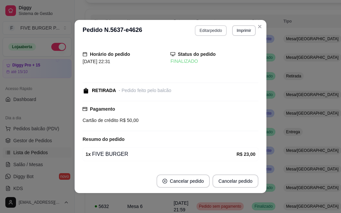
click at [203, 28] on button "Editar pedido" at bounding box center [211, 30] width 32 height 11
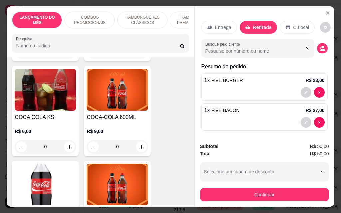
scroll to position [2964, 0]
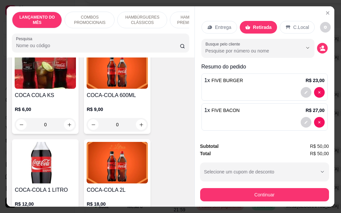
click at [110, 143] on img at bounding box center [117, 163] width 61 height 42
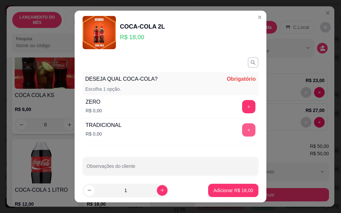
click at [242, 129] on button "+" at bounding box center [248, 130] width 13 height 13
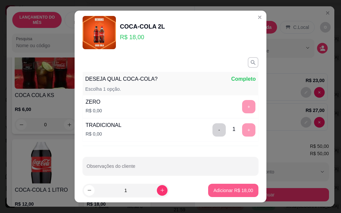
click at [221, 192] on p "Adicionar R$ 18,00" at bounding box center [233, 190] width 40 height 7
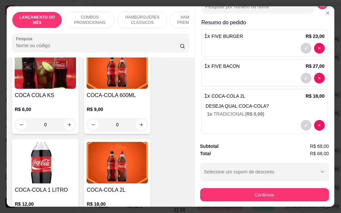
scroll to position [50, 0]
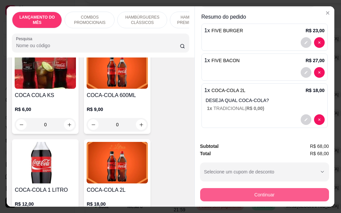
click at [269, 192] on button "Continuar" at bounding box center [264, 194] width 129 height 13
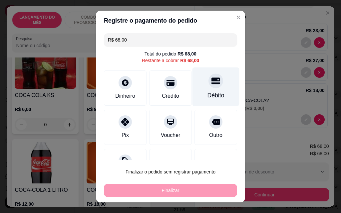
click at [204, 89] on div "Débito" at bounding box center [215, 87] width 47 height 39
type input "R$ 0,00"
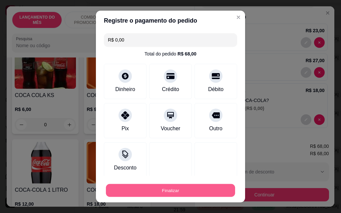
click at [182, 187] on button "Finalizar" at bounding box center [170, 190] width 129 height 13
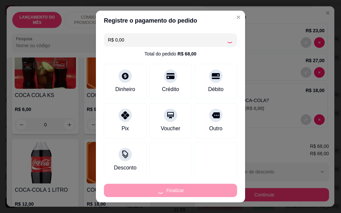
type input "0"
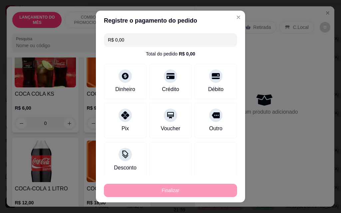
type input "-R$ 68,00"
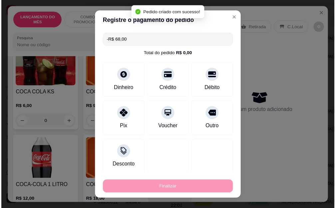
scroll to position [2962, 0]
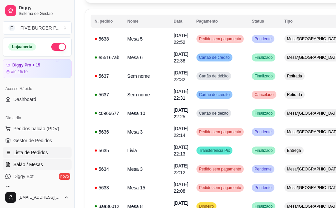
click at [24, 165] on span "Salão / Mesas" at bounding box center [28, 165] width 30 height 7
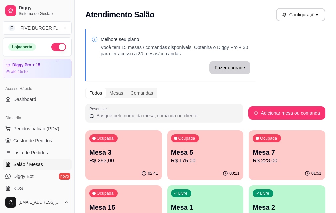
click at [102, 167] on div "Ocupada Mesa 3 R$ 283,00" at bounding box center [123, 149] width 77 height 37
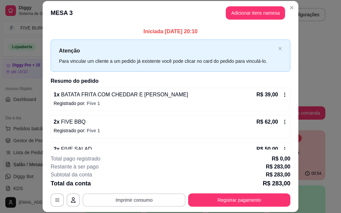
click at [140, 199] on button "Imprimir consumo" at bounding box center [134, 200] width 103 height 13
click at [135, 183] on button "IMPRESSORA" at bounding box center [134, 185] width 48 height 11
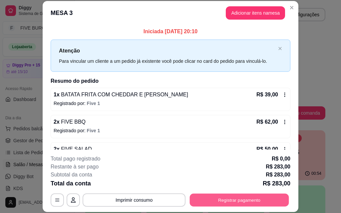
click at [219, 199] on button "Registrar pagamento" at bounding box center [239, 200] width 99 height 13
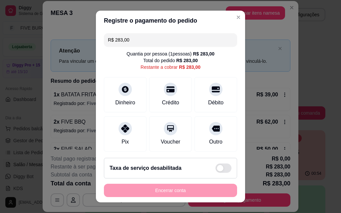
drag, startPoint x: 141, startPoint y: 41, endPoint x: 107, endPoint y: 42, distance: 33.6
click at [108, 42] on input "R$ 283,00" at bounding box center [170, 39] width 125 height 13
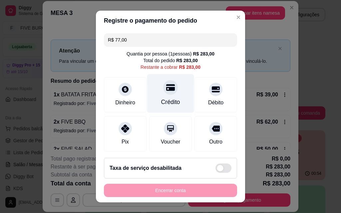
click at [164, 97] on div "Crédito" at bounding box center [170, 93] width 47 height 39
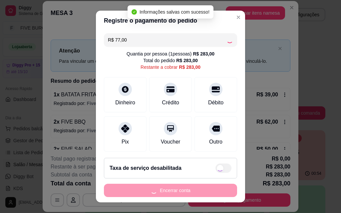
type input "R$ 206,00"
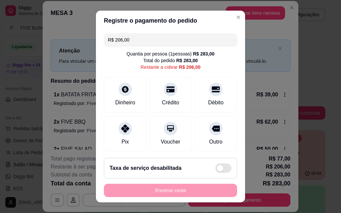
drag, startPoint x: 140, startPoint y: 40, endPoint x: 83, endPoint y: 44, distance: 56.4
click at [83, 44] on div "Registre o pagamento do pedido R$ 206,00 Quantia por pessoa ( 1 pessoas) R$ 283…" at bounding box center [170, 106] width 341 height 213
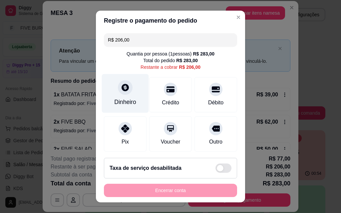
click at [122, 90] on icon at bounding box center [125, 87] width 7 height 7
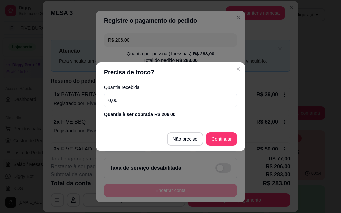
click at [143, 97] on input "0,00" at bounding box center [170, 100] width 133 height 13
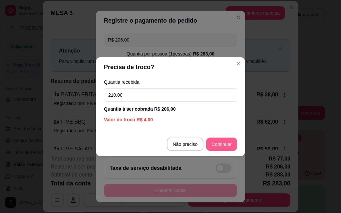
type input "210,00"
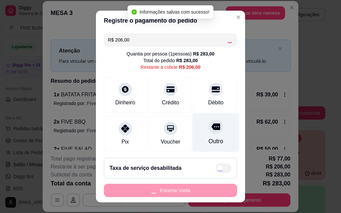
type input "R$ 0,00"
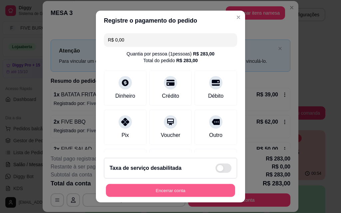
click at [169, 193] on button "Encerrar conta" at bounding box center [170, 190] width 129 height 13
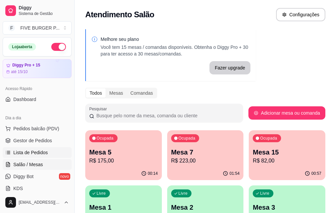
click at [33, 155] on span "Lista de Pedidos" at bounding box center [30, 153] width 35 height 7
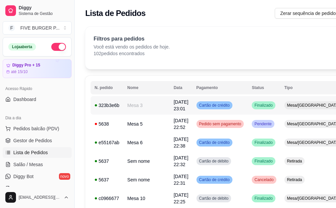
click at [169, 108] on td "04/10/25 às 23:01" at bounding box center [180, 105] width 23 height 19
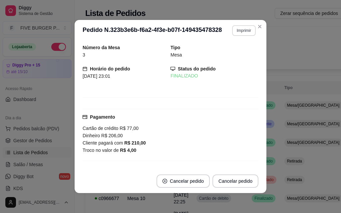
click at [242, 34] on button "Imprimir" at bounding box center [244, 30] width 24 height 11
click at [234, 54] on button "IMPRESSORA" at bounding box center [230, 54] width 48 height 11
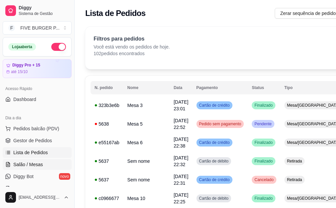
click at [36, 161] on link "Salão / Mesas" at bounding box center [37, 165] width 69 height 11
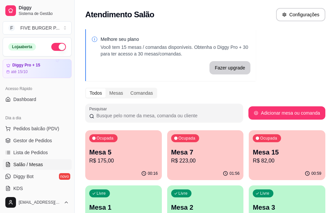
click at [180, 163] on p "R$ 223,00" at bounding box center [205, 161] width 69 height 8
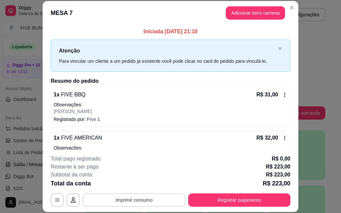
click at [152, 203] on button "Imprimir consumo" at bounding box center [134, 200] width 103 height 13
click at [137, 184] on button "IMPRESSORA" at bounding box center [134, 185] width 48 height 11
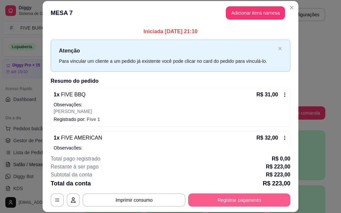
click at [258, 202] on button "Registrar pagamento" at bounding box center [239, 200] width 102 height 13
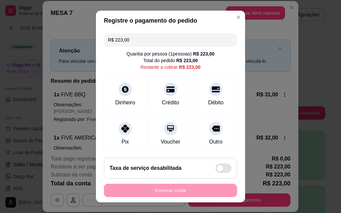
drag, startPoint x: 133, startPoint y: 43, endPoint x: 84, endPoint y: 40, distance: 49.7
click at [84, 40] on div "Registre o pagamento do pedido R$ 223,00 Quantia por pessoa ( 1 pessoas) R$ 223…" at bounding box center [170, 106] width 341 height 213
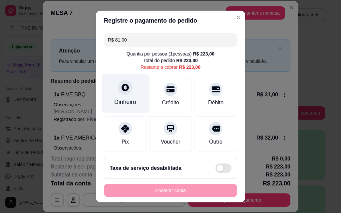
type input "R$ 81,00"
click at [124, 91] on icon at bounding box center [125, 87] width 9 height 9
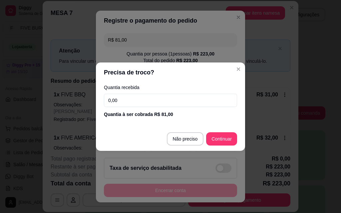
drag, startPoint x: 139, startPoint y: 103, endPoint x: 94, endPoint y: 98, distance: 45.2
click at [94, 98] on div "Precisa de troco? Quantia recebida 0,00 Quantia à ser cobrada R$ 81,00 Não prec…" at bounding box center [170, 106] width 341 height 213
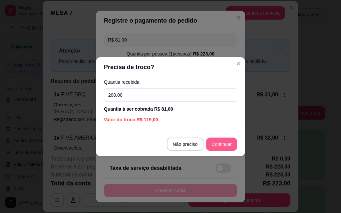
type input "200,00"
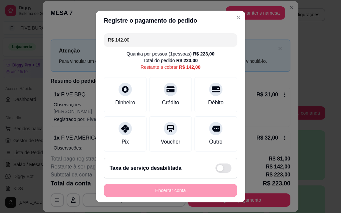
drag, startPoint x: 130, startPoint y: 41, endPoint x: 94, endPoint y: 42, distance: 36.0
click at [96, 42] on div "R$ 142,00 Quantia por pessoa ( 1 pessoas) R$ 223,00 Total do pedido R$ 223,00 R…" at bounding box center [170, 92] width 149 height 122
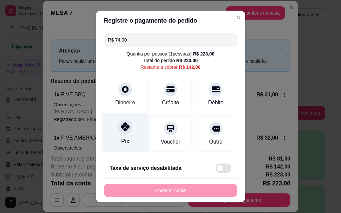
click at [126, 138] on div "Pix" at bounding box center [125, 133] width 47 height 39
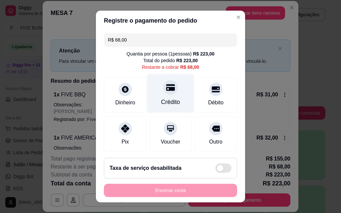
click at [168, 99] on div "Crédito" at bounding box center [170, 102] width 19 height 9
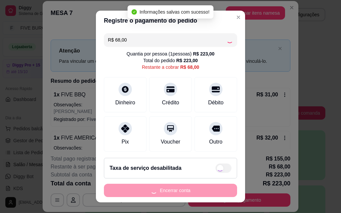
type input "R$ 0,00"
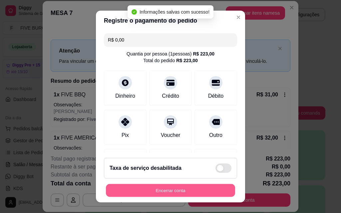
click at [159, 189] on button "Encerrar conta" at bounding box center [170, 190] width 129 height 13
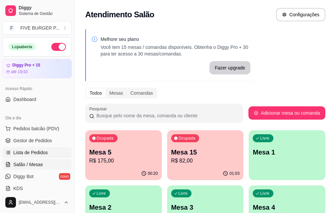
click at [30, 153] on span "Lista de Pedidos" at bounding box center [30, 153] width 35 height 7
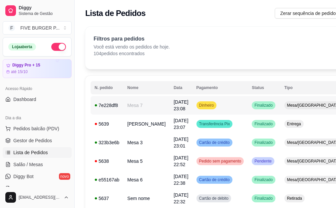
click at [139, 108] on td "Mesa 7" at bounding box center [146, 105] width 46 height 19
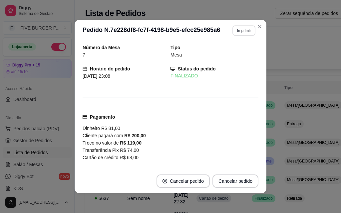
click at [244, 33] on button "Imprimir" at bounding box center [243, 30] width 23 height 10
click at [232, 51] on button "IMPRESSORA" at bounding box center [229, 54] width 48 height 11
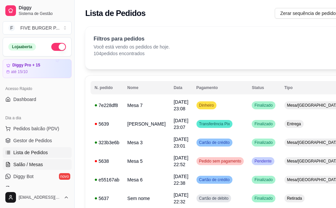
click at [33, 166] on span "Salão / Mesas" at bounding box center [28, 165] width 30 height 7
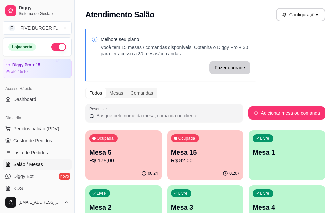
click at [171, 151] on p "Mesa 15" at bounding box center [205, 152] width 69 height 9
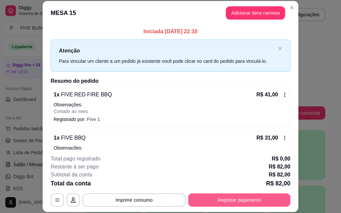
click at [231, 200] on button "Registrar pagamento" at bounding box center [239, 200] width 102 height 13
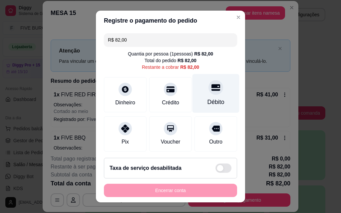
click at [199, 97] on div "Débito" at bounding box center [215, 93] width 47 height 39
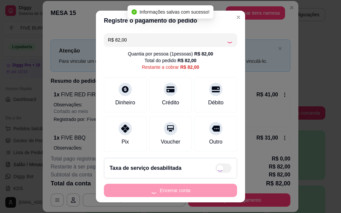
type input "R$ 0,00"
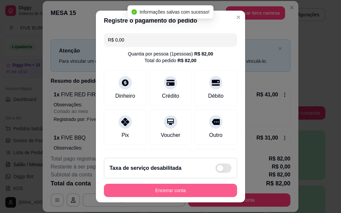
click at [170, 193] on button "Encerrar conta" at bounding box center [170, 190] width 133 height 13
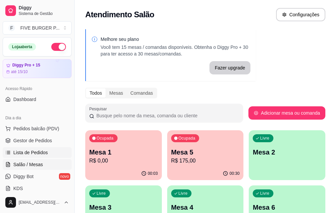
click at [32, 152] on span "Lista de Pedidos" at bounding box center [30, 153] width 35 height 7
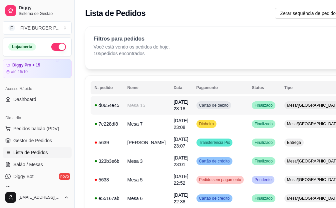
click at [169, 105] on td "04/10/25 às 23:18" at bounding box center [180, 105] width 23 height 19
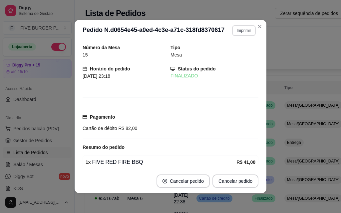
click at [243, 27] on button "Imprimir" at bounding box center [244, 30] width 24 height 11
click at [225, 56] on button "IMPRESSORA" at bounding box center [229, 54] width 47 height 10
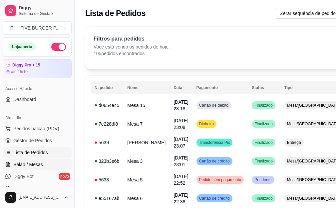
click at [40, 163] on span "Salão / Mesas" at bounding box center [28, 165] width 30 height 7
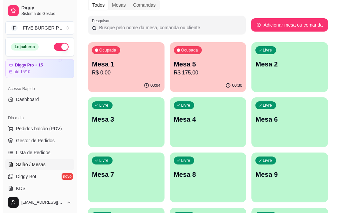
scroll to position [100, 0]
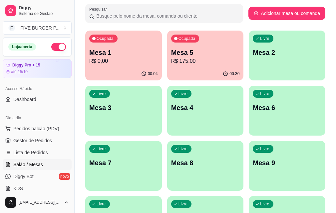
click at [162, 196] on div "Livre Mesa 10" at bounding box center [123, 217] width 77 height 42
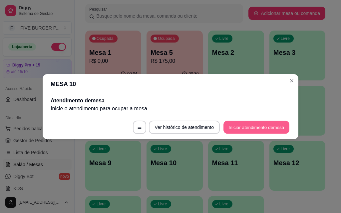
click at [238, 130] on button "Iniciar atendimento de mesa" at bounding box center [256, 127] width 66 height 13
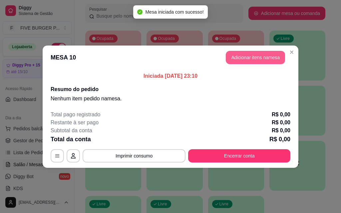
click at [258, 60] on button "Adicionar itens na mesa" at bounding box center [255, 57] width 59 height 13
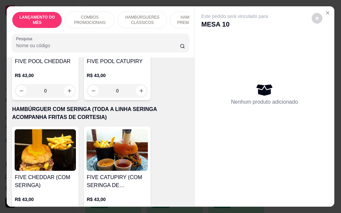
scroll to position [1598, 0]
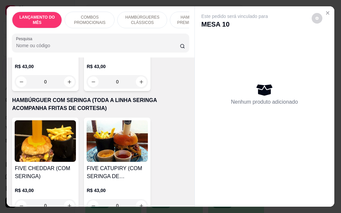
click at [121, 121] on img at bounding box center [117, 142] width 61 height 42
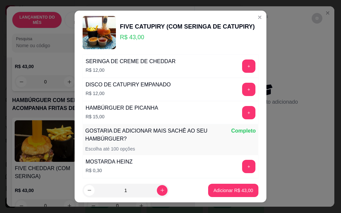
scroll to position [643, 0]
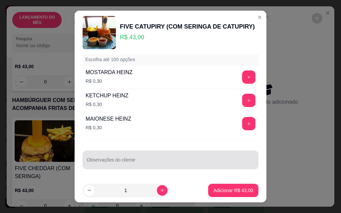
click at [146, 159] on div at bounding box center [171, 160] width 168 height 13
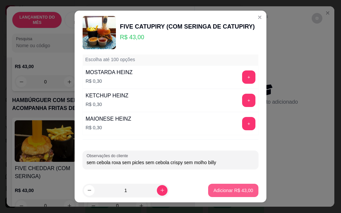
type input "sem cebola roxa sem picles sem cebola crispy sem molho billy"
click at [236, 189] on p "Adicionar R$ 43,00" at bounding box center [233, 190] width 39 height 6
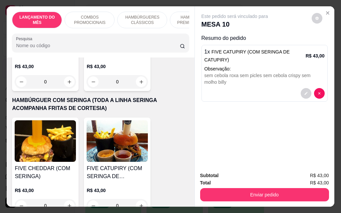
click at [122, 165] on h4 "FIVE CATUPIRY (COM SERINGA DE CATUPIRY)" at bounding box center [117, 173] width 61 height 16
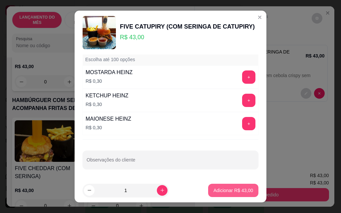
click at [226, 188] on p "Adicionar R$ 43,00" at bounding box center [233, 190] width 40 height 7
type input "1"
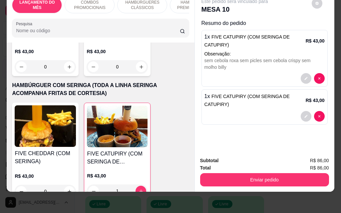
scroll to position [0, 0]
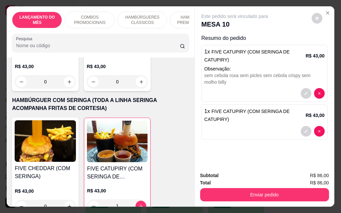
click at [261, 126] on div at bounding box center [264, 131] width 120 height 11
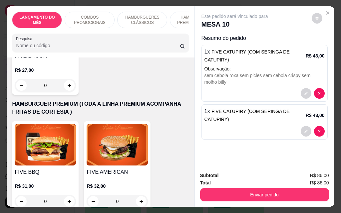
scroll to position [633, 0]
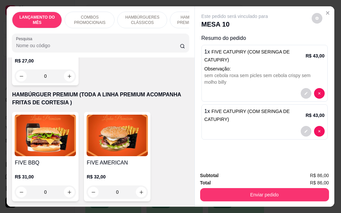
click at [48, 159] on h4 "FIVE BBQ" at bounding box center [45, 163] width 61 height 8
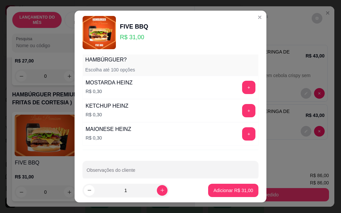
scroll to position [643, 0]
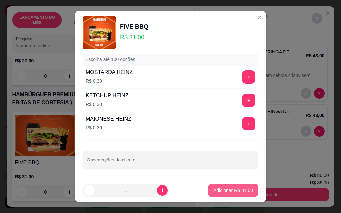
click at [216, 188] on p "Adicionar R$ 31,00" at bounding box center [233, 190] width 40 height 7
type input "1"
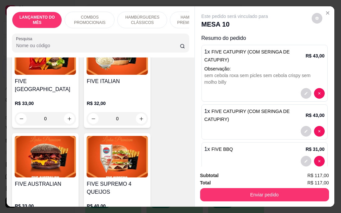
scroll to position [799, 0]
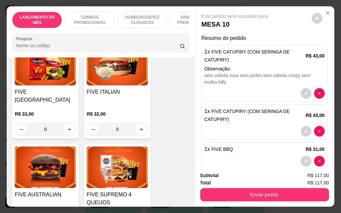
click at [34, 88] on h4 "FIVE [GEOGRAPHIC_DATA]" at bounding box center [45, 96] width 61 height 16
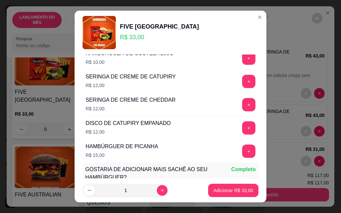
scroll to position [599, 0]
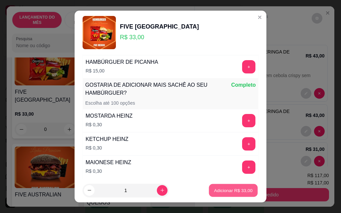
click at [219, 192] on p "Adicionar R$ 33,00" at bounding box center [233, 190] width 39 height 6
type input "1"
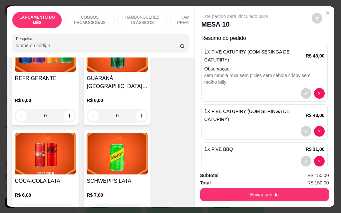
scroll to position [2598, 0]
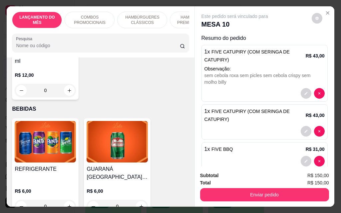
click at [68, 166] on h4 "REFRIGERANTE" at bounding box center [45, 170] width 61 height 8
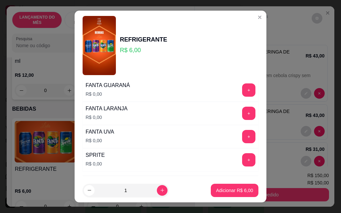
scroll to position [67, 0]
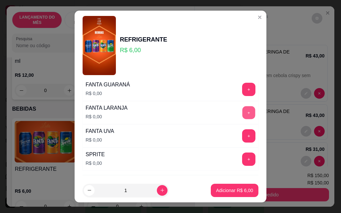
click at [242, 112] on button "+" at bounding box center [248, 112] width 13 height 13
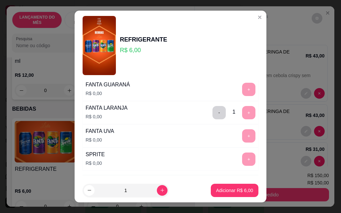
click at [237, 114] on div "- 1 +" at bounding box center [234, 112] width 48 height 13
click at [219, 190] on p "Adicionar R$ 6,00" at bounding box center [234, 190] width 37 height 7
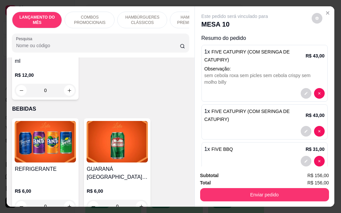
click at [58, 128] on img at bounding box center [45, 142] width 61 height 42
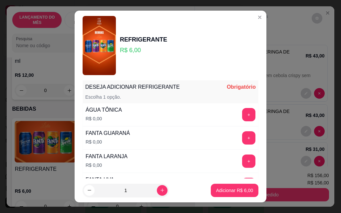
scroll to position [33, 0]
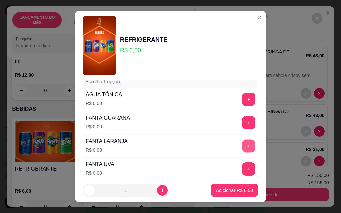
click at [242, 149] on button "+" at bounding box center [248, 146] width 13 height 13
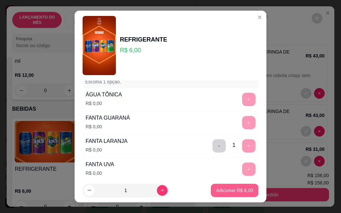
click at [221, 192] on p "Adicionar R$ 6,00" at bounding box center [234, 190] width 37 height 7
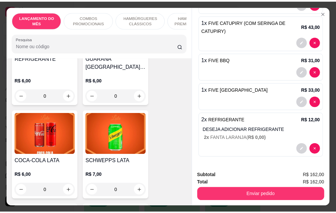
scroll to position [2698, 0]
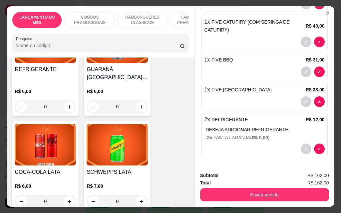
click at [72, 136] on img at bounding box center [45, 145] width 61 height 42
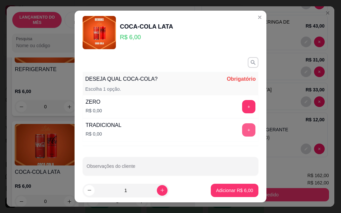
click at [242, 129] on button "+" at bounding box center [248, 130] width 13 height 13
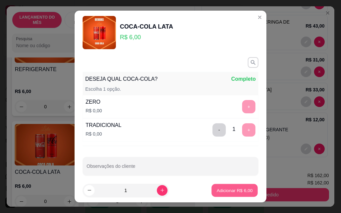
click at [223, 189] on p "Adicionar R$ 6,00" at bounding box center [234, 190] width 36 height 6
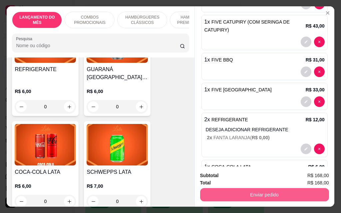
click at [285, 197] on button "Enviar pedido" at bounding box center [264, 194] width 129 height 13
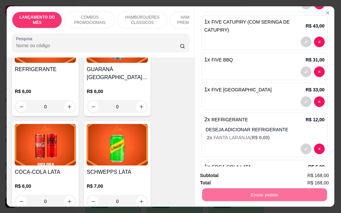
click at [318, 178] on button "Enviar pedido" at bounding box center [312, 176] width 38 height 13
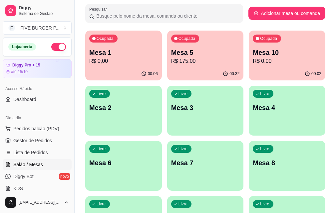
click at [174, 62] on p "R$ 175,00" at bounding box center [205, 61] width 69 height 8
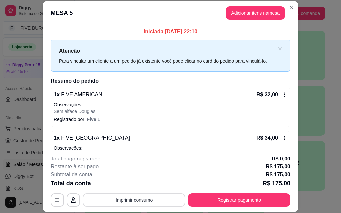
click at [120, 200] on button "Imprimir consumo" at bounding box center [134, 200] width 103 height 13
click at [130, 188] on button "IMPRESSORA" at bounding box center [134, 185] width 48 height 11
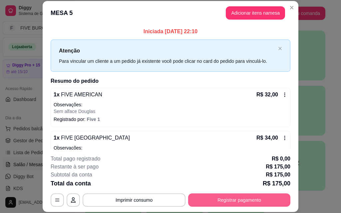
click at [240, 197] on button "Registrar pagamento" at bounding box center [239, 200] width 102 height 13
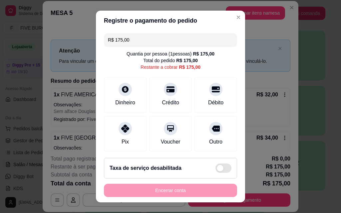
drag, startPoint x: 135, startPoint y: 38, endPoint x: 94, endPoint y: 41, distance: 41.4
click at [96, 41] on div "R$ 175,00 Quantia por pessoa ( 1 pessoas) R$ 175,00 Total do pedido R$ 175,00 R…" at bounding box center [170, 92] width 149 height 122
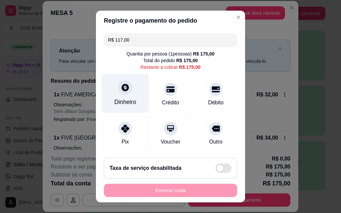
type input "R$ 117,00"
click at [111, 98] on div "Dinheiro" at bounding box center [125, 93] width 47 height 39
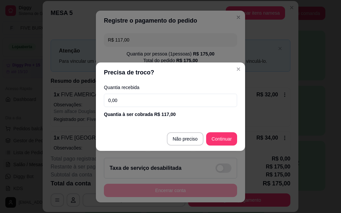
drag, startPoint x: 142, startPoint y: 102, endPoint x: 85, endPoint y: 101, distance: 57.0
click at [86, 102] on div "Precisa de troco? Quantia recebida 0,00 Quantia à ser cobrada R$ 117,00 Não pre…" at bounding box center [170, 106] width 341 height 213
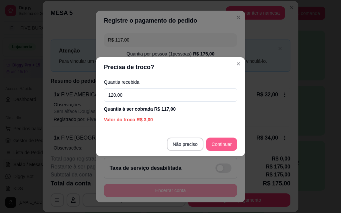
type input "120,00"
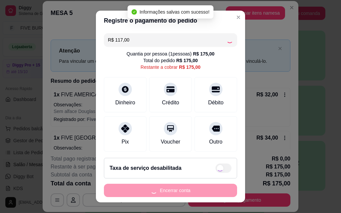
type input "R$ 58,00"
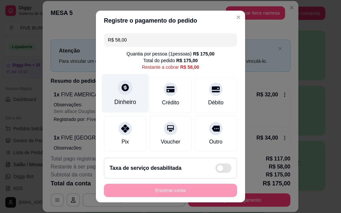
click at [125, 94] on div "Dinheiro" at bounding box center [125, 93] width 47 height 39
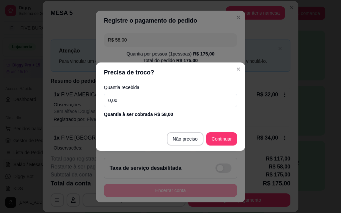
drag, startPoint x: 130, startPoint y: 102, endPoint x: 96, endPoint y: 102, distance: 34.0
click at [96, 102] on div "Quantia recebida 0,00 Quantia à ser cobrada R$ 58,00" at bounding box center [170, 102] width 149 height 38
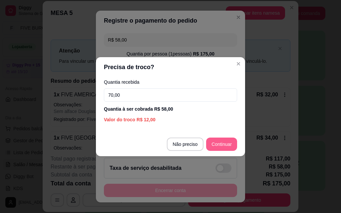
type input "70,00"
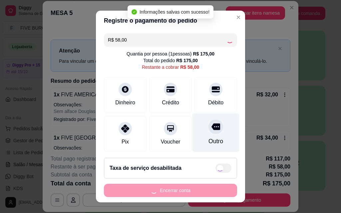
type input "R$ 0,00"
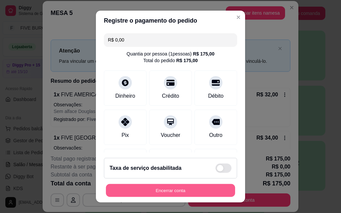
click at [153, 192] on button "Encerrar conta" at bounding box center [170, 190] width 129 height 13
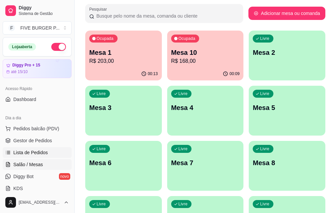
click at [25, 153] on span "Lista de Pedidos" at bounding box center [30, 153] width 35 height 7
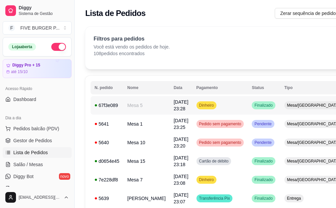
click at [169, 108] on td "04/10/25 às 23:28" at bounding box center [180, 105] width 23 height 19
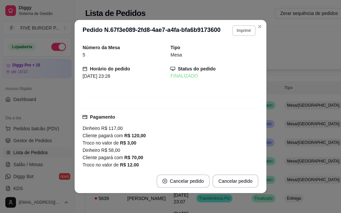
click at [242, 33] on button "Imprimir" at bounding box center [244, 30] width 24 height 11
click at [234, 56] on button "IMPRESSORA" at bounding box center [229, 54] width 47 height 10
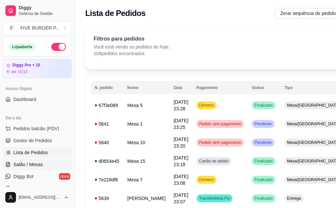
click at [43, 165] on link "Salão / Mesas" at bounding box center [37, 165] width 69 height 11
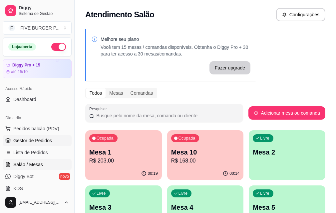
click at [23, 140] on span "Gestor de Pedidos" at bounding box center [32, 141] width 39 height 7
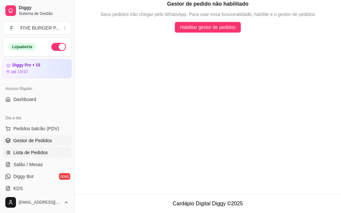
click at [27, 152] on span "Lista de Pedidos" at bounding box center [30, 153] width 35 height 7
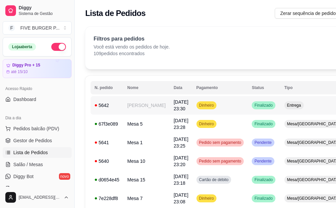
click at [138, 107] on td "Arthur" at bounding box center [146, 105] width 46 height 19
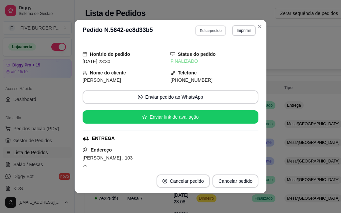
click at [207, 32] on button "Editar pedido" at bounding box center [210, 30] width 31 height 10
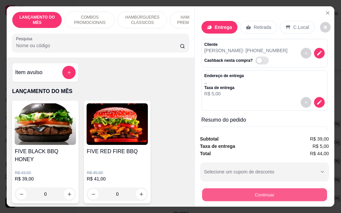
click at [241, 193] on button "Continuar" at bounding box center [264, 194] width 125 height 13
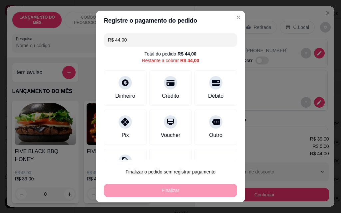
drag, startPoint x: 131, startPoint y: 37, endPoint x: 73, endPoint y: 45, distance: 58.4
click at [73, 45] on div "Registre o pagamento do pedido R$ 44,00 Total do pedido R$ 44,00 Restante a cob…" at bounding box center [170, 106] width 341 height 213
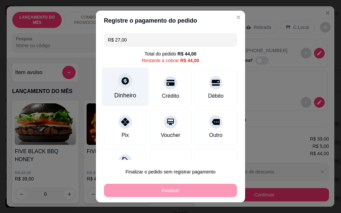
click at [124, 87] on div at bounding box center [125, 81] width 15 height 15
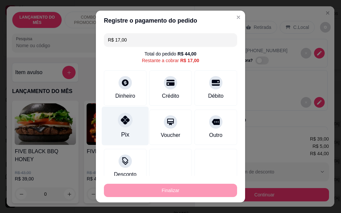
click at [130, 132] on div "Pix" at bounding box center [125, 126] width 47 height 39
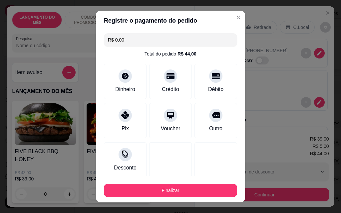
drag, startPoint x: 124, startPoint y: 39, endPoint x: 98, endPoint y: 39, distance: 26.0
click at [98, 39] on div "R$ 0,00 Total do pedido R$ 44,00 Dinheiro Crédito Débito Pix Voucher Outro Desc…" at bounding box center [170, 104] width 149 height 146
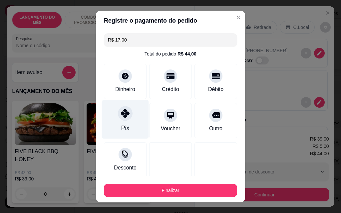
type input "R$ 17,00"
click at [125, 118] on icon at bounding box center [125, 113] width 9 height 9
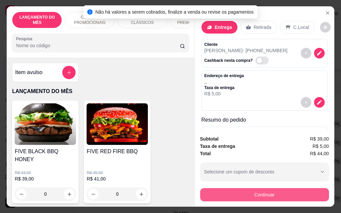
click at [243, 193] on button "Continuar" at bounding box center [264, 194] width 129 height 13
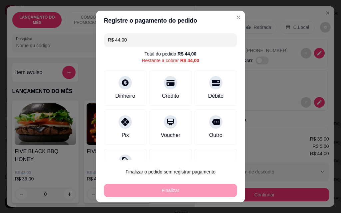
drag, startPoint x: 138, startPoint y: 39, endPoint x: 89, endPoint y: 42, distance: 48.7
click at [89, 42] on div "Registre o pagamento do pedido R$ 44,00 Total do pedido R$ 44,00 Restante a cob…" at bounding box center [170, 106] width 341 height 213
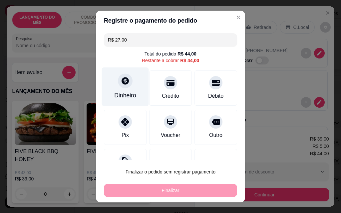
click at [124, 83] on icon at bounding box center [125, 80] width 7 height 7
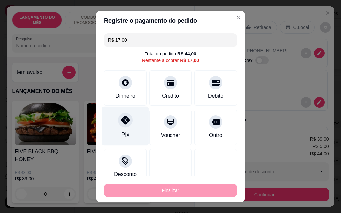
click at [130, 129] on div "Pix" at bounding box center [125, 126] width 47 height 39
type input "R$ 0,00"
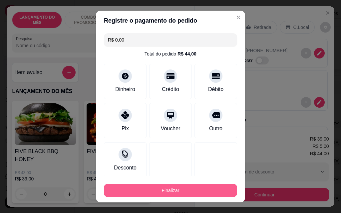
click at [172, 193] on button "Finalizar" at bounding box center [170, 190] width 133 height 13
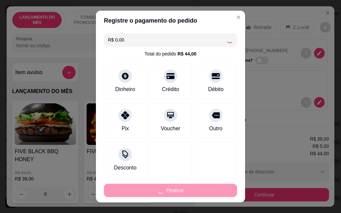
type input "0"
type input "-R$ 44,00"
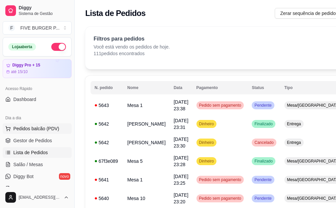
click at [31, 130] on span "Pedidos balcão (PDV)" at bounding box center [36, 129] width 46 height 7
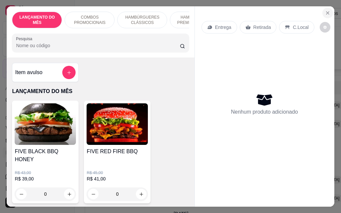
click at [325, 10] on icon "Close" at bounding box center [327, 12] width 5 height 5
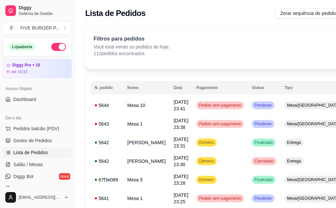
click at [56, 46] on button "button" at bounding box center [58, 47] width 15 height 8
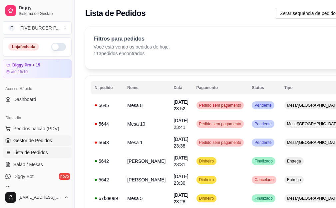
click at [34, 143] on span "Gestor de Pedidos" at bounding box center [32, 141] width 39 height 7
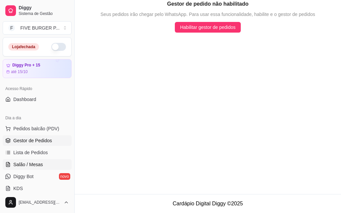
click at [31, 165] on span "Salão / Mesas" at bounding box center [28, 165] width 30 height 7
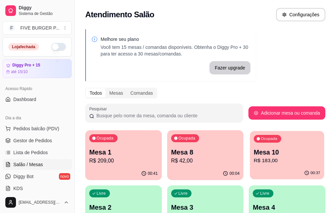
click at [254, 157] on p "R$ 183,00" at bounding box center [287, 161] width 67 height 8
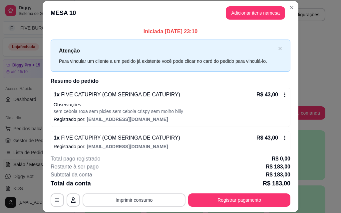
click at [130, 199] on button "Imprimir consumo" at bounding box center [134, 200] width 103 height 13
click at [140, 185] on button "IMPRESSORA" at bounding box center [133, 185] width 47 height 10
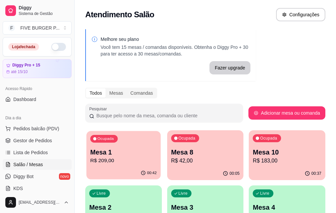
click at [125, 155] on p "Mesa 1" at bounding box center [123, 152] width 66 height 9
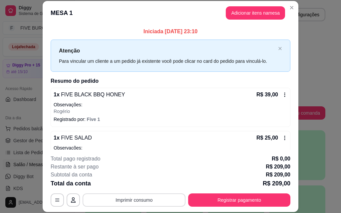
click at [123, 204] on button "Imprimir consumo" at bounding box center [134, 200] width 103 height 13
click at [134, 187] on button "IMPRESSORA" at bounding box center [134, 185] width 48 height 11
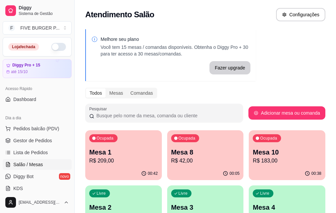
click at [253, 158] on p "R$ 183,00" at bounding box center [287, 161] width 69 height 8
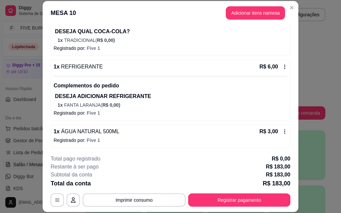
scroll to position [349, 0]
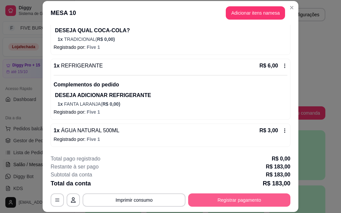
click at [224, 202] on button "Registrar pagamento" at bounding box center [239, 200] width 102 height 13
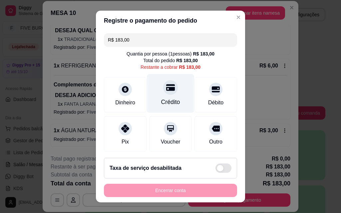
click at [170, 100] on div "Crédito" at bounding box center [170, 102] width 19 height 9
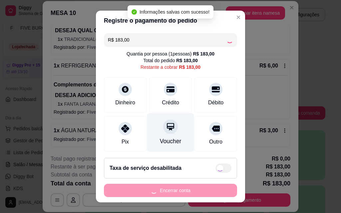
type input "R$ 0,00"
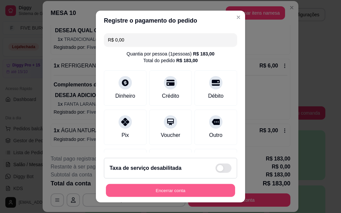
click at [167, 190] on button "Encerrar conta" at bounding box center [170, 190] width 129 height 13
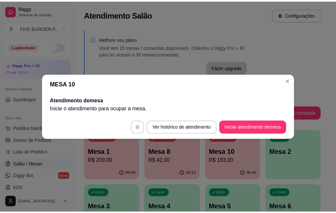
scroll to position [0, 0]
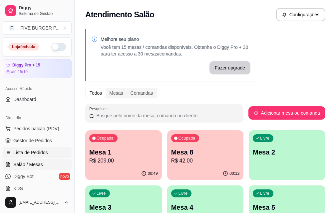
click at [34, 152] on span "Lista de Pedidos" at bounding box center [30, 153] width 35 height 7
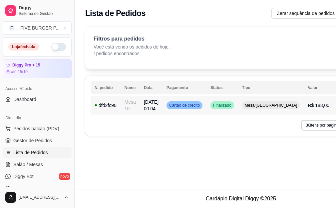
click at [140, 104] on td "05/10/25 às 00:04" at bounding box center [151, 105] width 23 height 19
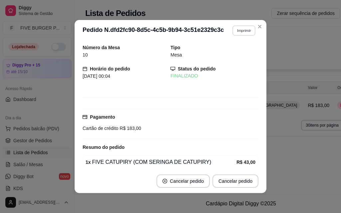
click at [237, 34] on button "Imprimir" at bounding box center [243, 30] width 23 height 10
click at [235, 53] on button "IMPRESSORA" at bounding box center [229, 54] width 48 height 11
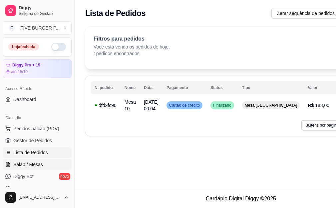
click at [42, 161] on link "Salão / Mesas" at bounding box center [37, 165] width 69 height 11
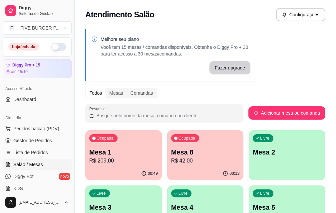
click at [115, 161] on p "R$ 209,00" at bounding box center [123, 161] width 69 height 8
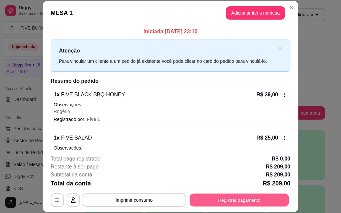
click at [224, 197] on button "Registrar pagamento" at bounding box center [239, 200] width 99 height 13
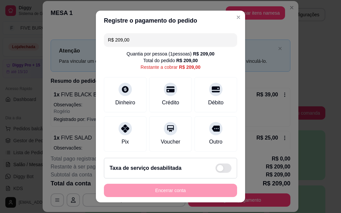
drag, startPoint x: 141, startPoint y: 44, endPoint x: 93, endPoint y: 45, distance: 47.3
click at [96, 45] on div "R$ 209,00 Quantia por pessoa ( 1 pessoas) R$ 209,00 Total do pedido R$ 209,00 R…" at bounding box center [170, 92] width 149 height 122
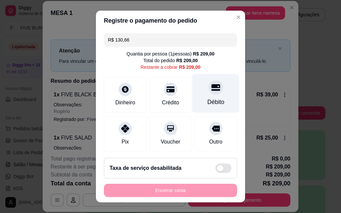
click at [203, 97] on div "Débito" at bounding box center [215, 93] width 47 height 39
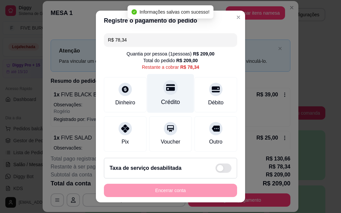
click at [167, 98] on div "Crédito" at bounding box center [170, 93] width 47 height 39
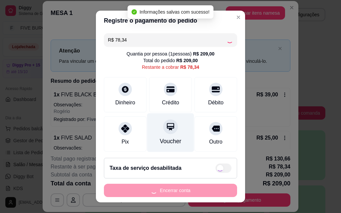
type input "R$ 0,00"
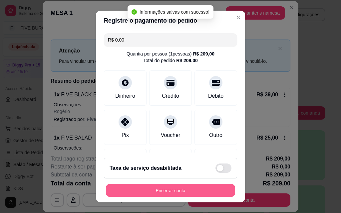
click at [154, 193] on button "Encerrar conta" at bounding box center [170, 190] width 129 height 13
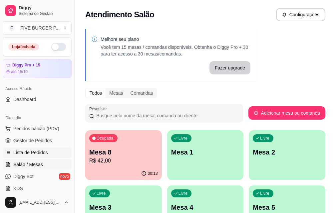
click at [28, 152] on span "Lista de Pedidos" at bounding box center [30, 153] width 35 height 7
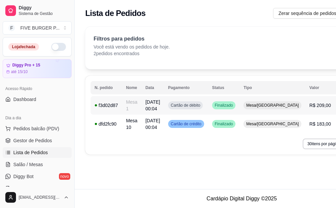
click at [146, 108] on span "05/10/25 às 00:04" at bounding box center [153, 106] width 15 height 12
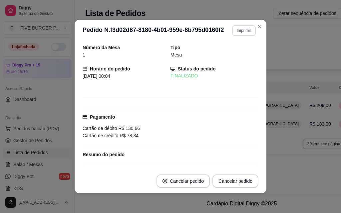
click at [246, 30] on button "Imprimir" at bounding box center [244, 30] width 24 height 11
click at [237, 54] on button "IMPRESSORA" at bounding box center [229, 54] width 47 height 10
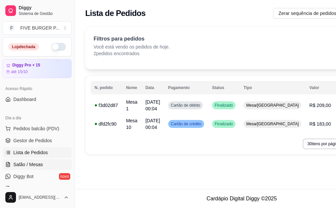
click at [34, 163] on span "Salão / Mesas" at bounding box center [28, 165] width 30 height 7
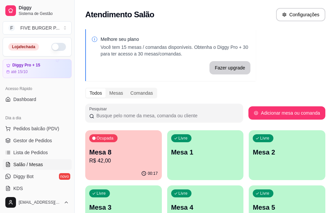
click at [125, 161] on p "R$ 42,00" at bounding box center [123, 161] width 69 height 8
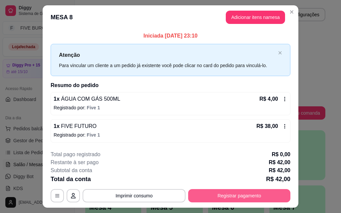
click at [214, 196] on button "Registrar pagamento" at bounding box center [239, 195] width 102 height 13
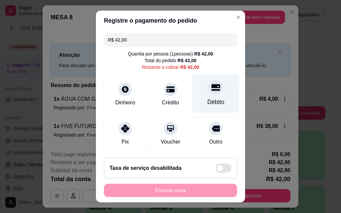
click at [200, 95] on div "Débito" at bounding box center [215, 93] width 47 height 39
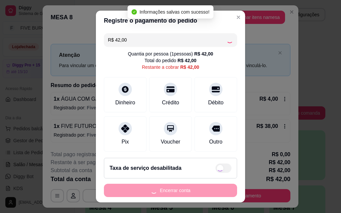
type input "R$ 0,00"
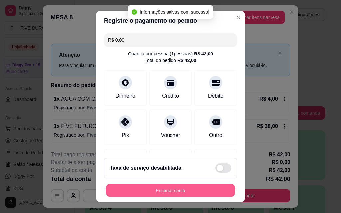
click at [171, 194] on button "Encerrar conta" at bounding box center [170, 190] width 129 height 13
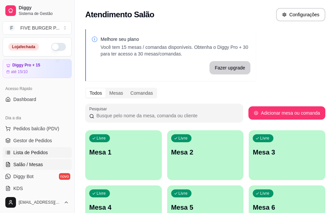
click at [40, 153] on span "Lista de Pedidos" at bounding box center [30, 153] width 35 height 7
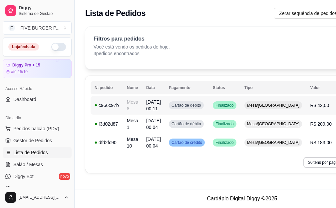
click at [123, 107] on td "Mesa 8" at bounding box center [132, 105] width 19 height 19
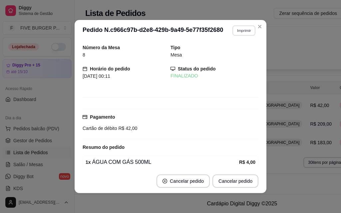
click at [232, 30] on button "Imprimir" at bounding box center [243, 30] width 23 height 10
click at [232, 54] on button "IMPRESSORA" at bounding box center [230, 54] width 48 height 11
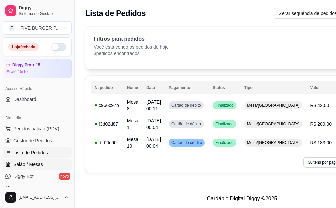
click at [30, 167] on span "Salão / Mesas" at bounding box center [28, 165] width 30 height 7
